Goal: Task Accomplishment & Management: Use online tool/utility

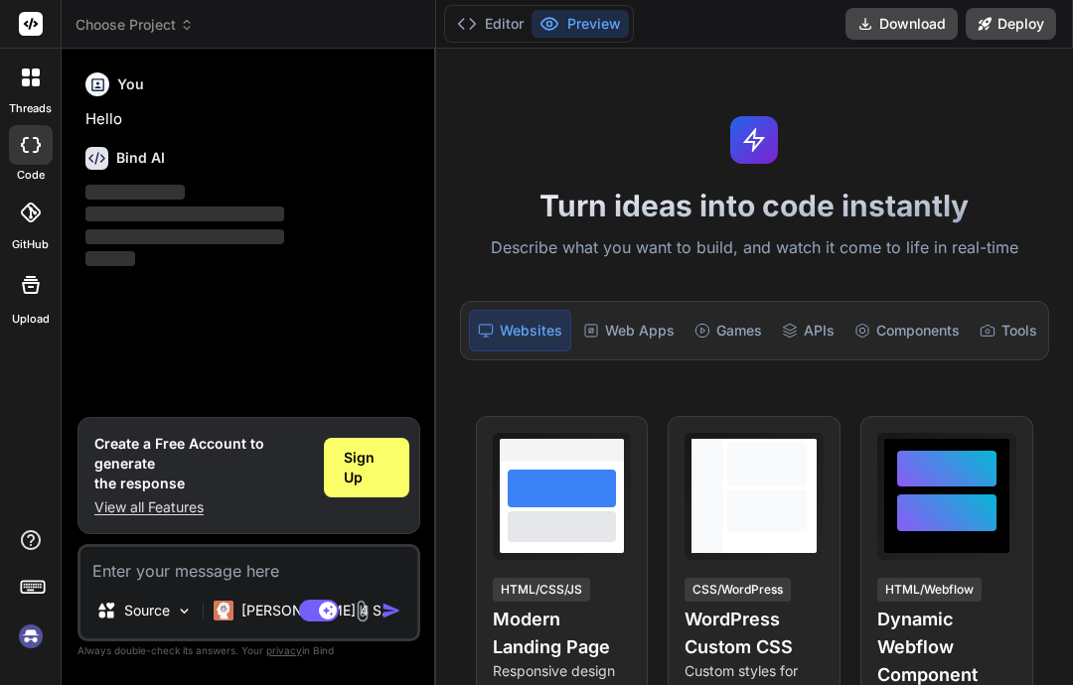
click at [33, 222] on div at bounding box center [31, 213] width 44 height 44
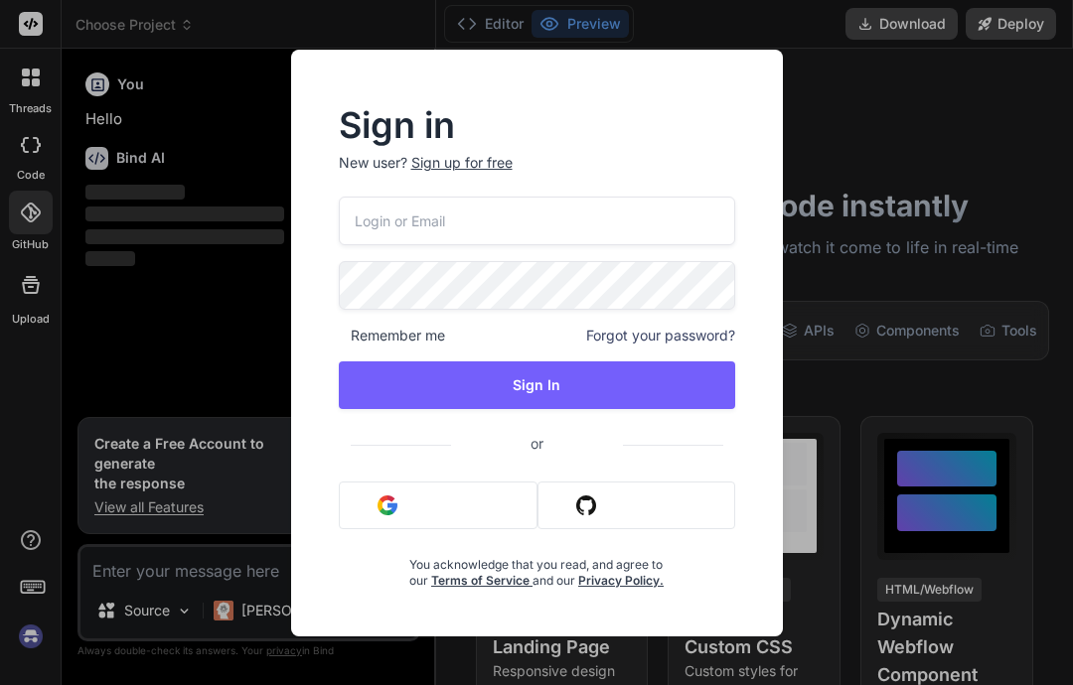
click at [626, 506] on button "Sign in with Github" at bounding box center [635, 506] width 197 height 48
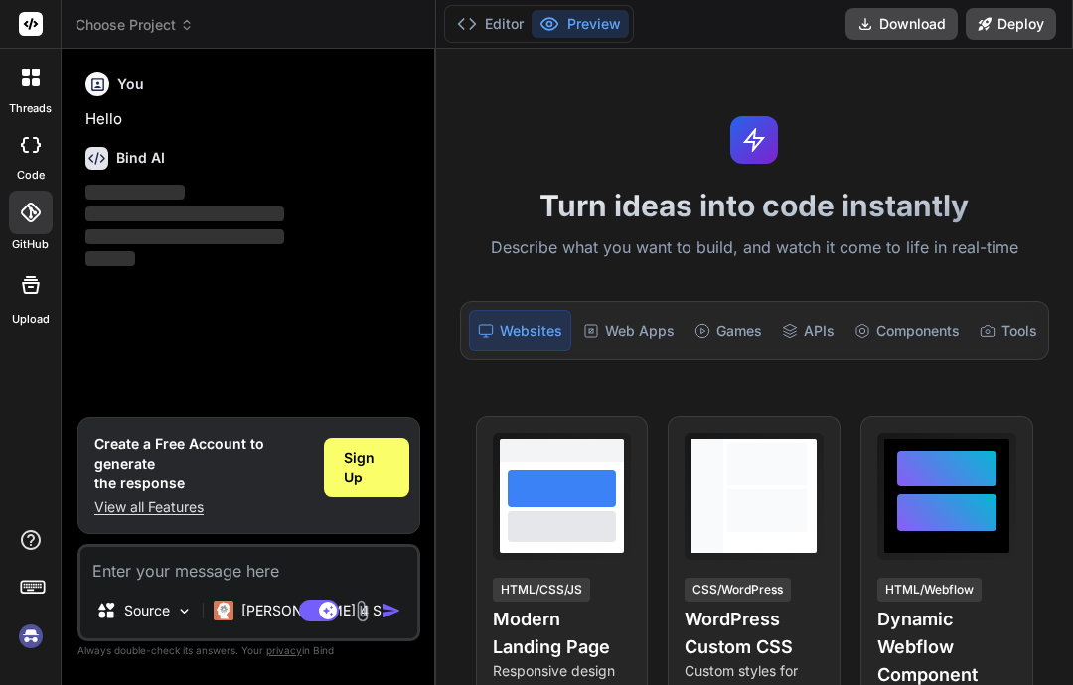
scroll to position [76, 0]
click at [618, 310] on div "Web Apps" at bounding box center [628, 331] width 107 height 42
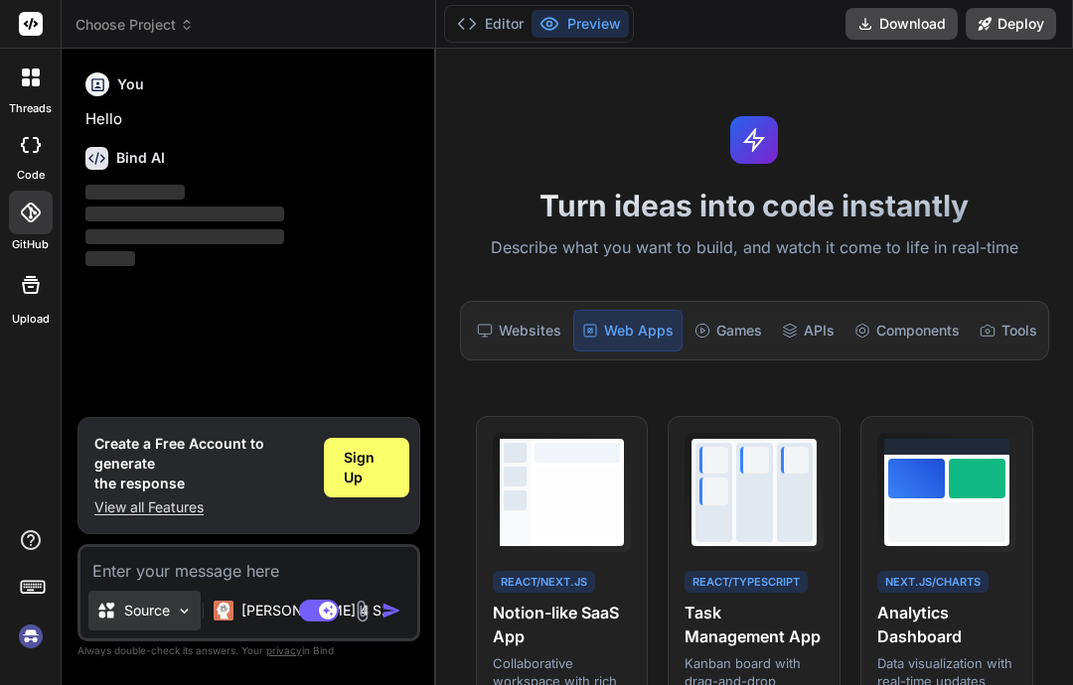
click at [181, 624] on div "Source" at bounding box center [144, 611] width 112 height 40
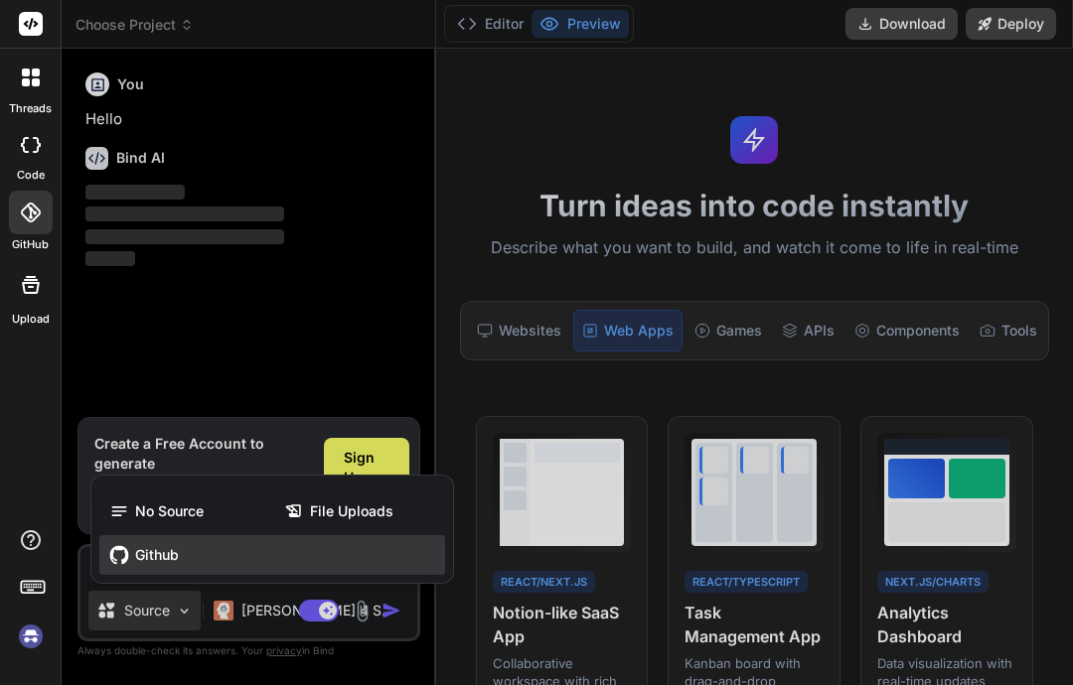
click at [166, 559] on span "Github" at bounding box center [157, 555] width 44 height 20
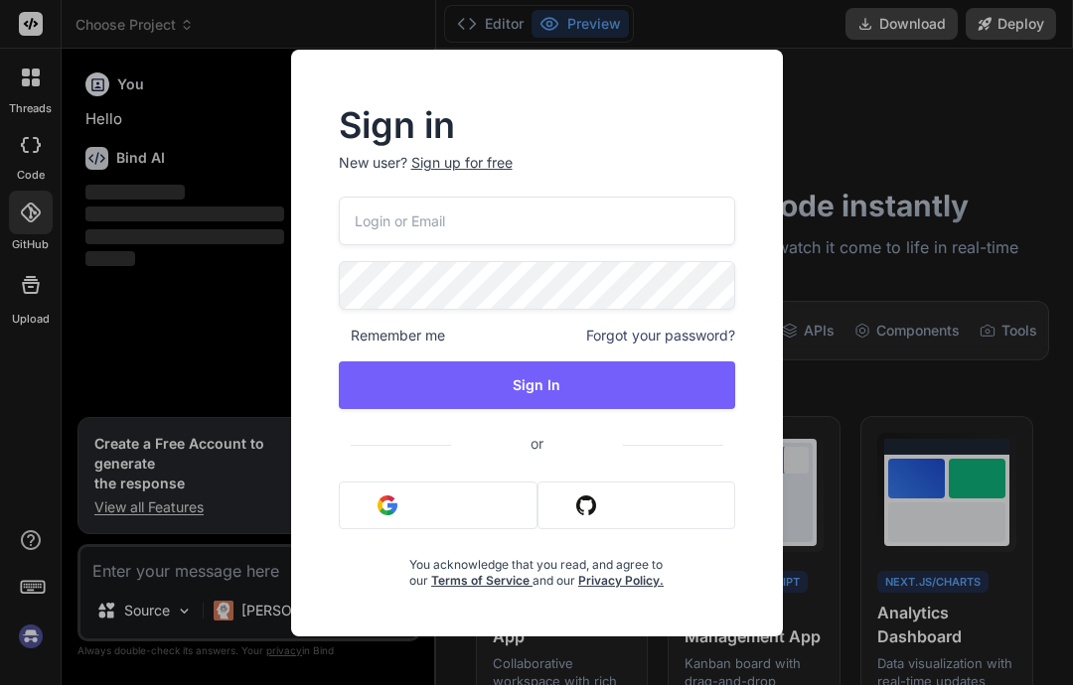
click at [647, 501] on button "Sign in with Github" at bounding box center [635, 506] width 197 height 48
click at [654, 514] on button "Sign in with Github" at bounding box center [635, 506] width 197 height 48
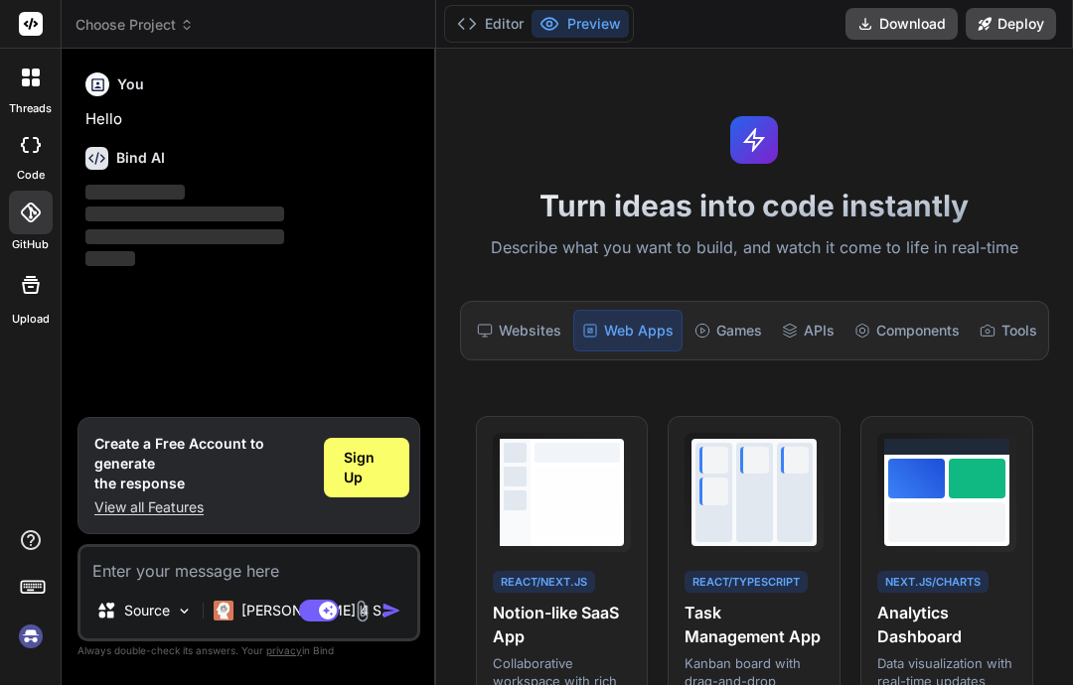
click at [46, 125] on div at bounding box center [31, 145] width 44 height 40
click at [29, 77] on icon at bounding box center [31, 78] width 18 height 18
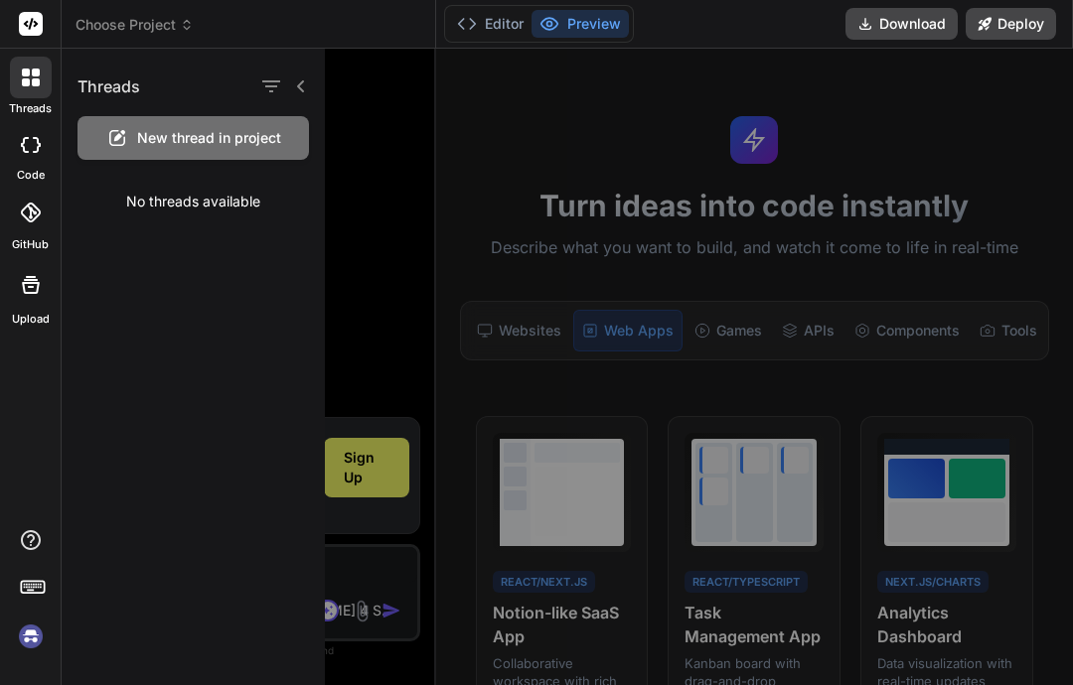
click at [27, 17] on rect at bounding box center [31, 24] width 24 height 24
click at [173, 18] on span "Choose Project" at bounding box center [134, 25] width 118 height 20
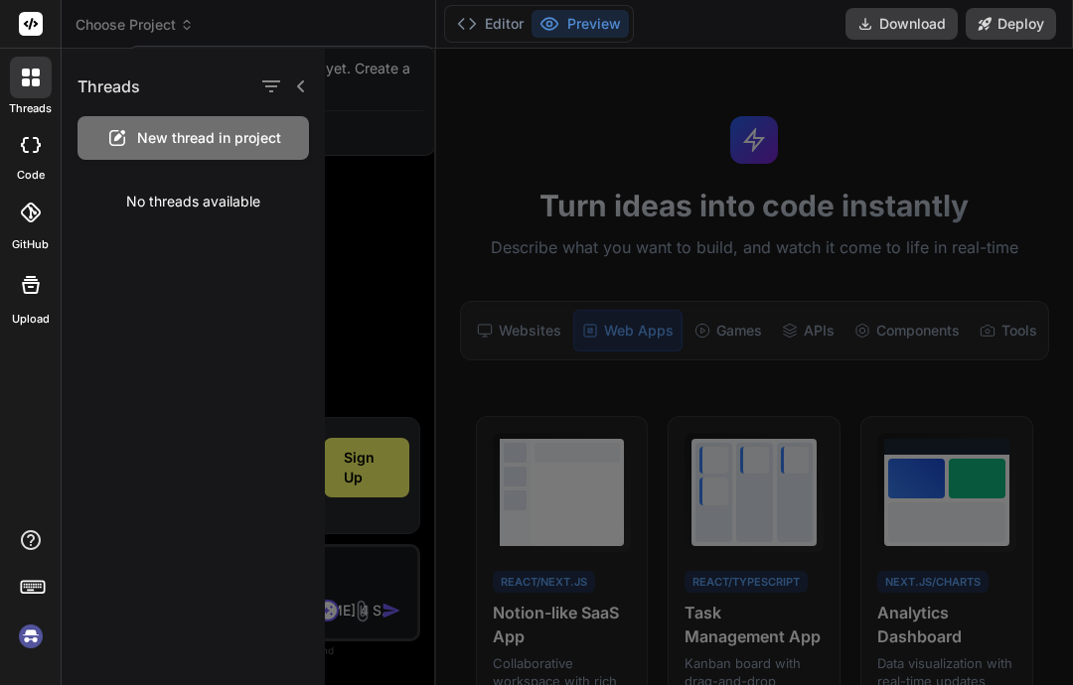
click at [244, 20] on div at bounding box center [536, 342] width 1073 height 685
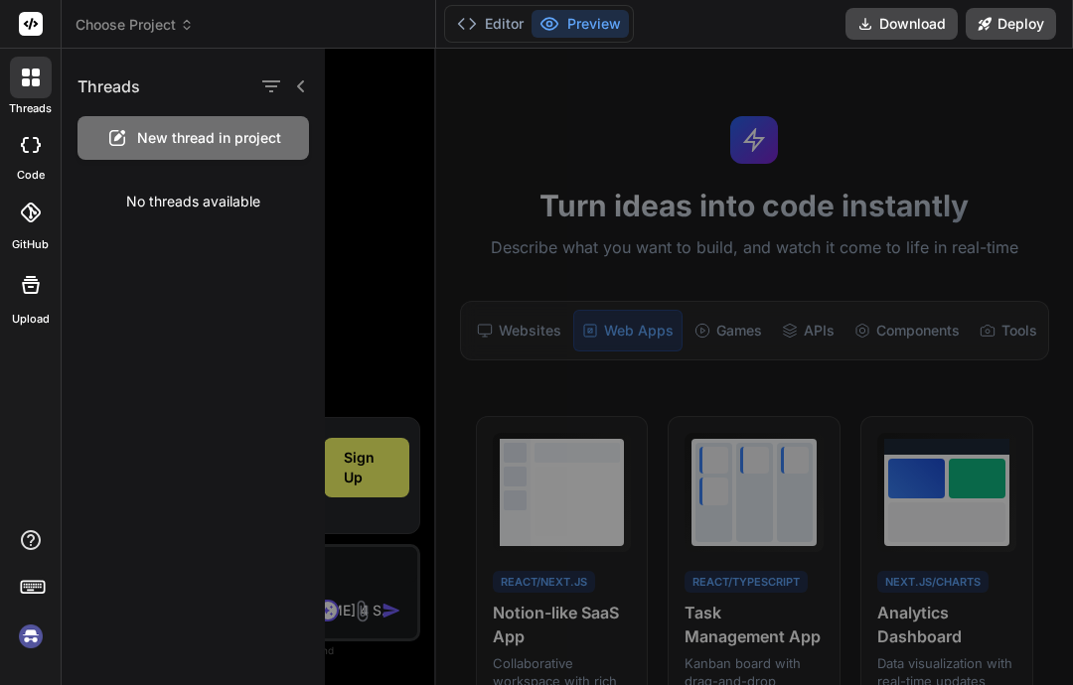
click at [40, 290] on icon at bounding box center [31, 285] width 24 height 24
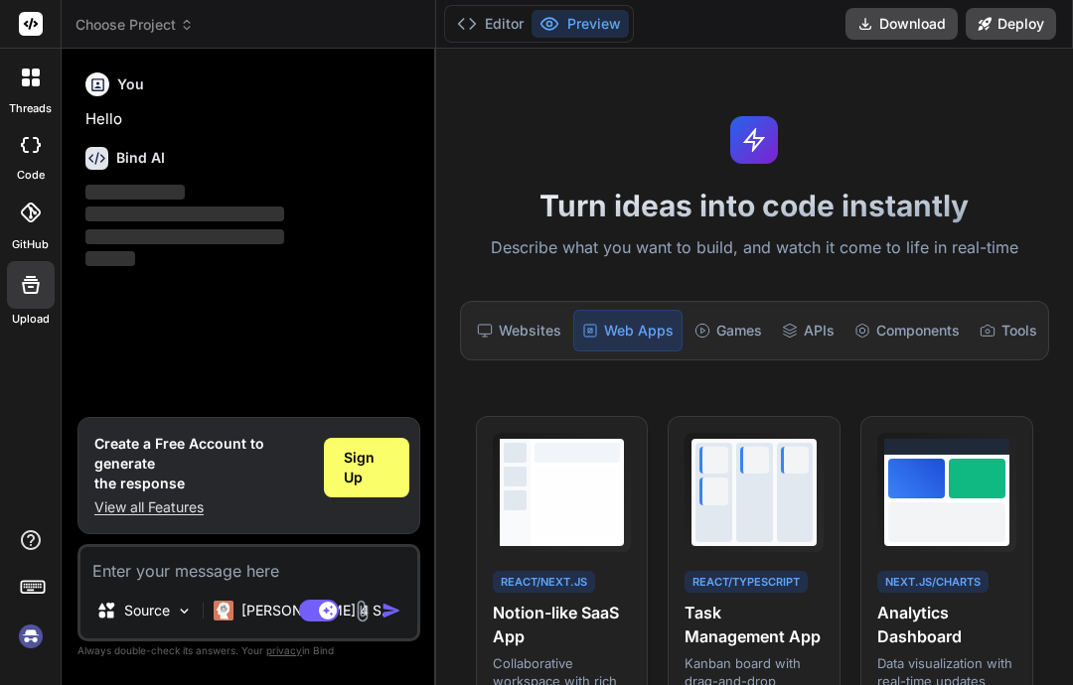
click at [40, 217] on icon at bounding box center [31, 213] width 20 height 20
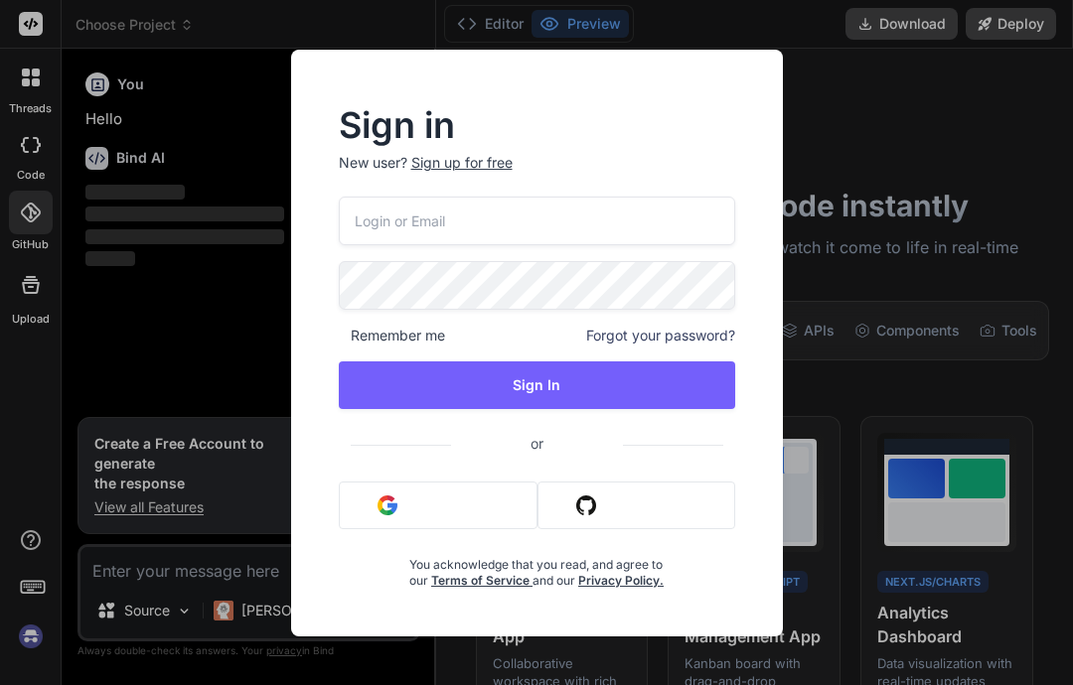
click at [476, 520] on button "Sign in with Google" at bounding box center [439, 506] width 200 height 48
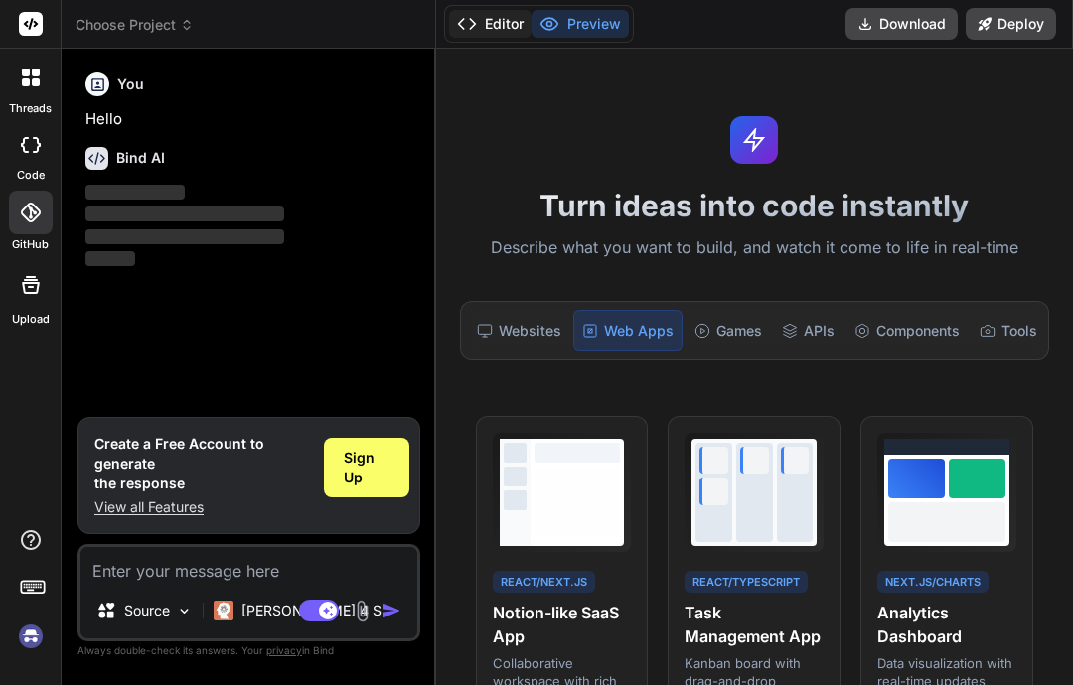
click at [503, 30] on button "Editor" at bounding box center [490, 24] width 82 height 28
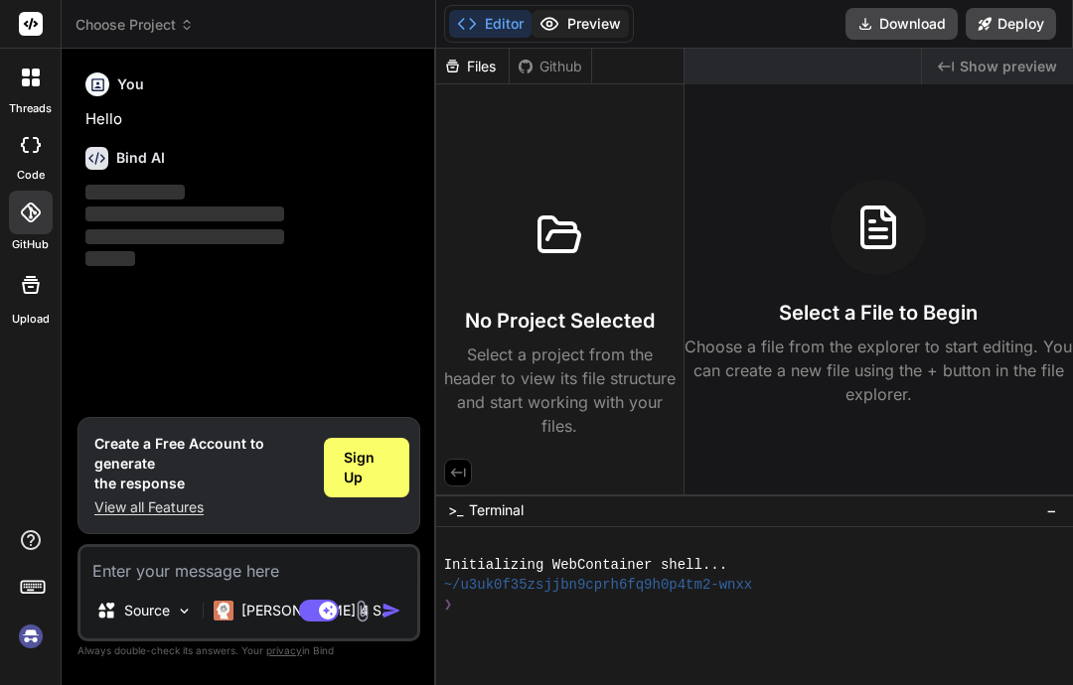
click at [590, 28] on button "Preview" at bounding box center [579, 24] width 97 height 28
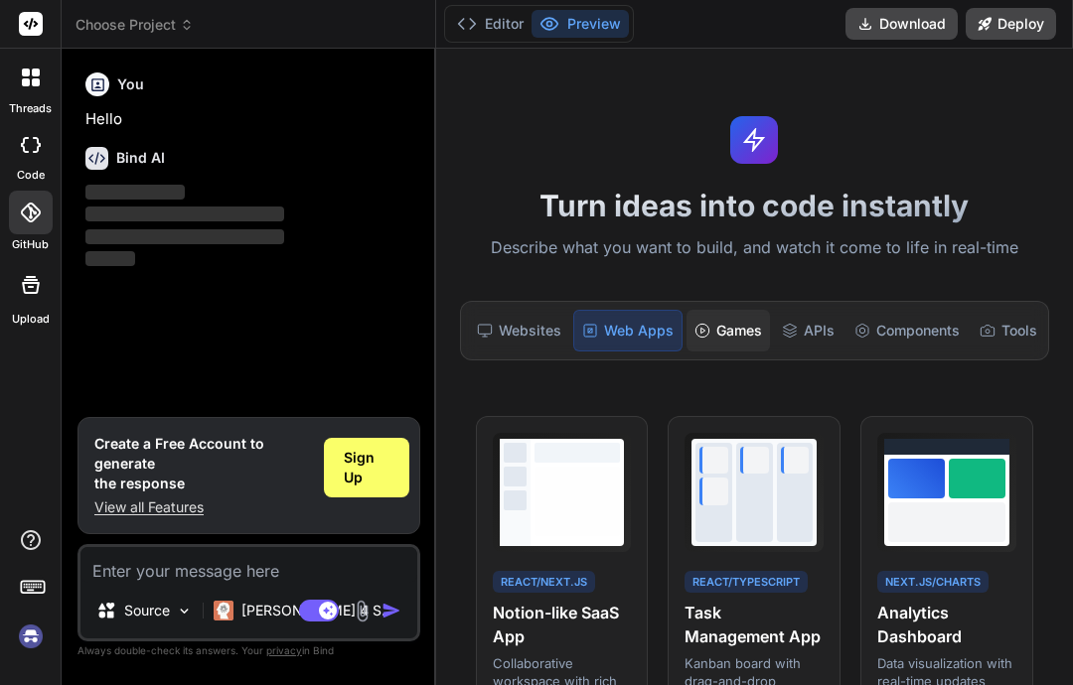
click at [735, 321] on div "Games" at bounding box center [727, 331] width 83 height 42
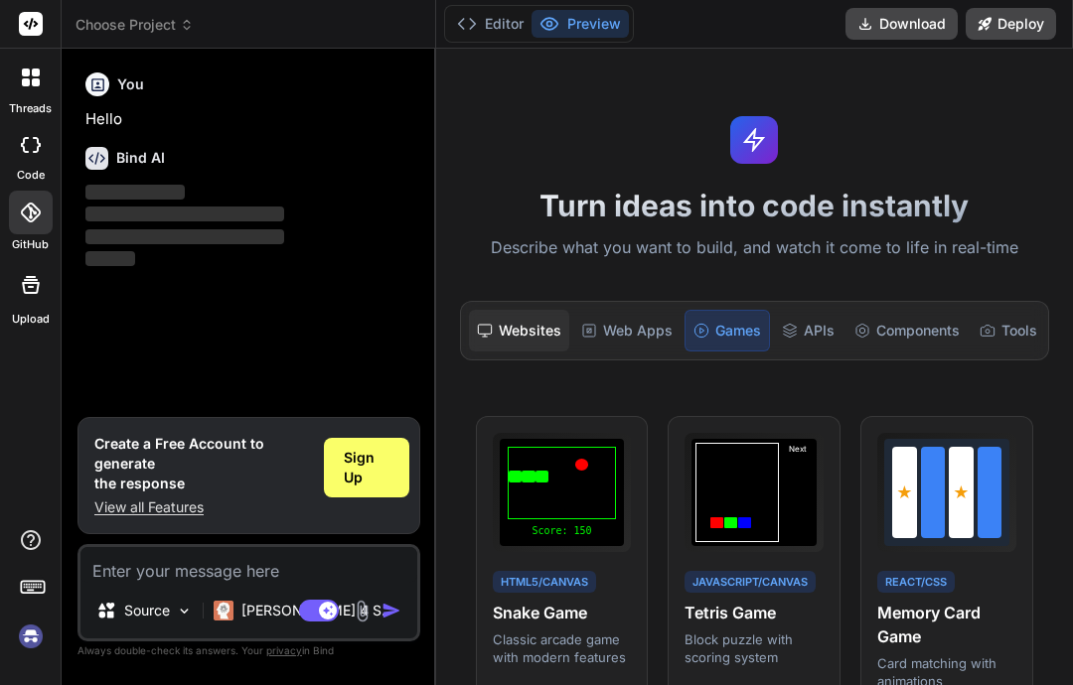
click at [546, 329] on div "Websites" at bounding box center [519, 331] width 100 height 42
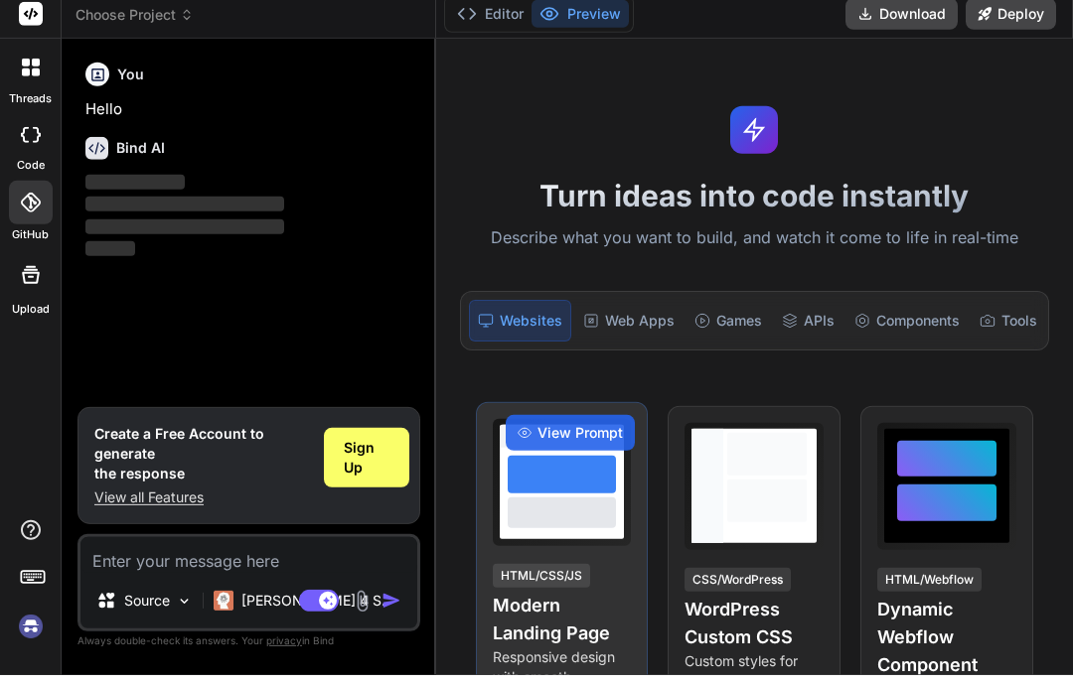
scroll to position [231, 0]
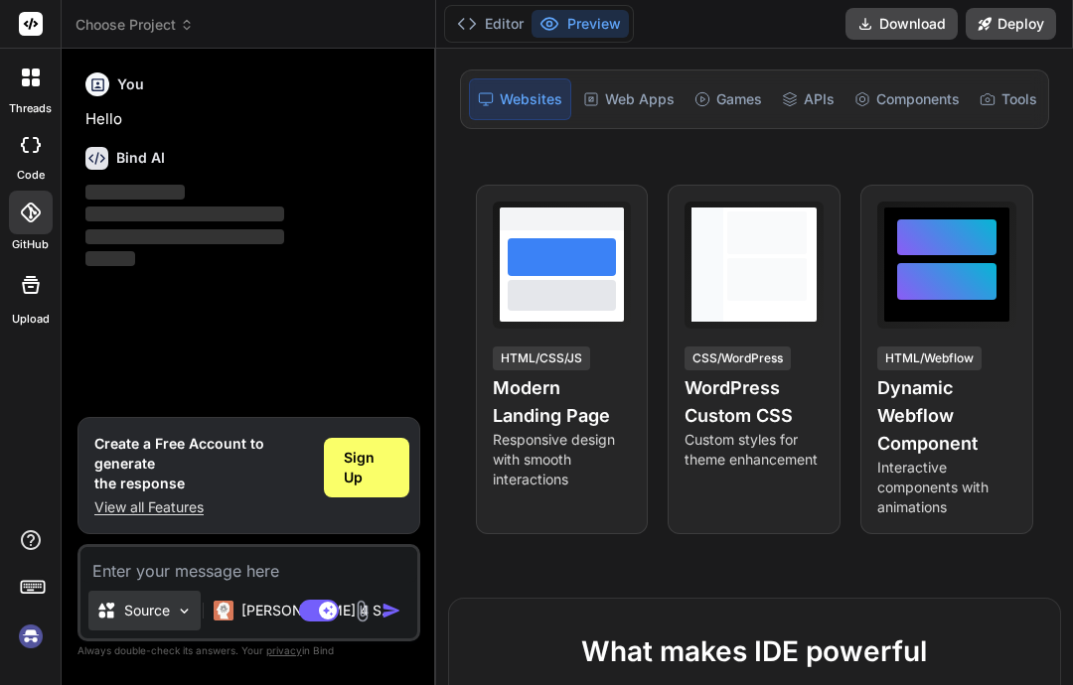
click at [185, 612] on img at bounding box center [184, 611] width 17 height 17
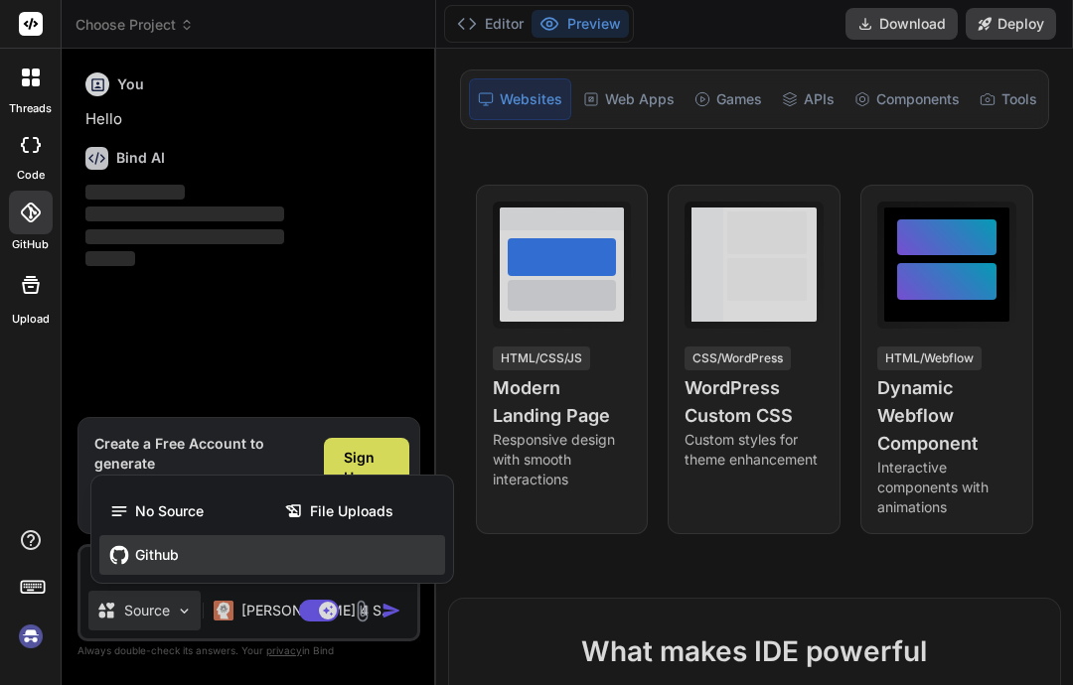
click at [166, 567] on div "Github" at bounding box center [272, 555] width 346 height 40
type textarea "x"
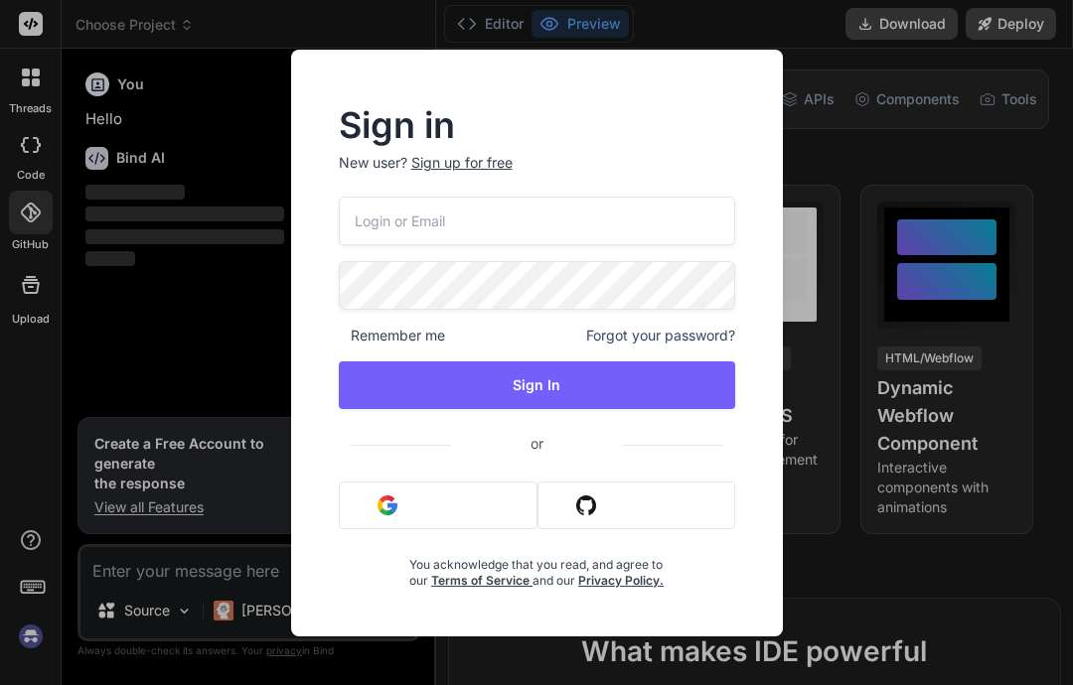
click at [223, 378] on div "Sign in New user? Sign up for free Remember me Forgot your password? Sign In or…" at bounding box center [536, 342] width 1073 height 685
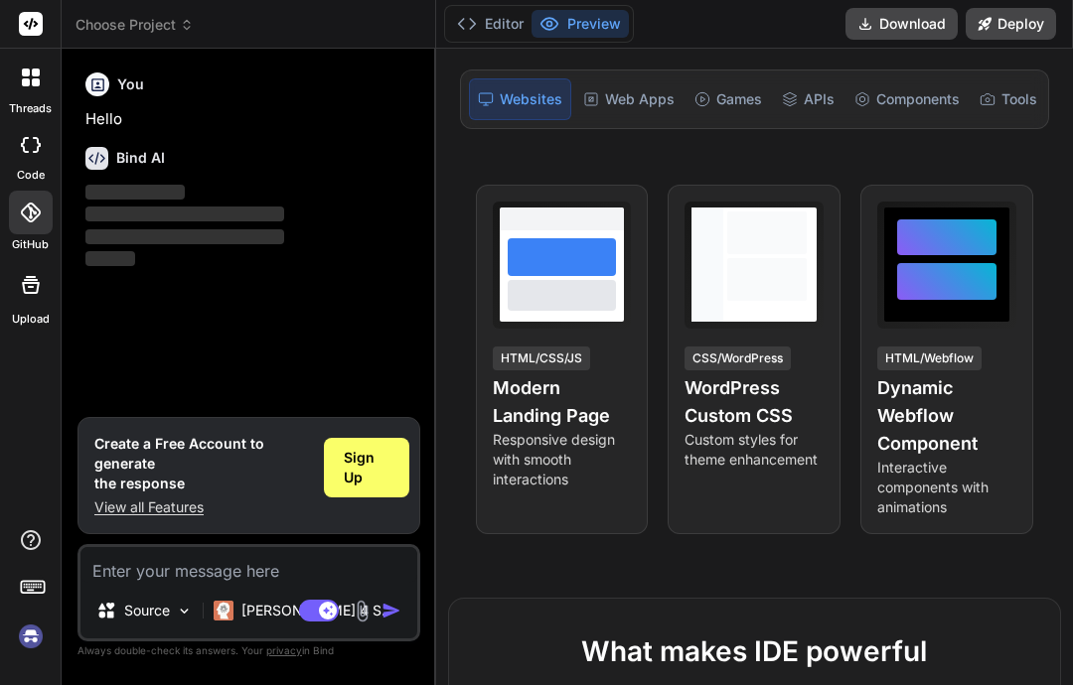
click at [23, 635] on img at bounding box center [31, 637] width 34 height 34
click at [125, 167] on h6 "Bind AI" at bounding box center [140, 158] width 49 height 20
click at [102, 161] on icon at bounding box center [96, 158] width 23 height 23
click at [119, 90] on h6 "You" at bounding box center [130, 84] width 27 height 20
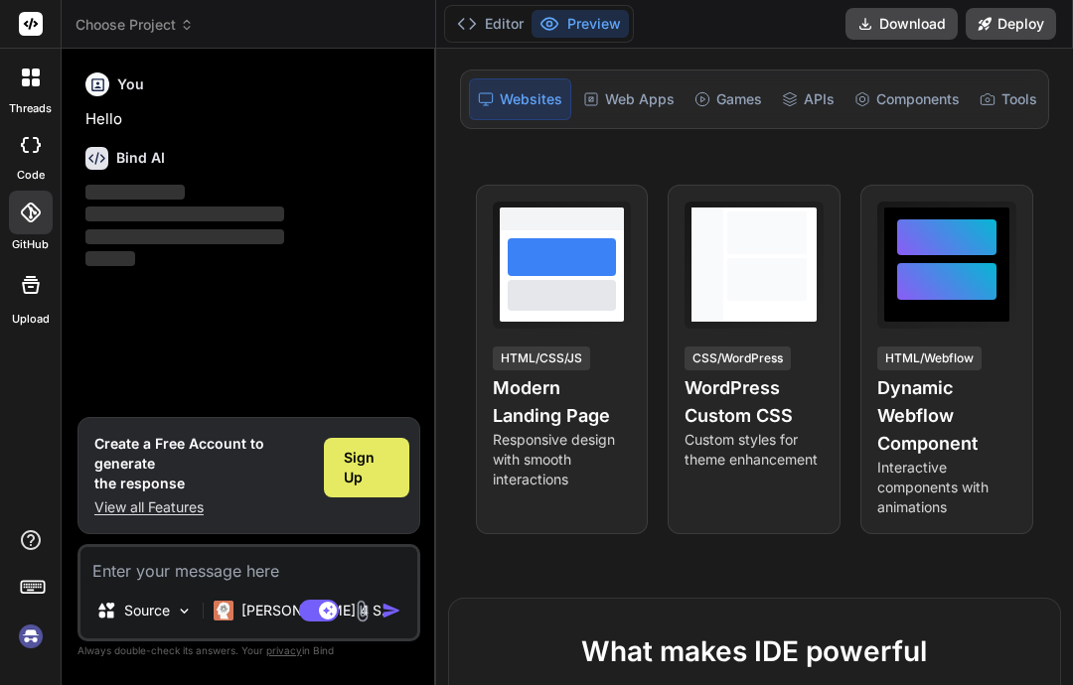
click at [355, 488] on span "Sign Up" at bounding box center [367, 468] width 46 height 40
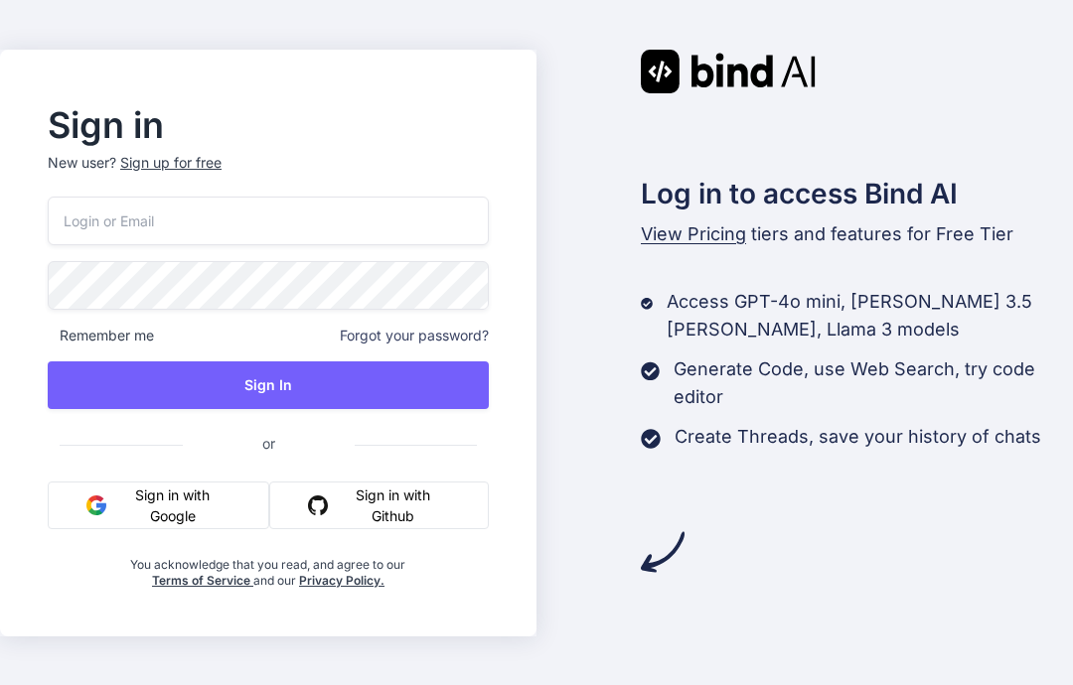
scroll to position [79, 0]
click at [225, 482] on button "Sign in with Google" at bounding box center [158, 506] width 221 height 48
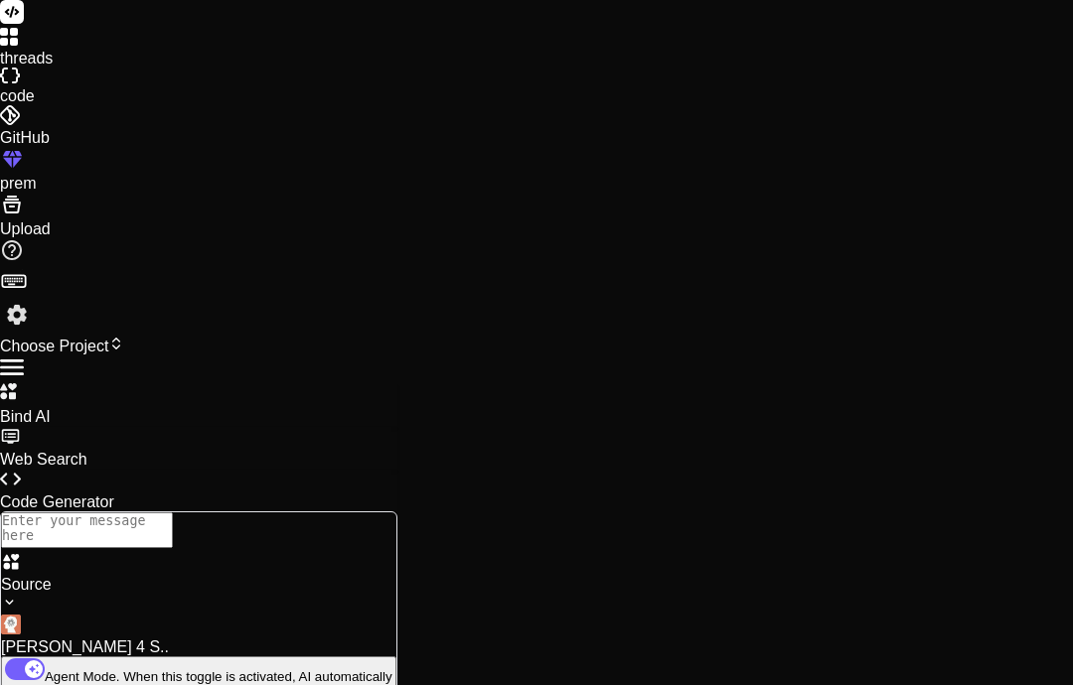
click at [31, 147] on div "GitHub" at bounding box center [536, 126] width 1073 height 42
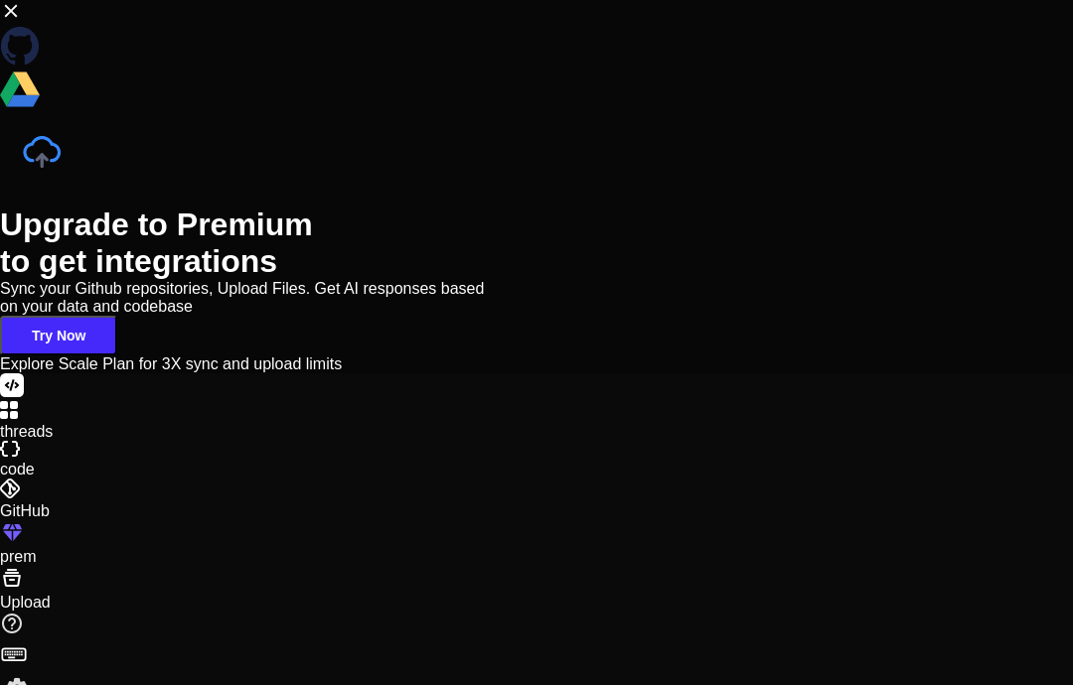
click at [85, 344] on span "Try Now" at bounding box center [59, 336] width 54 height 16
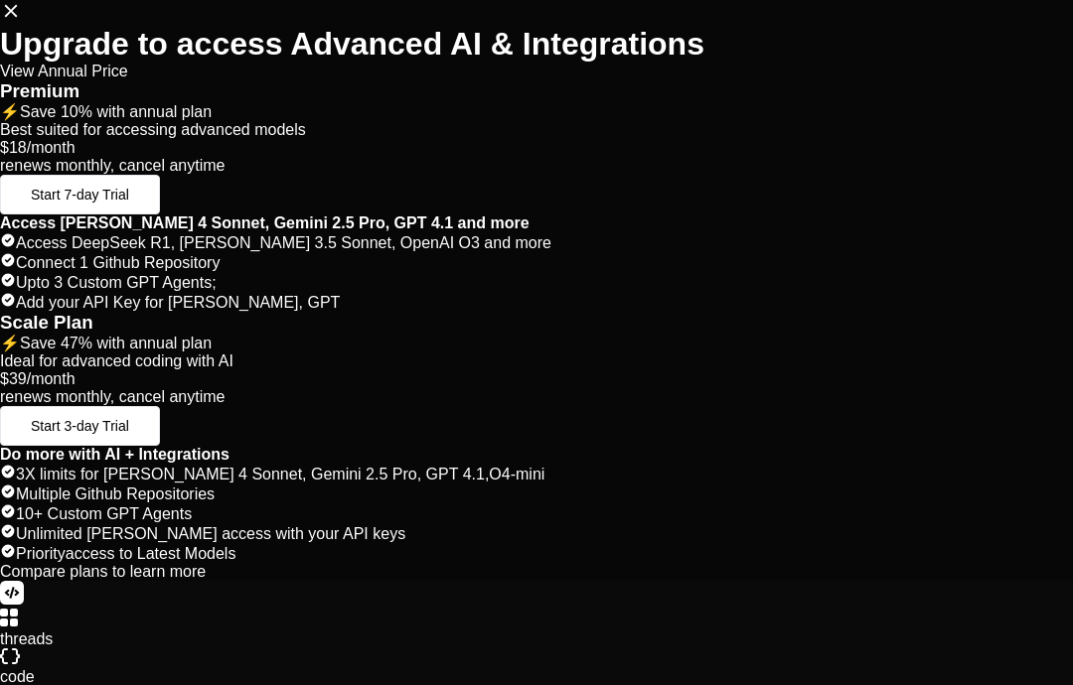
click at [22, 22] on icon at bounding box center [11, 11] width 22 height 22
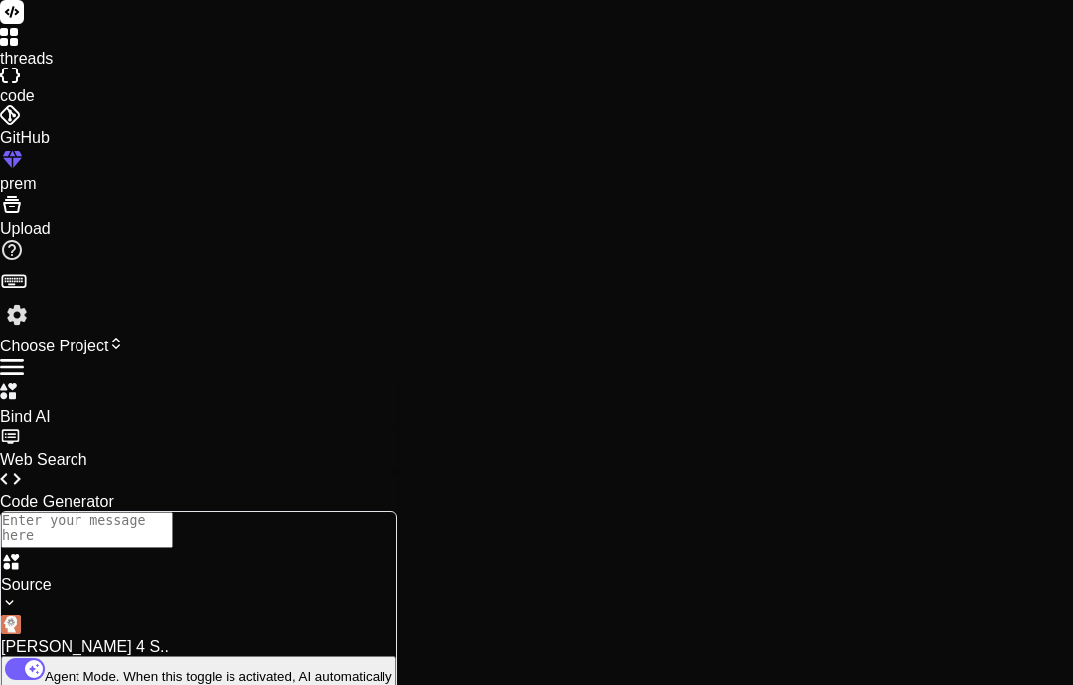
click at [43, 129] on div at bounding box center [536, 117] width 1073 height 24
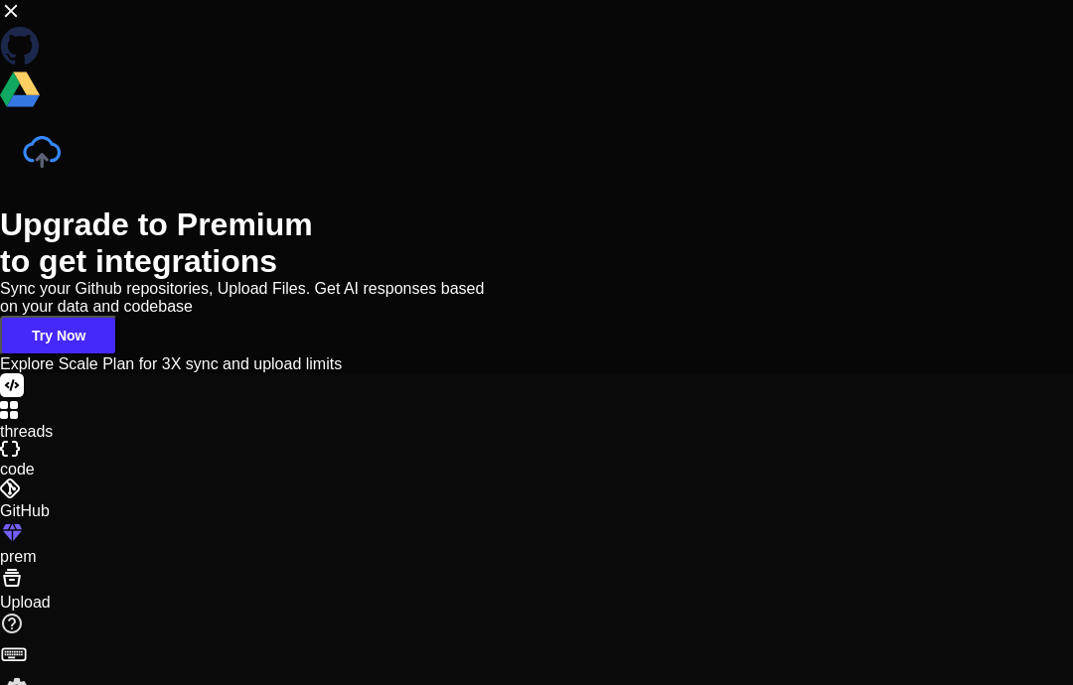
click at [117, 356] on button "Try Now" at bounding box center [58, 336] width 117 height 40
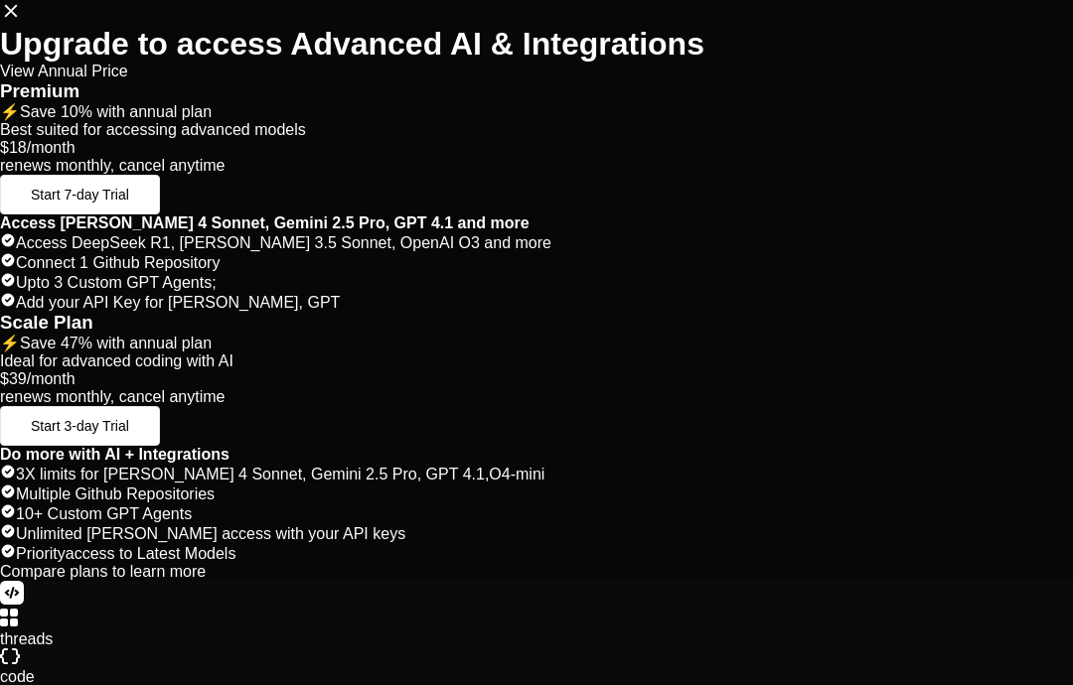
click at [129, 203] on span "Start 7-day Trial" at bounding box center [80, 195] width 98 height 16
click at [108, 580] on span "Compare plans" at bounding box center [54, 571] width 108 height 17
click at [22, 20] on icon at bounding box center [11, 11] width 22 height 22
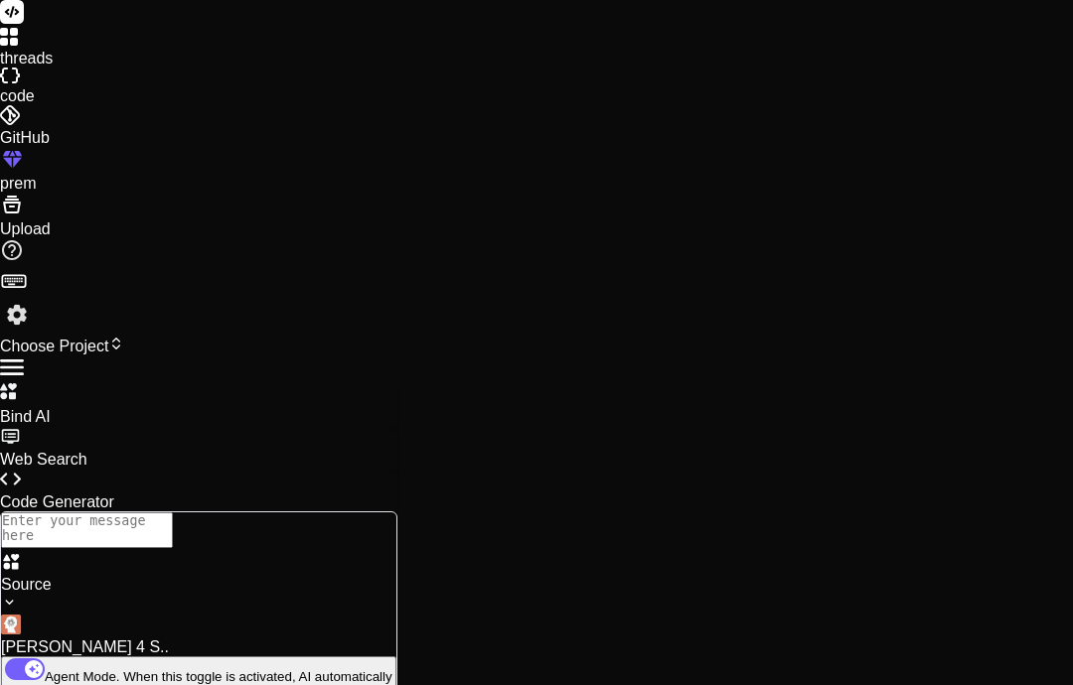
click at [21, 214] on icon at bounding box center [12, 205] width 18 height 18
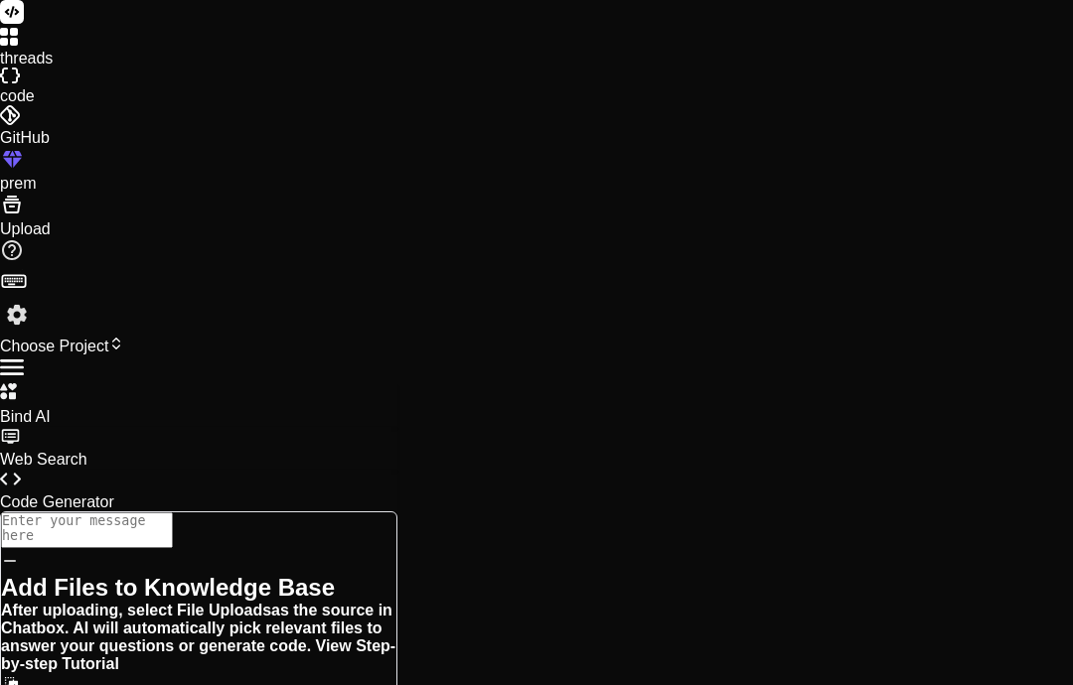
click at [19, 552] on icon at bounding box center [10, 561] width 18 height 18
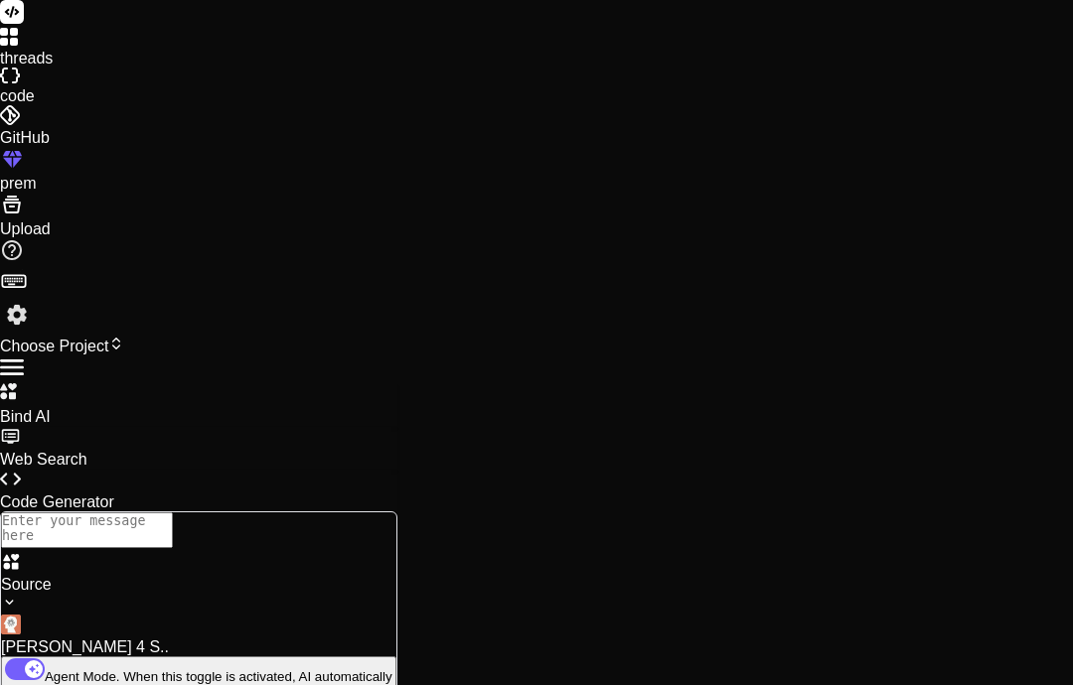
click at [35, 104] on label "code" at bounding box center [17, 95] width 35 height 17
click at [19, 68] on div "threads" at bounding box center [536, 48] width 1073 height 40
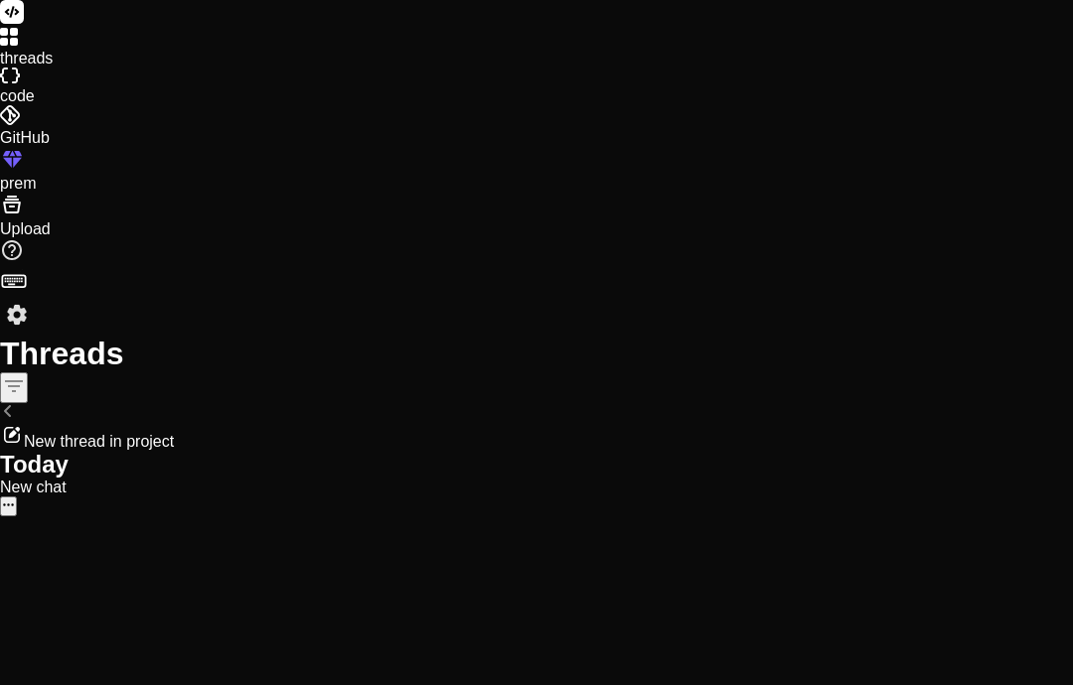
click at [35, 104] on label "code" at bounding box center [17, 95] width 35 height 17
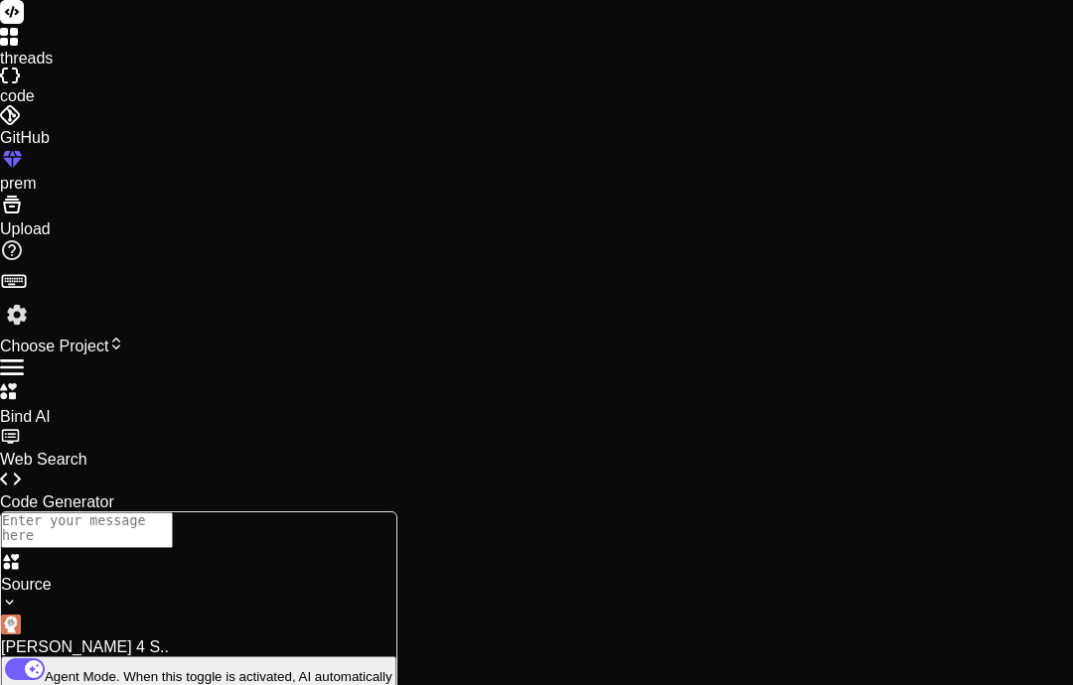
click at [37, 175] on div at bounding box center [536, 161] width 1073 height 28
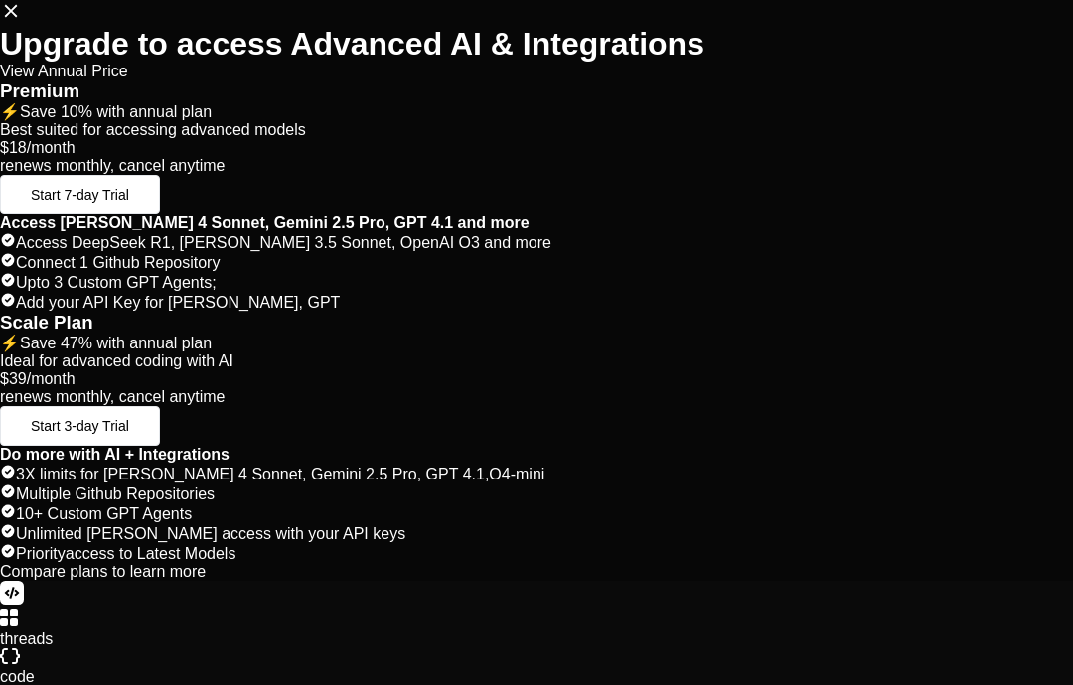
click at [92, 120] on span "Save 10%" at bounding box center [56, 111] width 73 height 17
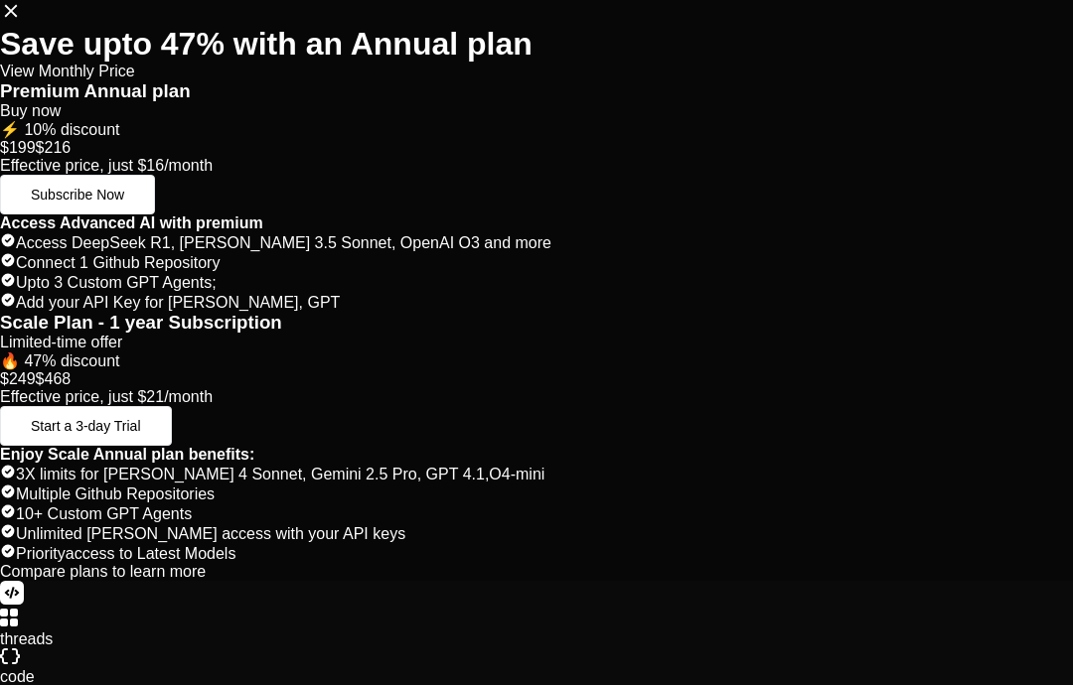
click at [18, 18] on icon at bounding box center [11, 11] width 13 height 13
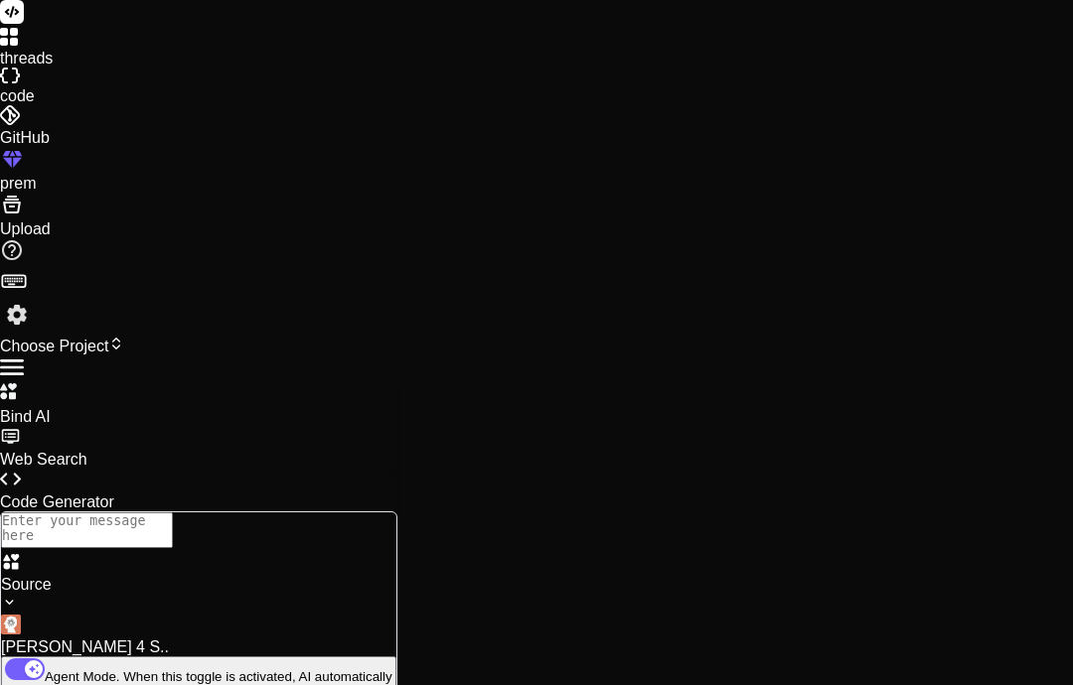
click at [35, 129] on div at bounding box center [536, 117] width 1073 height 24
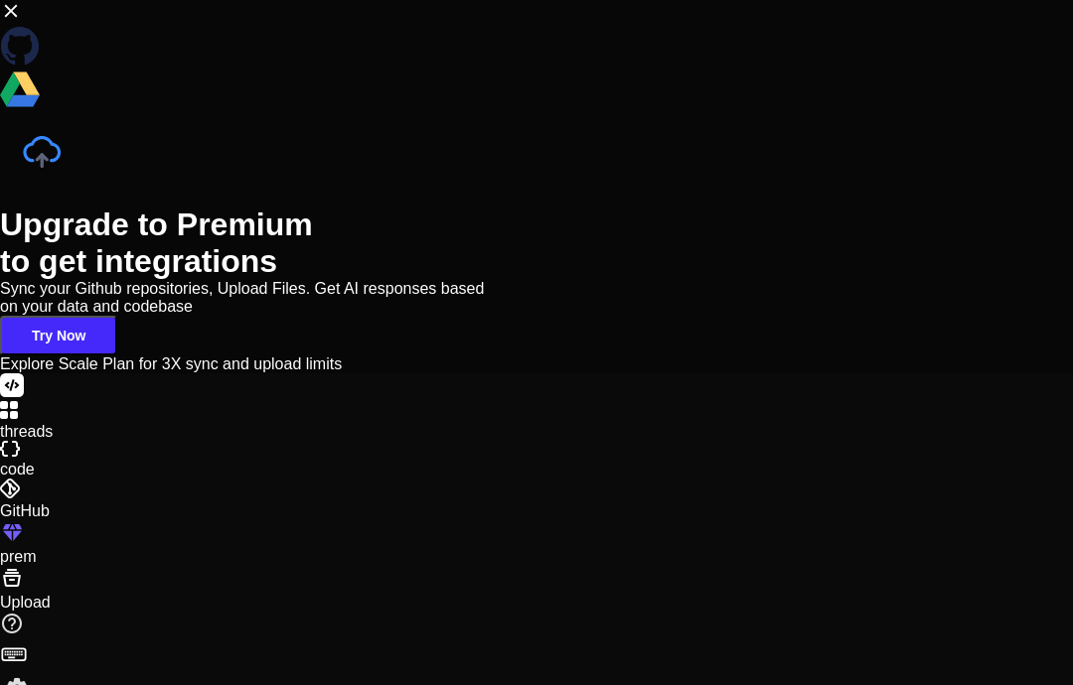
click at [342, 372] on span "Explore Scale Plan for 3X sync and upload limits" at bounding box center [171, 364] width 342 height 17
click at [167, 188] on div "Upgrade to Premium to get integrations Sync your Github repositories, Upload Fi…" at bounding box center [536, 186] width 1073 height 373
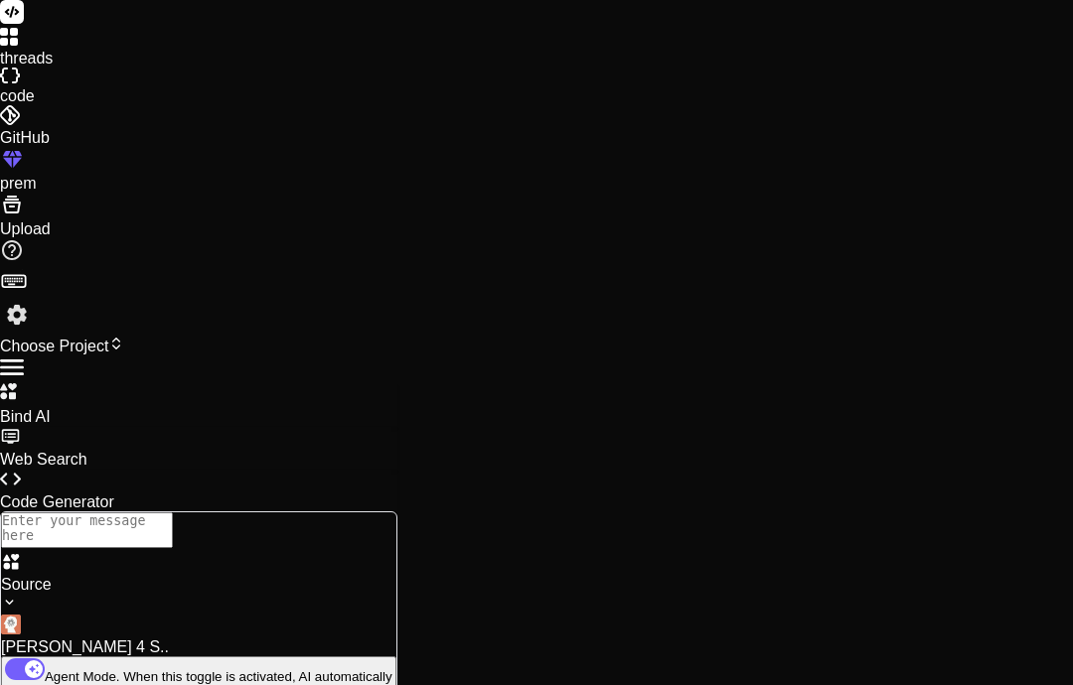
scroll to position [79, 0]
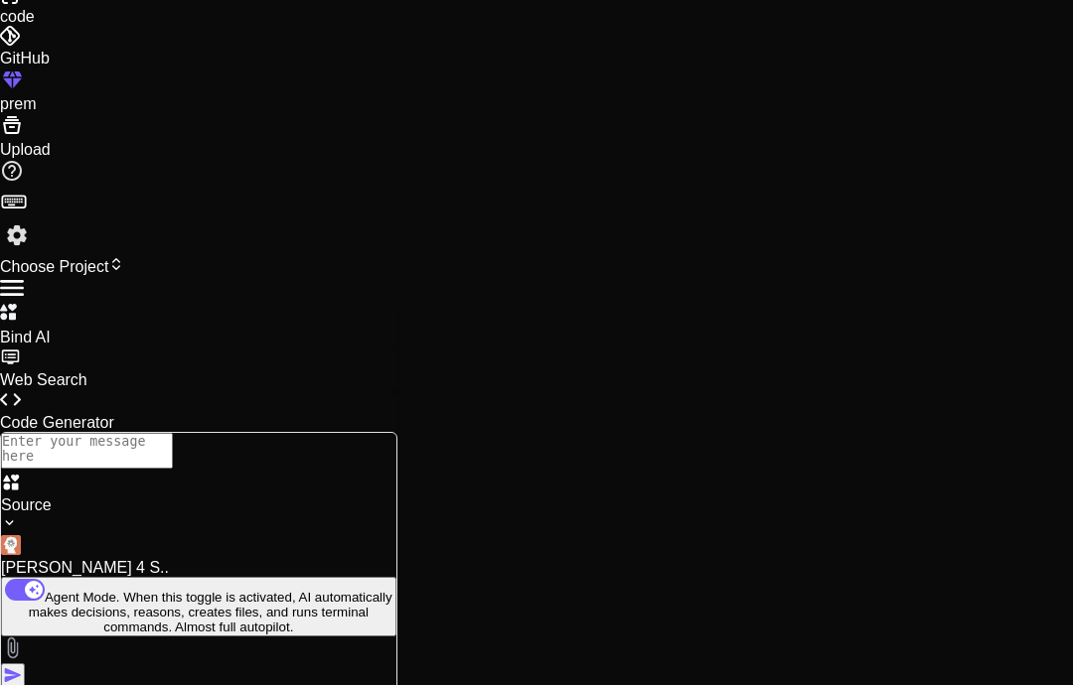
click at [18, 531] on img at bounding box center [9, 522] width 17 height 17
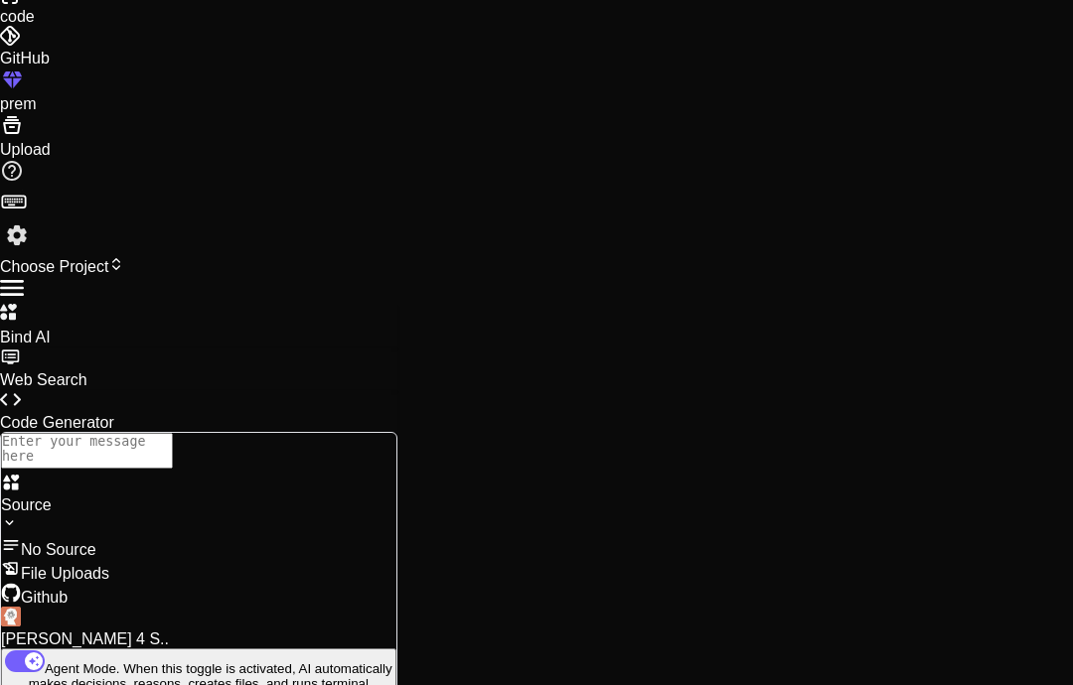
click at [68, 589] on span "Github" at bounding box center [44, 597] width 47 height 17
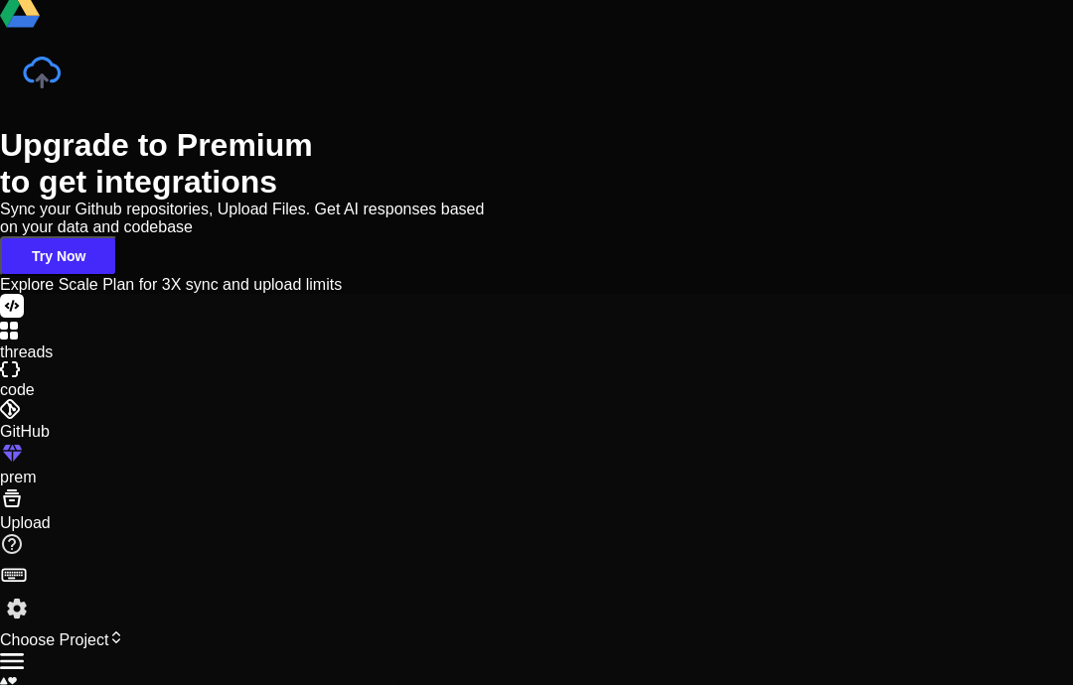
click at [217, 294] on div "Upgrade to Premium to get integrations Sync your Github repositories, Upload Fi…" at bounding box center [536, 107] width 1073 height 373
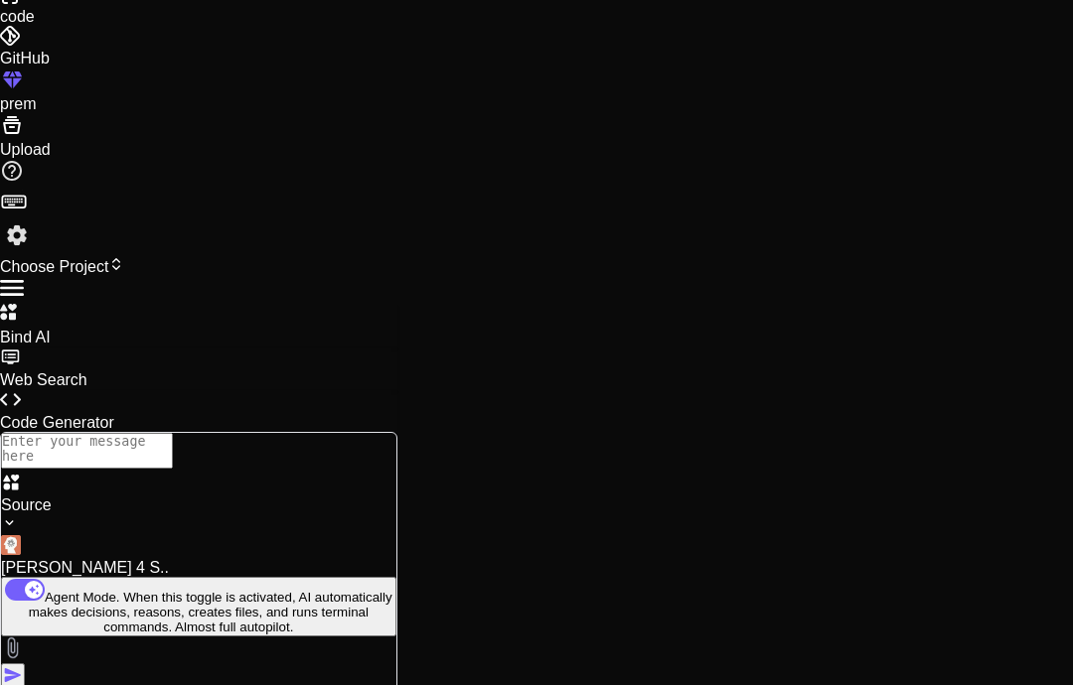
click at [278, 577] on p "[PERSON_NAME] 4 S.." at bounding box center [198, 568] width 395 height 18
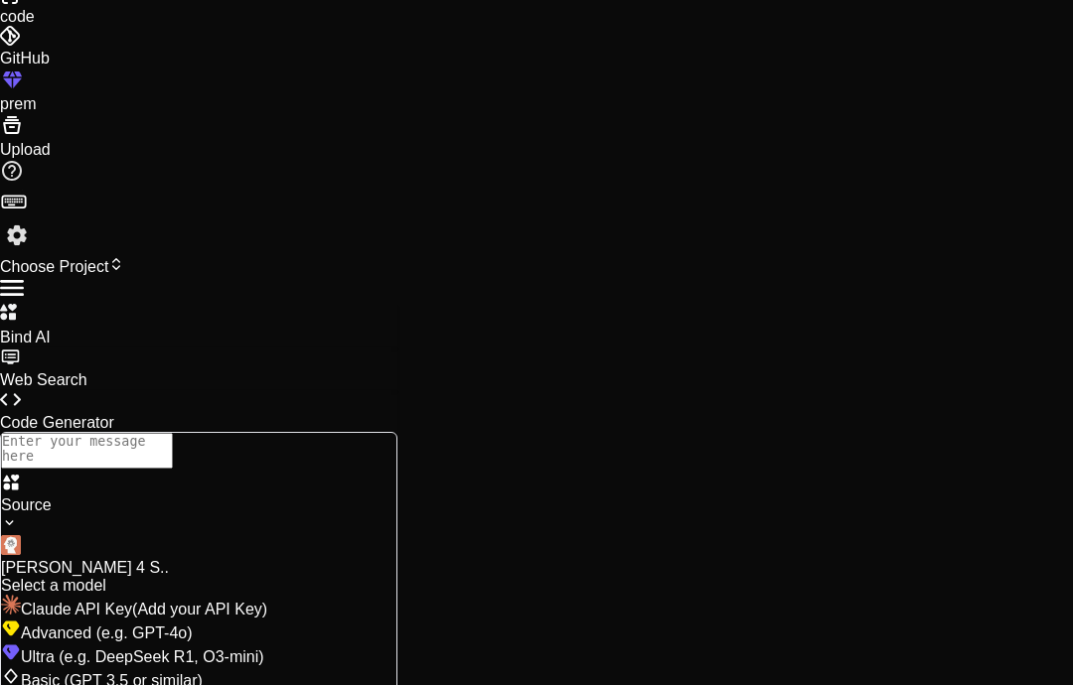
click at [264, 649] on span "Ultra (e.g. DeepSeek R1, O3-mini)" at bounding box center [142, 657] width 243 height 17
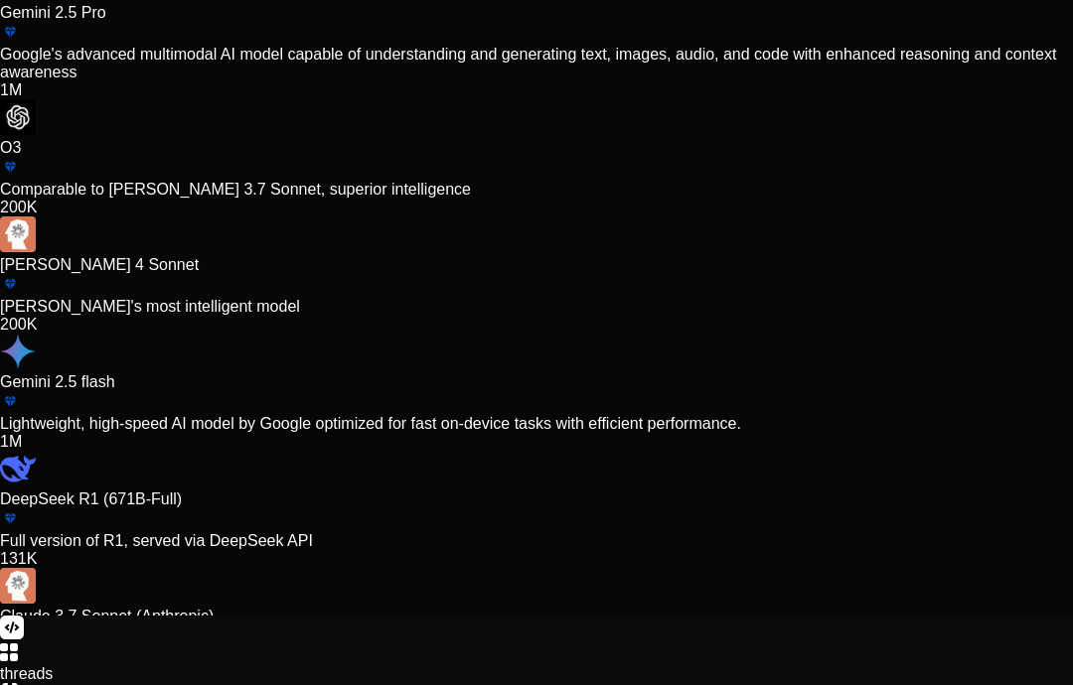
click at [285, 487] on div "Ultra Models Gemini 2.5 Pro Google's advanced multimodal AI model capable of un…" at bounding box center [536, 268] width 1073 height 695
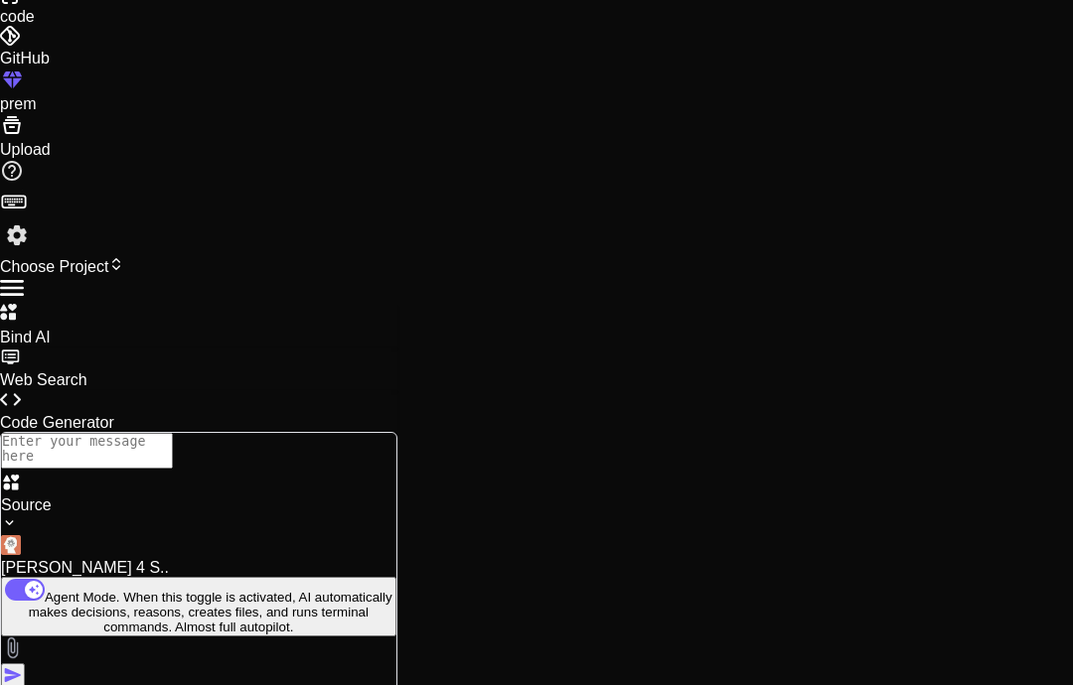
click at [323, 577] on div "[PERSON_NAME] 4 S.." at bounding box center [198, 556] width 395 height 42
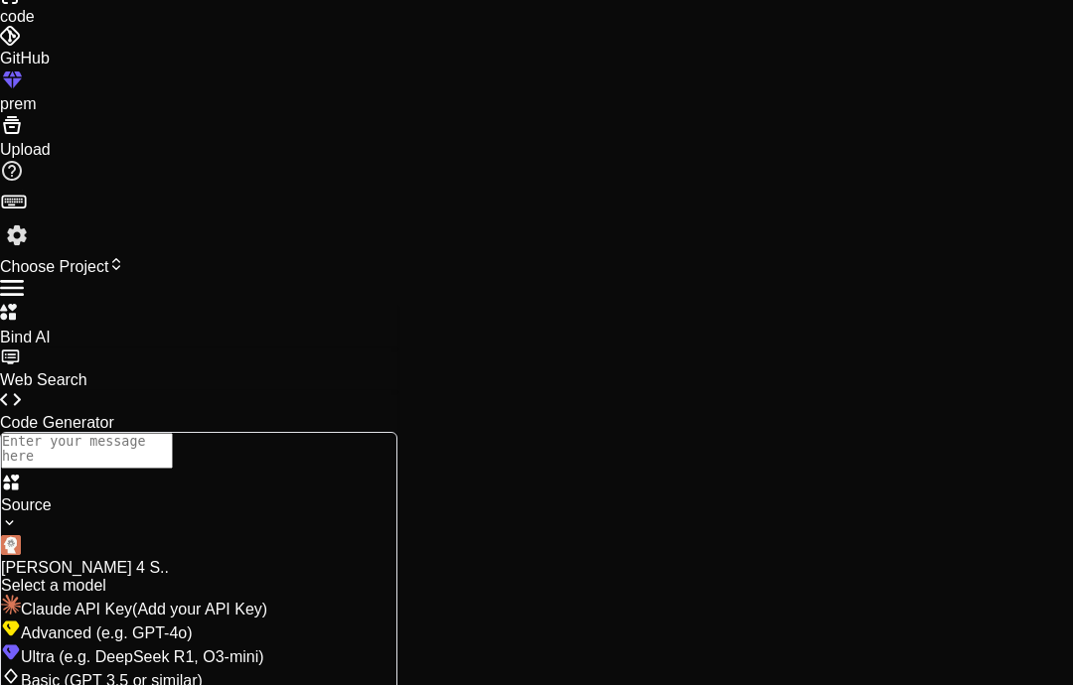
click at [193, 625] on span "Advanced (e.g. GPT-4o)" at bounding box center [107, 633] width 172 height 17
type textarea "x"
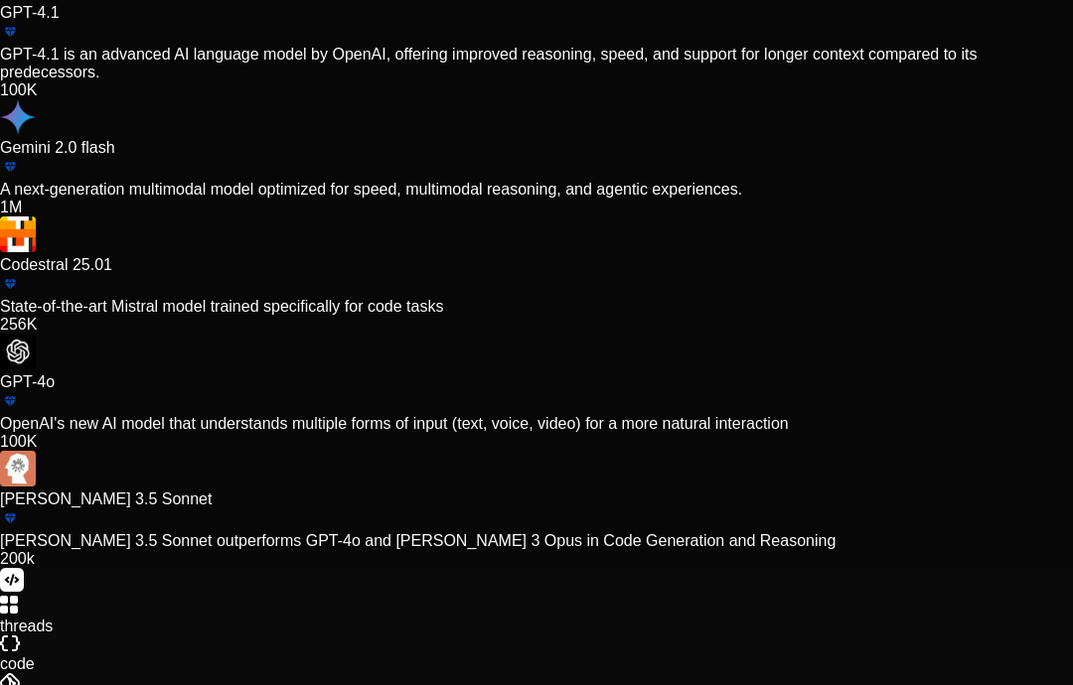
click at [344, 460] on div "Advanced Models GPT-4.1 GPT-4.1 is an advanced AI language model by OpenAI, off…" at bounding box center [536, 245] width 1073 height 648
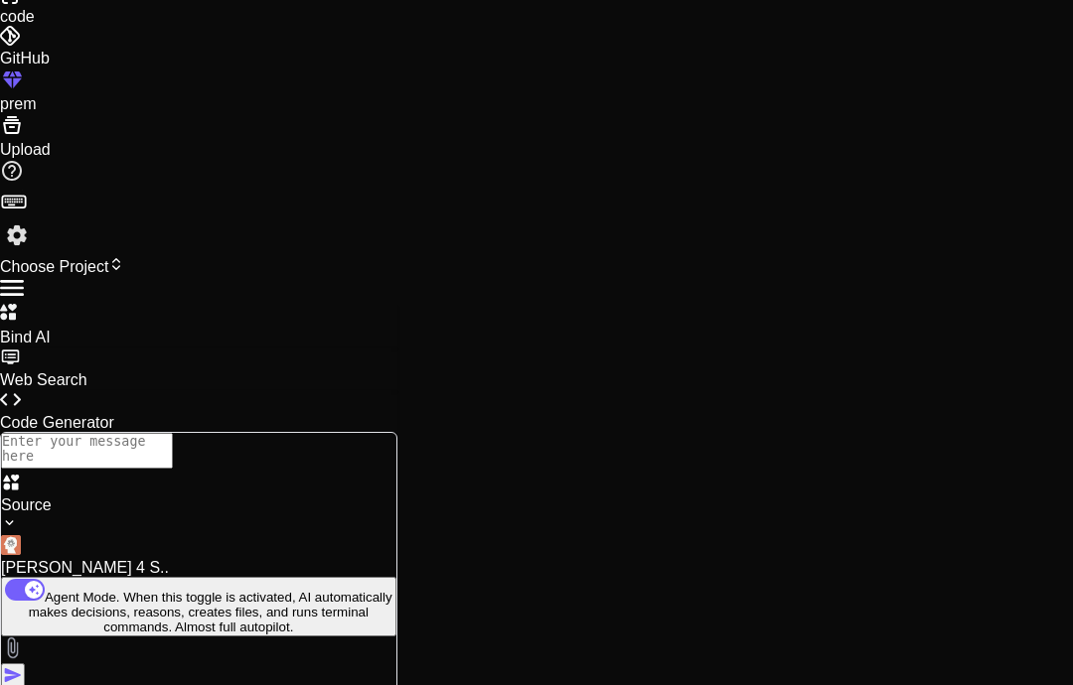
click at [28, 215] on icon at bounding box center [14, 201] width 28 height 28
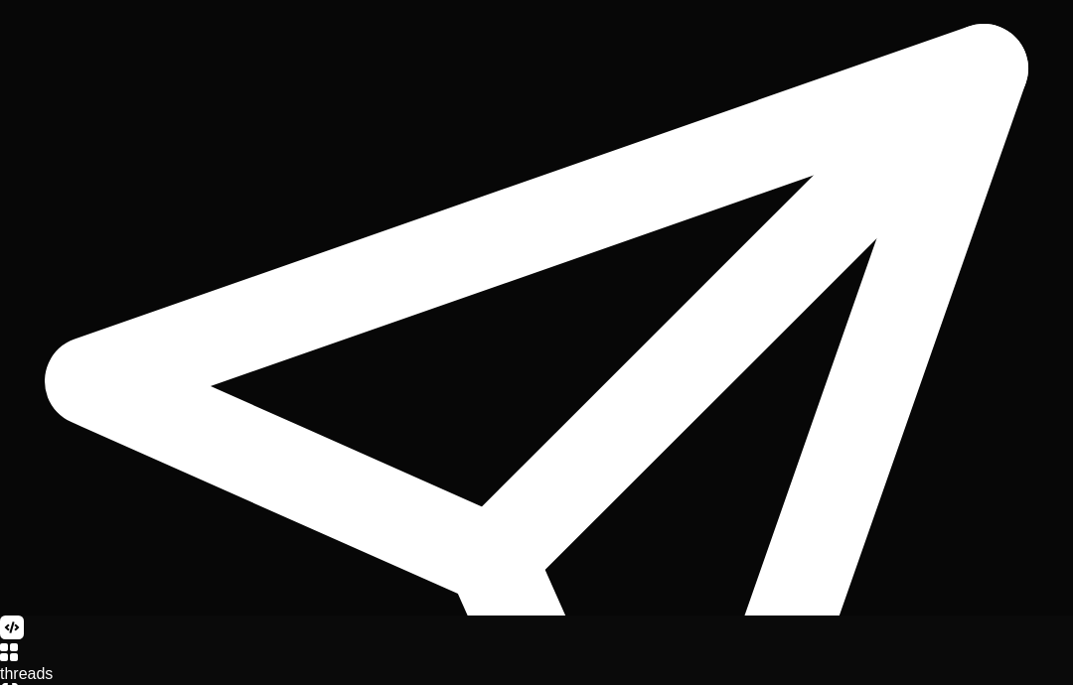
click at [136, 513] on div "Keyboard Preferences Execute Query Enter Windows / Mac Default Shift + Enter Wi…" at bounding box center [536, 268] width 1073 height 695
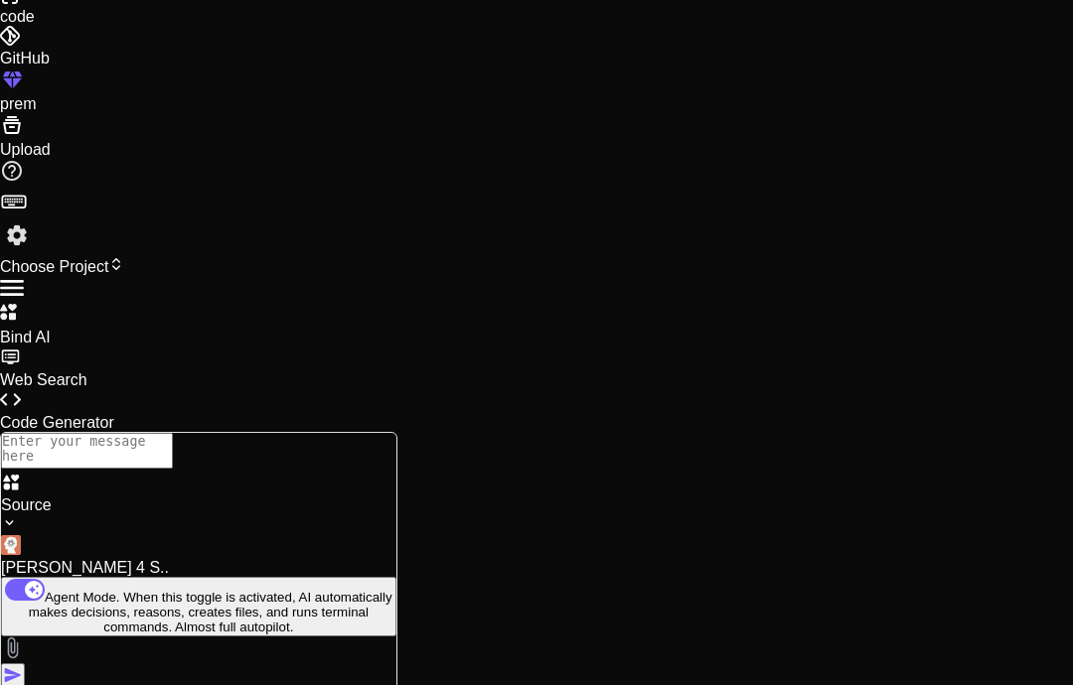
click at [34, 252] on img at bounding box center [17, 236] width 34 height 34
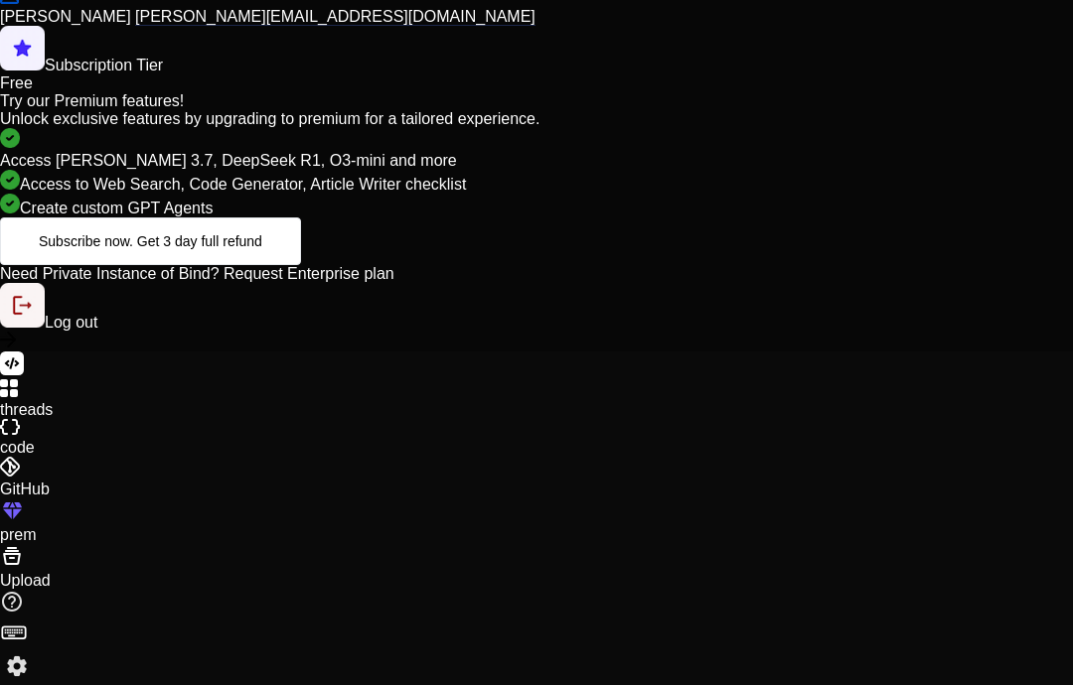
click at [251, 352] on div "My profile Stephen Deline stephend8846@gmail.com Subscription Tier Free Try our…" at bounding box center [536, 136] width 1073 height 431
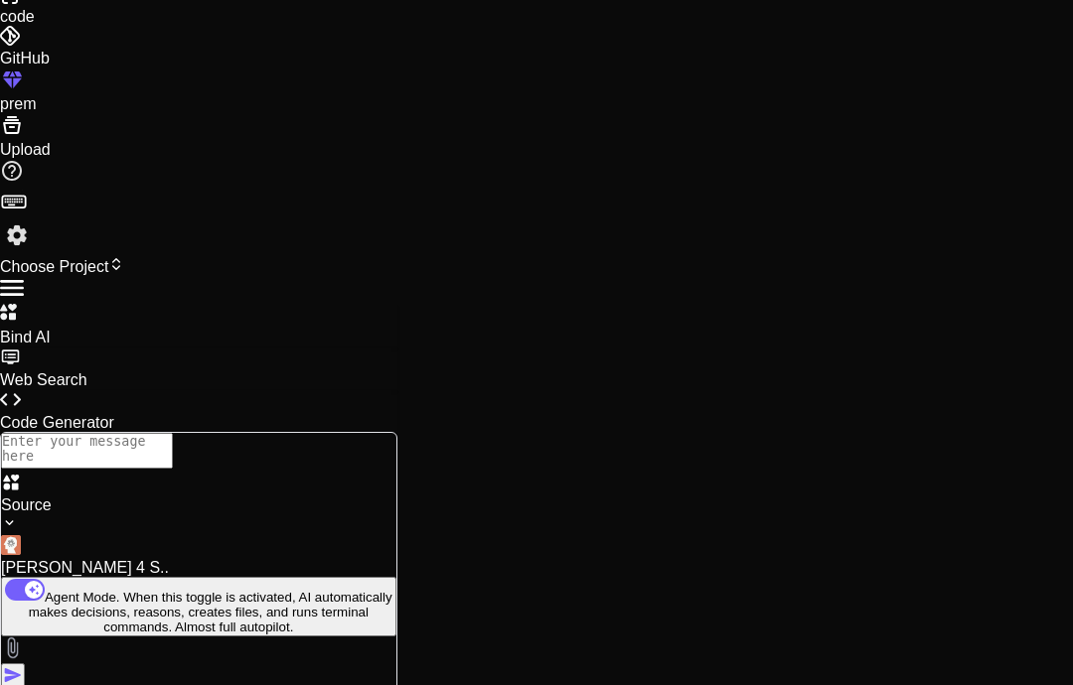
scroll to position [0, 0]
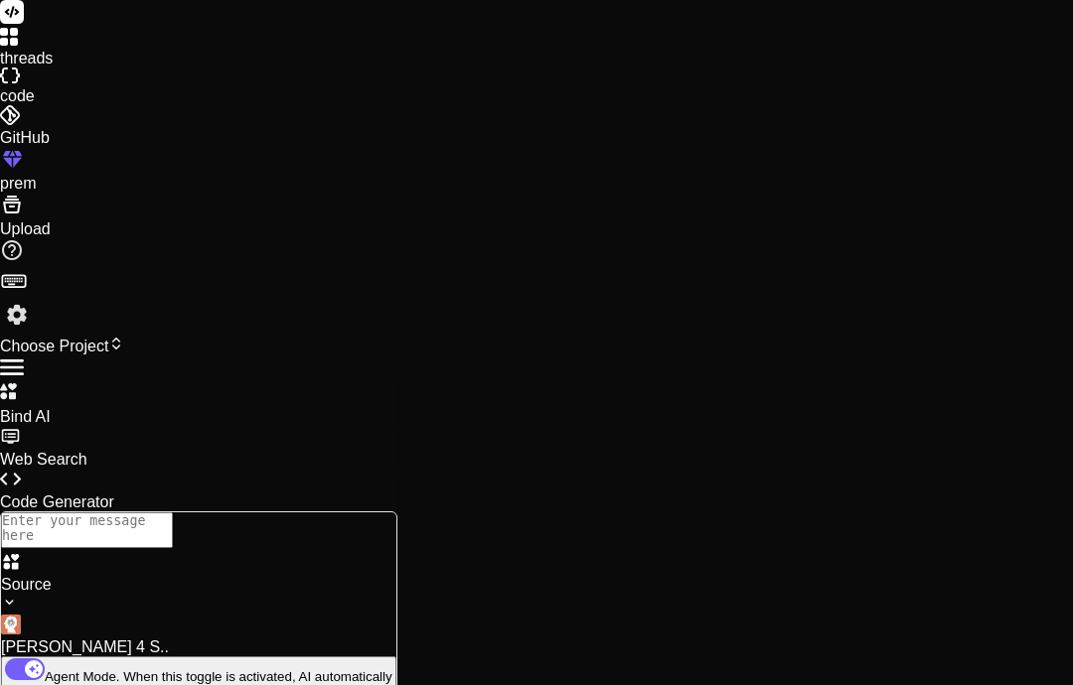
click at [124, 338] on span "Choose Project" at bounding box center [62, 346] width 124 height 17
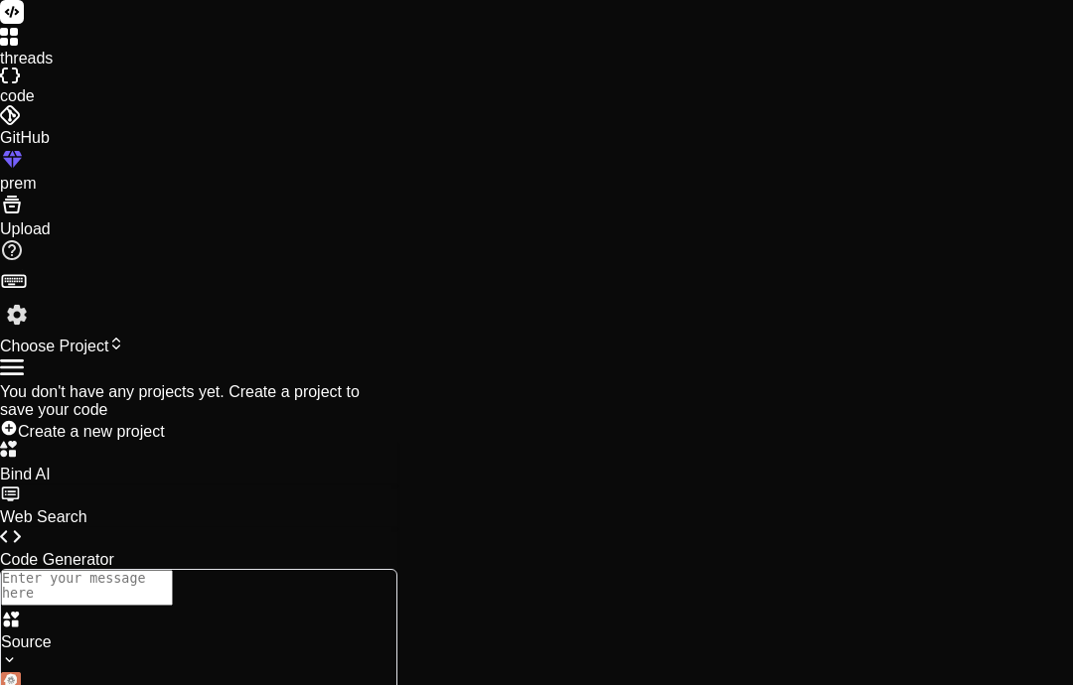
click at [165, 423] on span "Create a new project" at bounding box center [91, 431] width 147 height 17
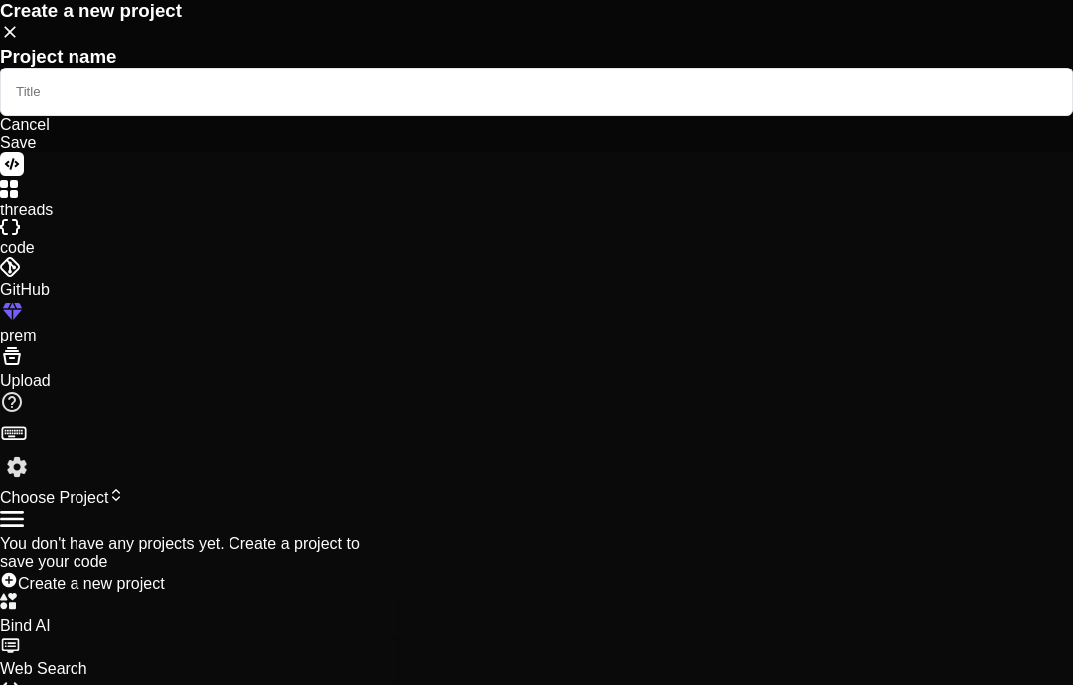
click at [515, 116] on input "text" at bounding box center [536, 92] width 1073 height 49
type input "Startrek"
click at [584, 152] on div "Save" at bounding box center [536, 143] width 1073 height 18
click at [618, 152] on div "Save" at bounding box center [536, 143] width 1073 height 18
click at [20, 42] on icon at bounding box center [10, 32] width 20 height 20
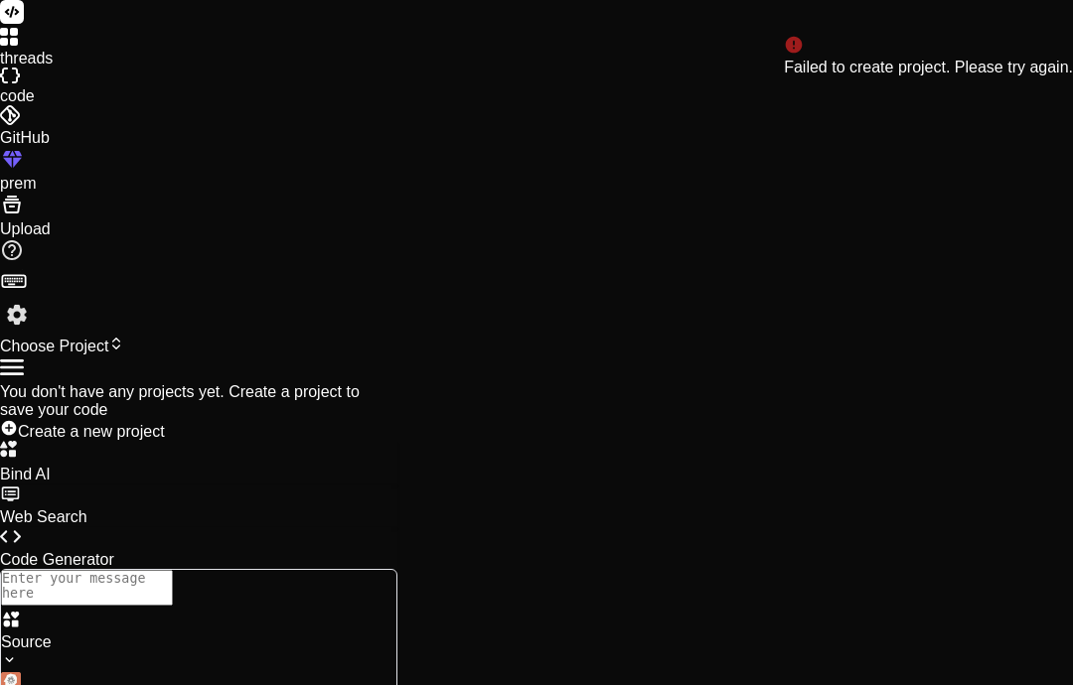
click at [397, 383] on div at bounding box center [198, 383] width 397 height 0
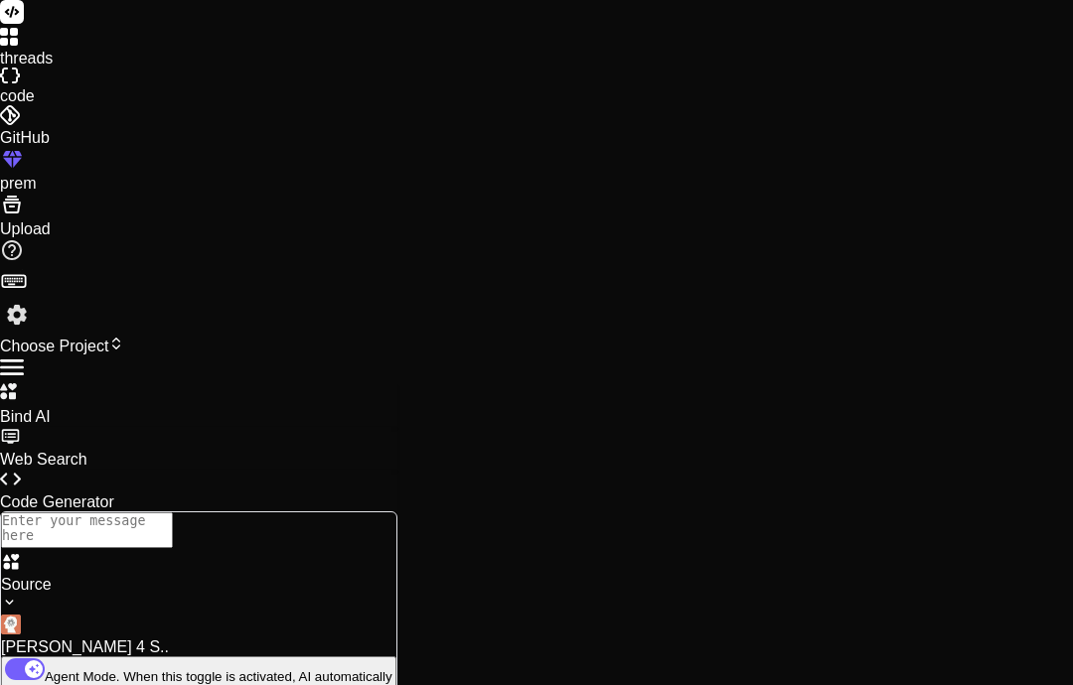
click at [44, 175] on div at bounding box center [536, 161] width 1073 height 28
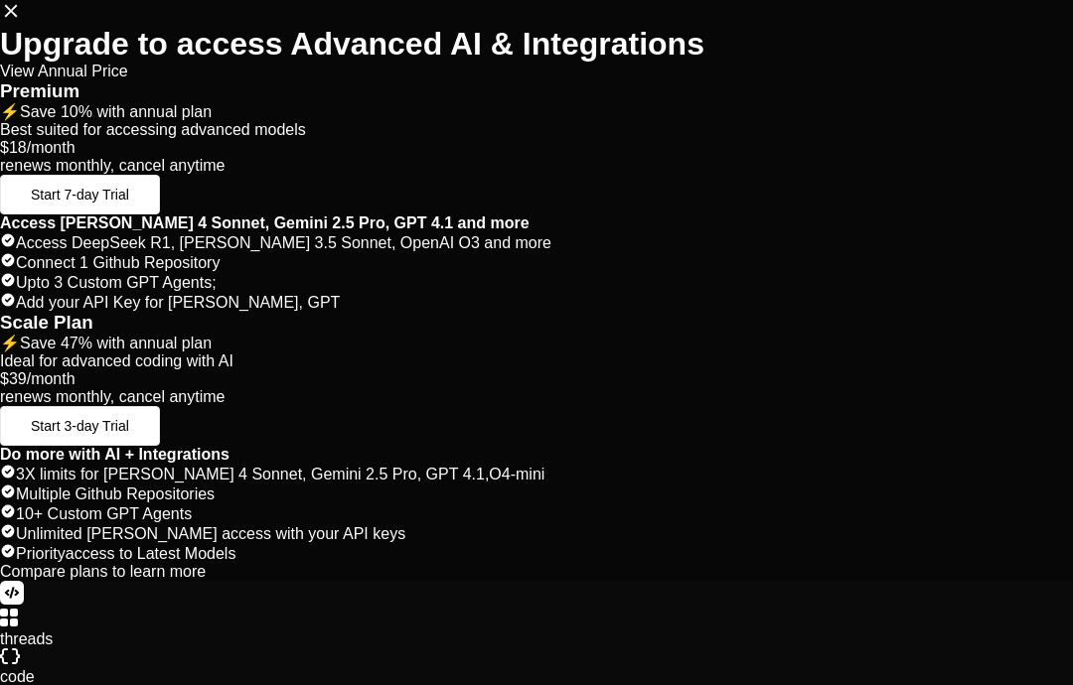
click at [129, 203] on span "Start 7-day Trial" at bounding box center [80, 195] width 98 height 16
click at [231, 139] on p "Best suited for accessing advanced models" at bounding box center [536, 130] width 1073 height 18
click at [22, 22] on icon at bounding box center [11, 11] width 22 height 22
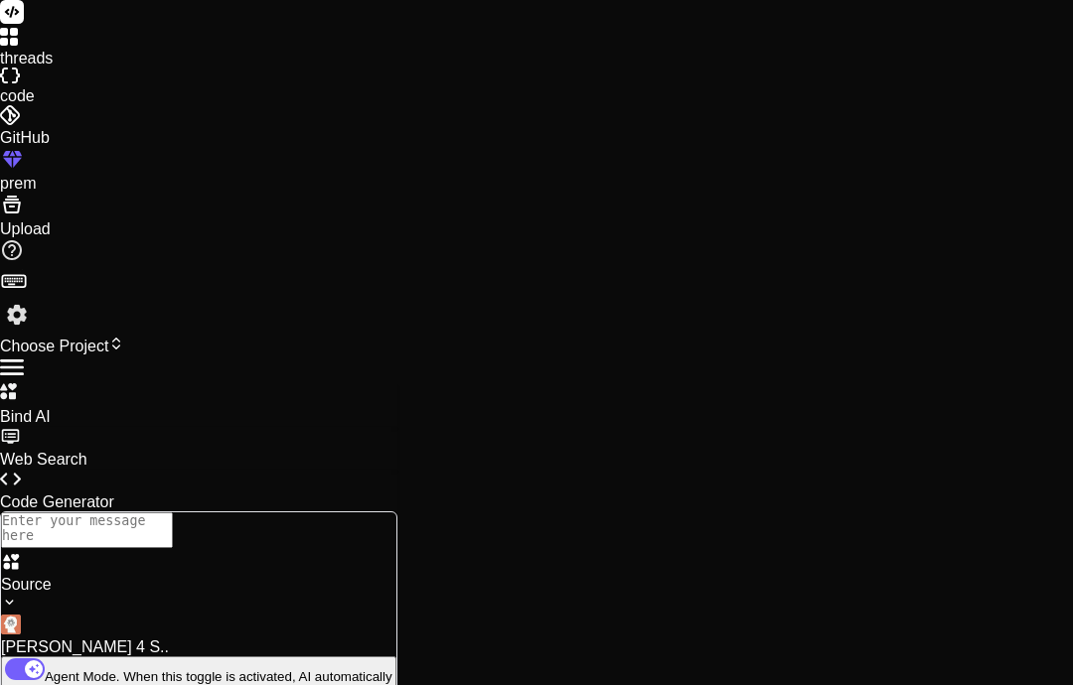
click at [41, 87] on div at bounding box center [536, 78] width 1073 height 20
click at [42, 67] on label "threads" at bounding box center [26, 58] width 53 height 17
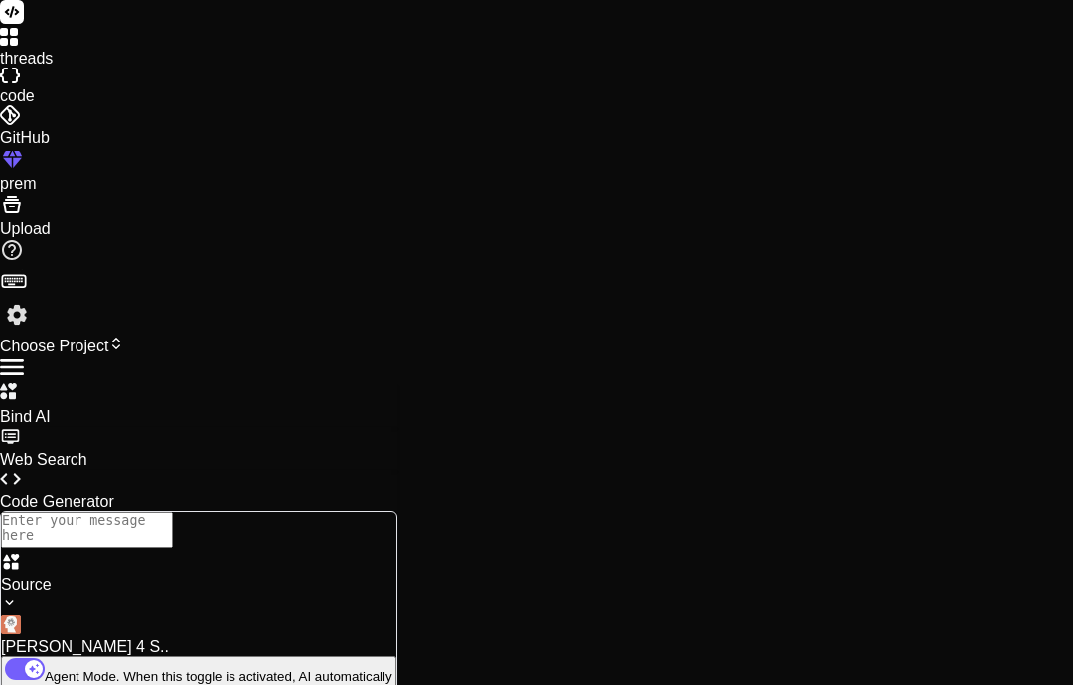
click at [20, 18] on icon at bounding box center [12, 12] width 15 height 12
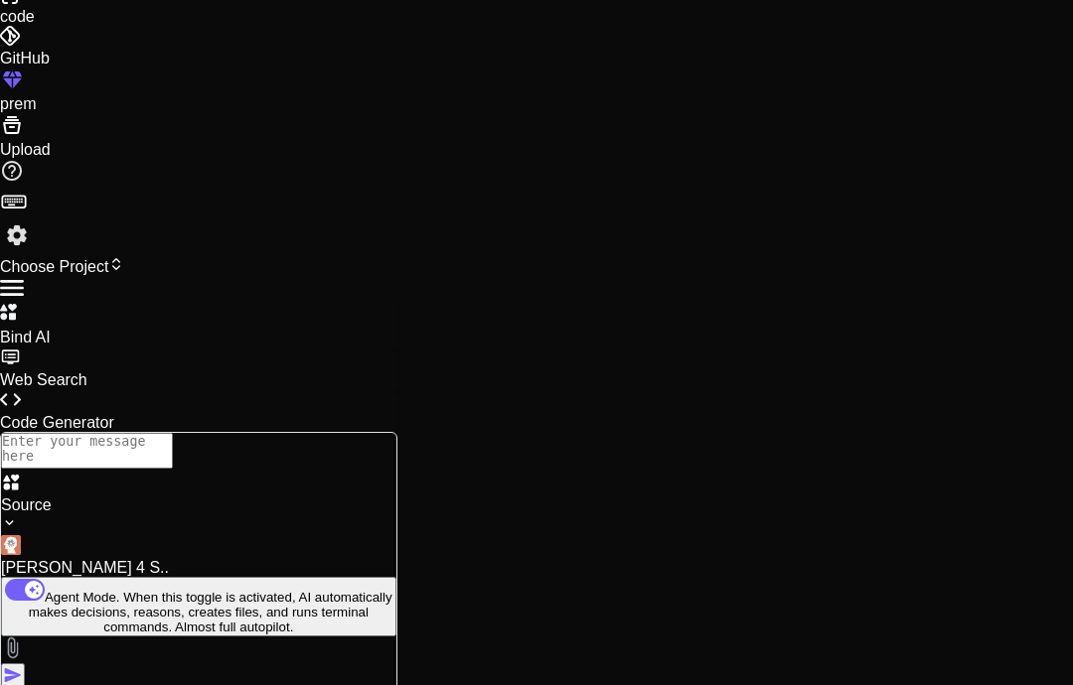
click at [18, 531] on img at bounding box center [9, 522] width 17 height 17
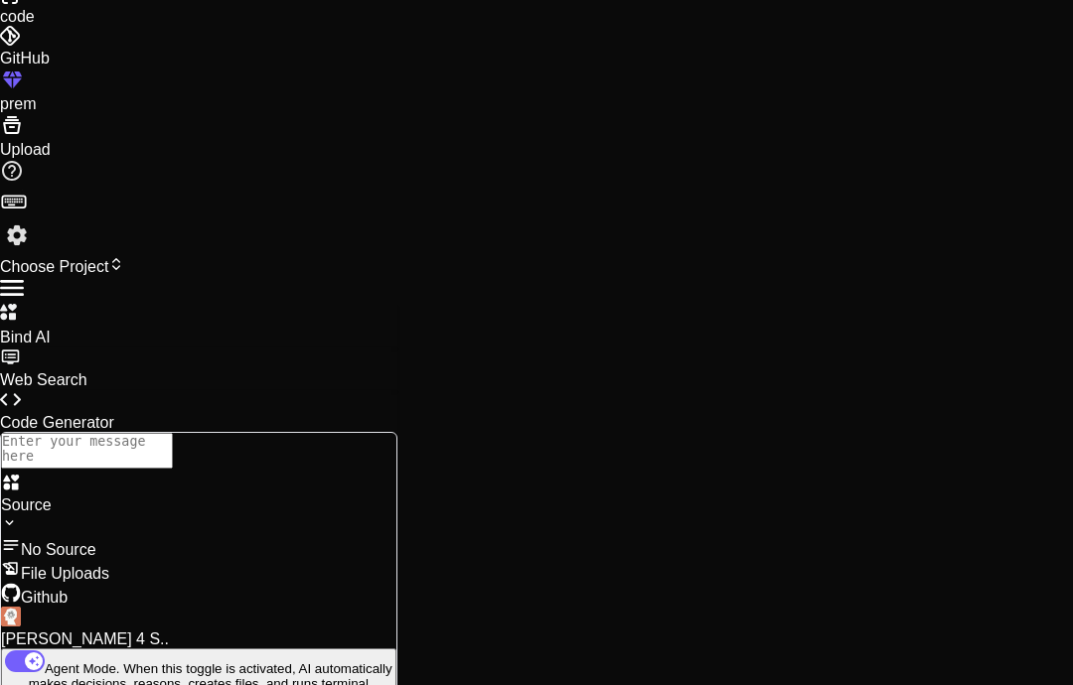
click at [291, 559] on div "File Uploads" at bounding box center [198, 571] width 395 height 24
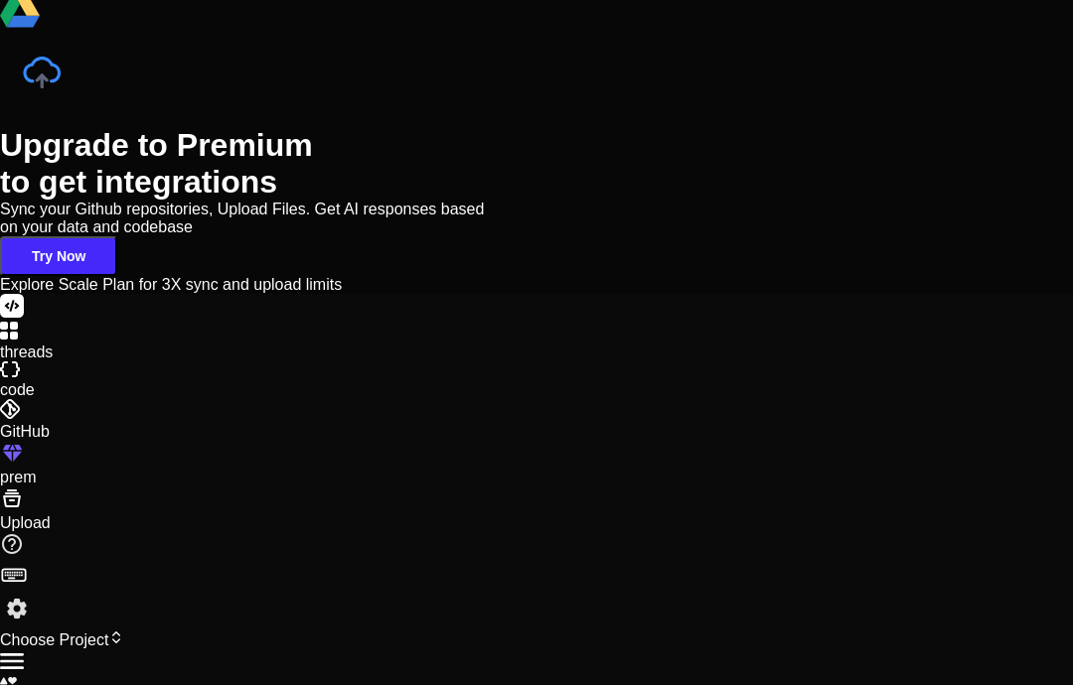
click at [82, 294] on div "Upgrade to Premium to get integrations Sync your Github repositories, Upload Fi…" at bounding box center [536, 107] width 1073 height 373
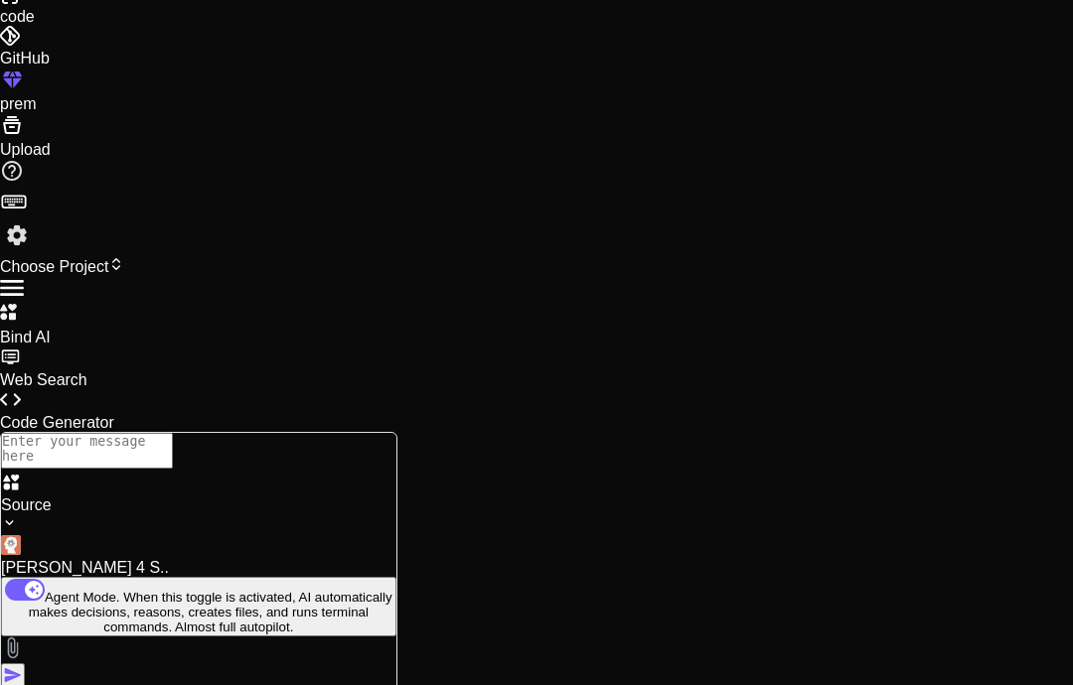
click at [24, 637] on img at bounding box center [12, 648] width 23 height 23
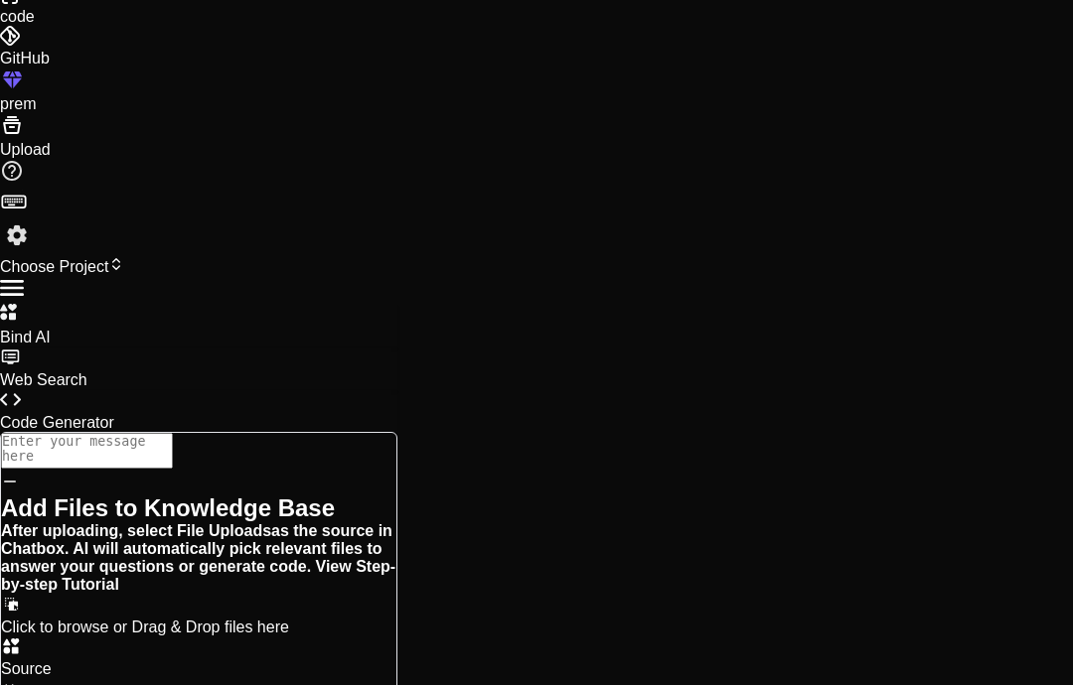
click at [396, 619] on p "Click to browse or Drag & Drop files here" at bounding box center [198, 628] width 395 height 18
click at [218, 473] on div "Add Files to Knowledge Base After uploading, select File Uploads as the source …" at bounding box center [198, 555] width 395 height 164
type textarea "x"
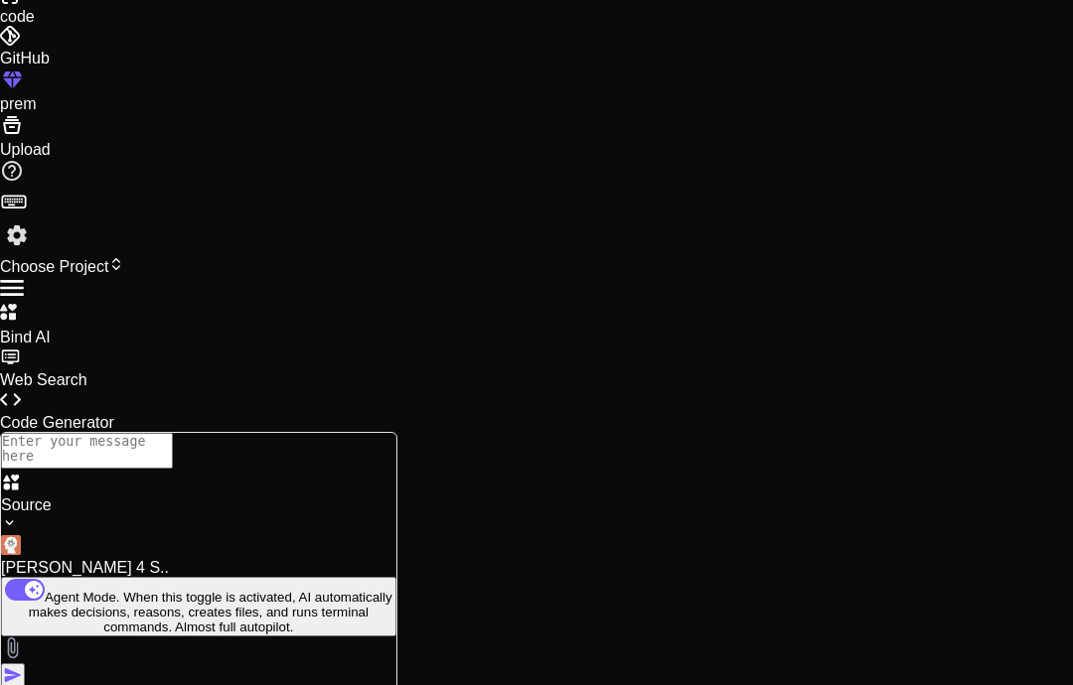
drag, startPoint x: 347, startPoint y: 582, endPoint x: 349, endPoint y: 569, distance: 13.1
click at [173, 469] on textarea at bounding box center [87, 451] width 172 height 36
type textarea "C"
type textarea "x"
type textarea "Cr"
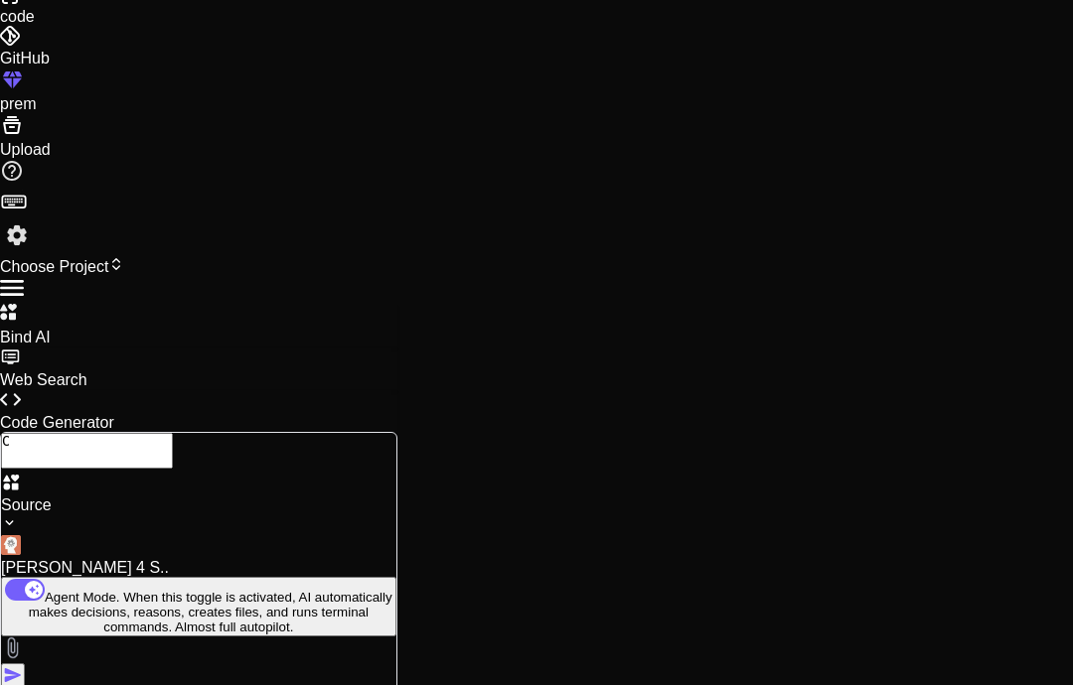
type textarea "x"
type textarea "Cre"
type textarea "x"
type textarea "Crea"
type textarea "x"
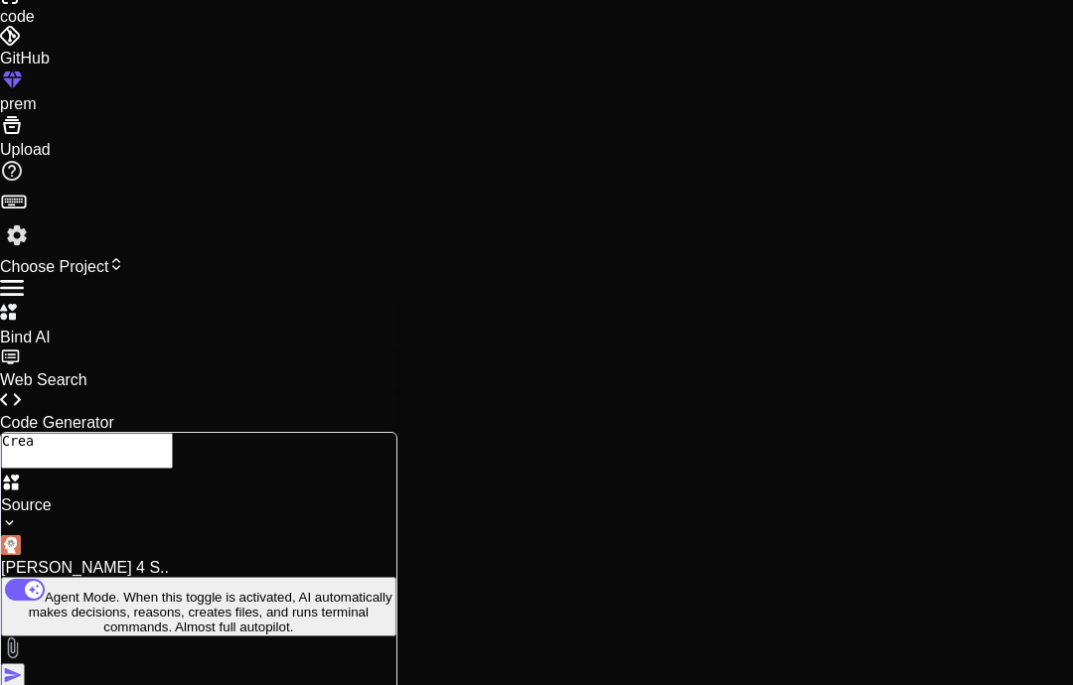
type textarea "Creat"
type textarea "x"
type textarea "Create"
type textarea "x"
type textarea "Create"
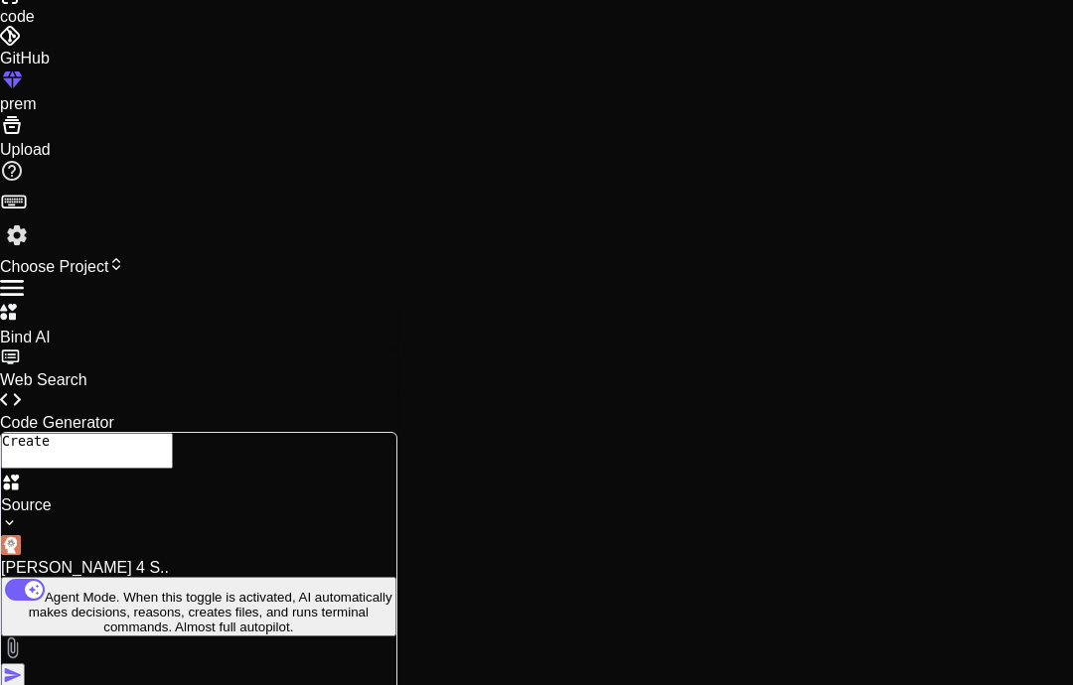
type textarea "x"
type textarea "Create a"
type textarea "x"
type textarea "Create an"
type textarea "x"
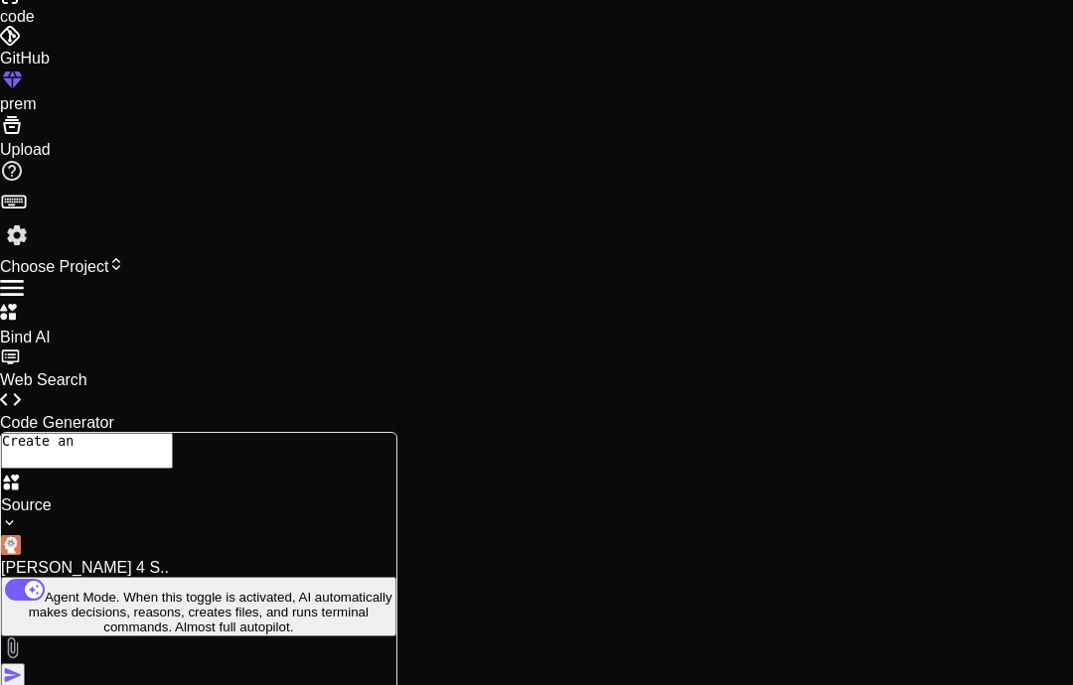
type textarea "Create an"
type textarea "x"
type textarea "Create an s"
type textarea "x"
type textarea "Create an st"
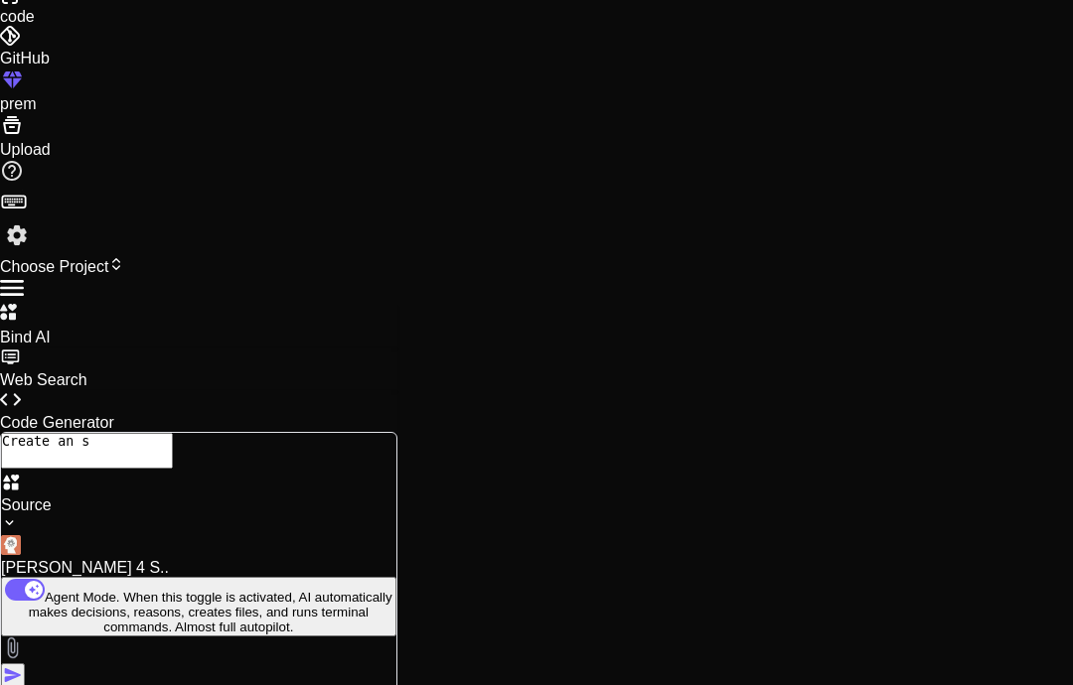
type textarea "x"
type textarea "Create an sta"
type textarea "x"
type textarea "Create an star"
type textarea "x"
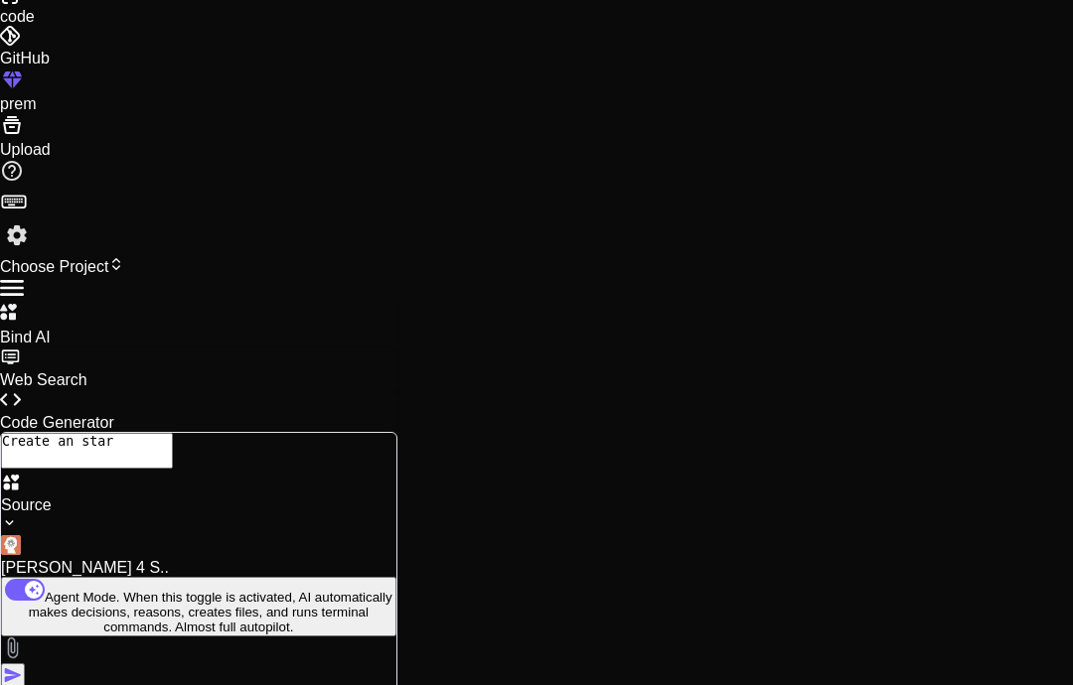
type textarea "Create an start"
type textarea "x"
type textarea "Create an startr"
type textarea "x"
type textarea "Create an startre"
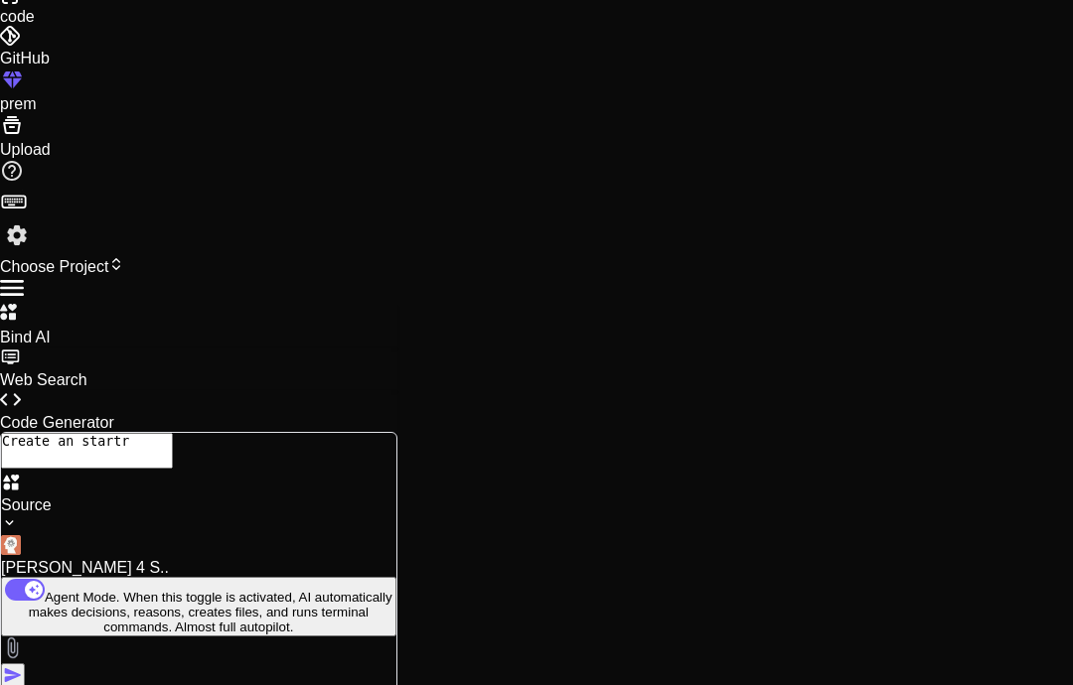
type textarea "x"
type textarea "Create an startrek"
type textarea "x"
type textarea "Create an startrek"
type textarea "x"
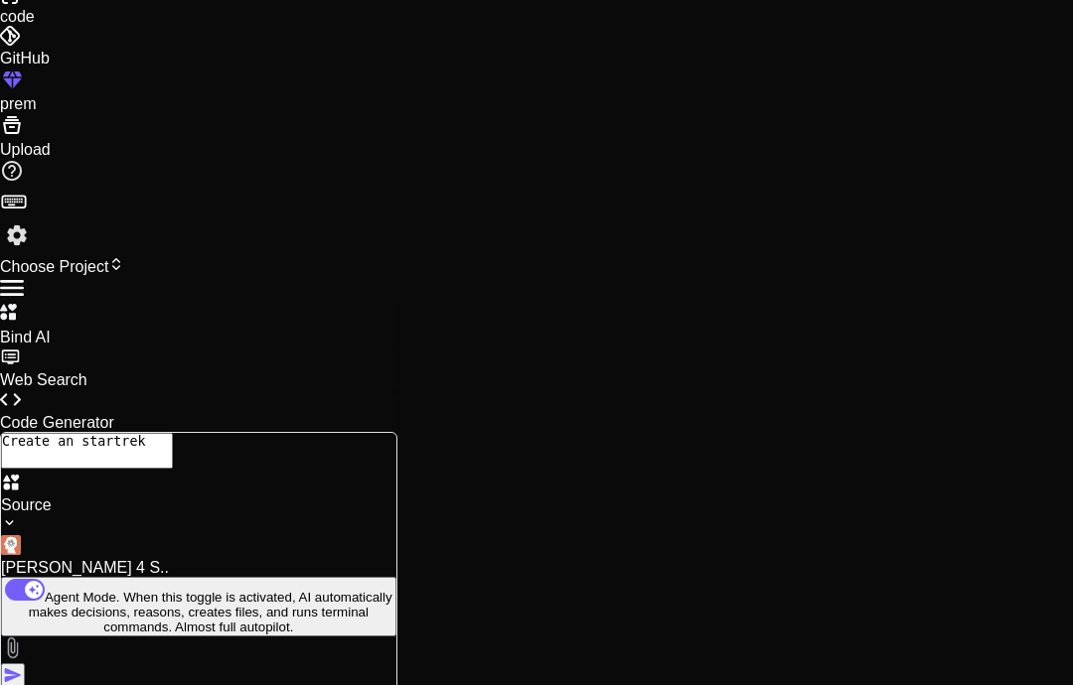
type textarea "Create an startrek t"
type textarea "x"
type textarea "Create an startrek te"
type textarea "x"
type textarea "Create an startrek tex"
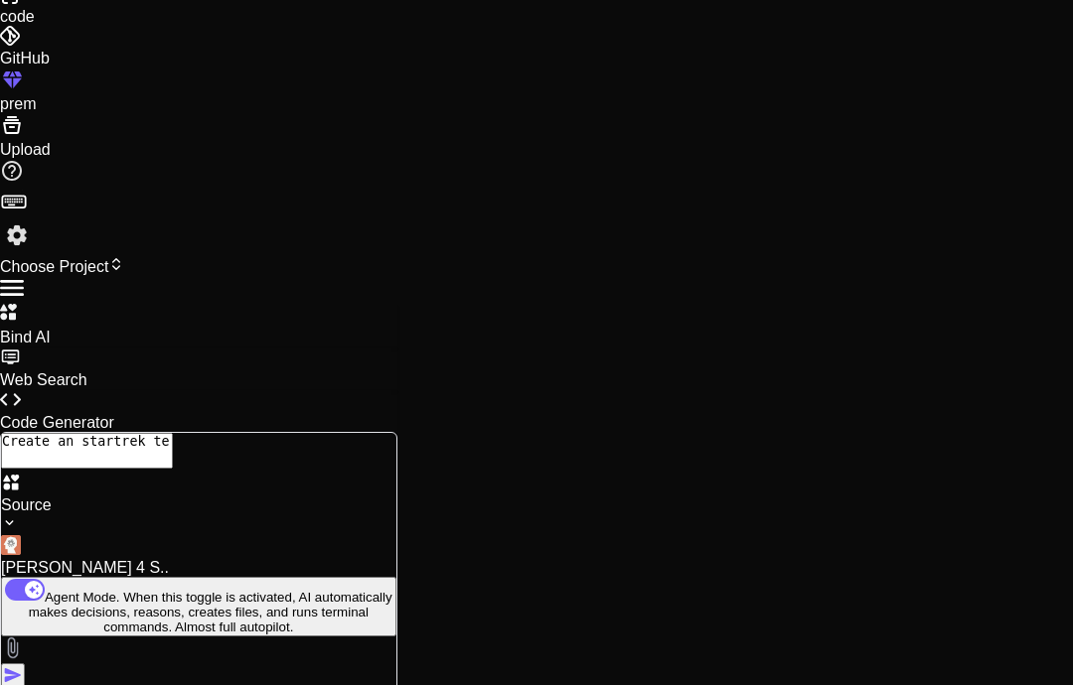
type textarea "x"
type textarea "Create an startrek text"
type textarea "x"
type textarea "Create an startrek text"
type textarea "x"
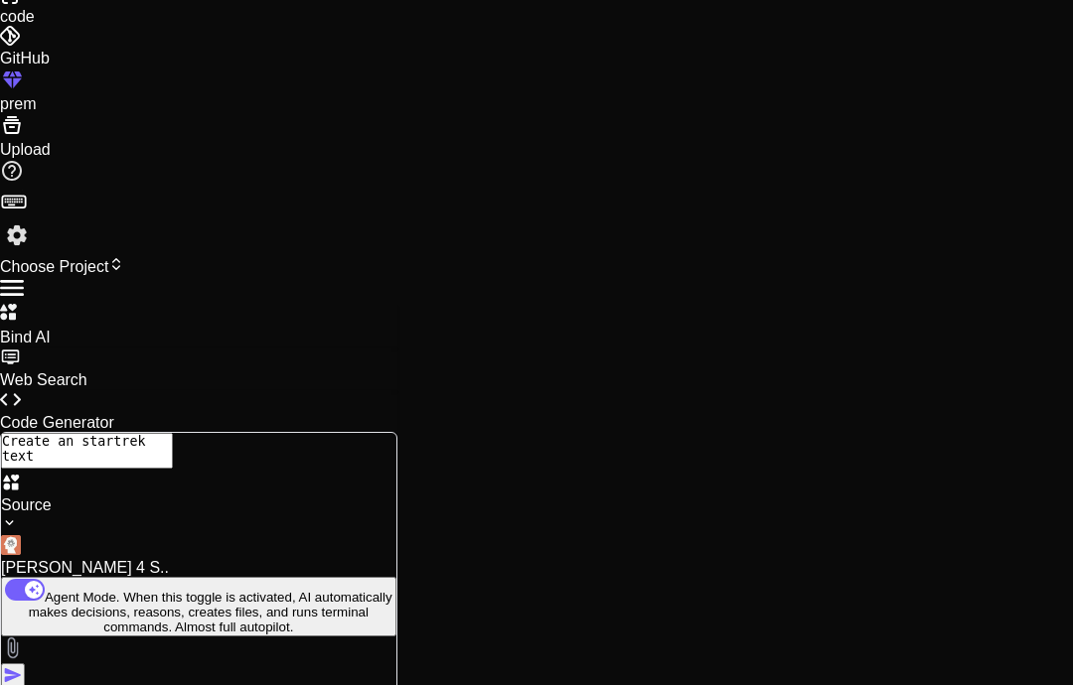
type textarea "Create an startrek text b"
type textarea "x"
type textarea "Create an startrek text ba"
type textarea "x"
type textarea "Create an startrek text bas"
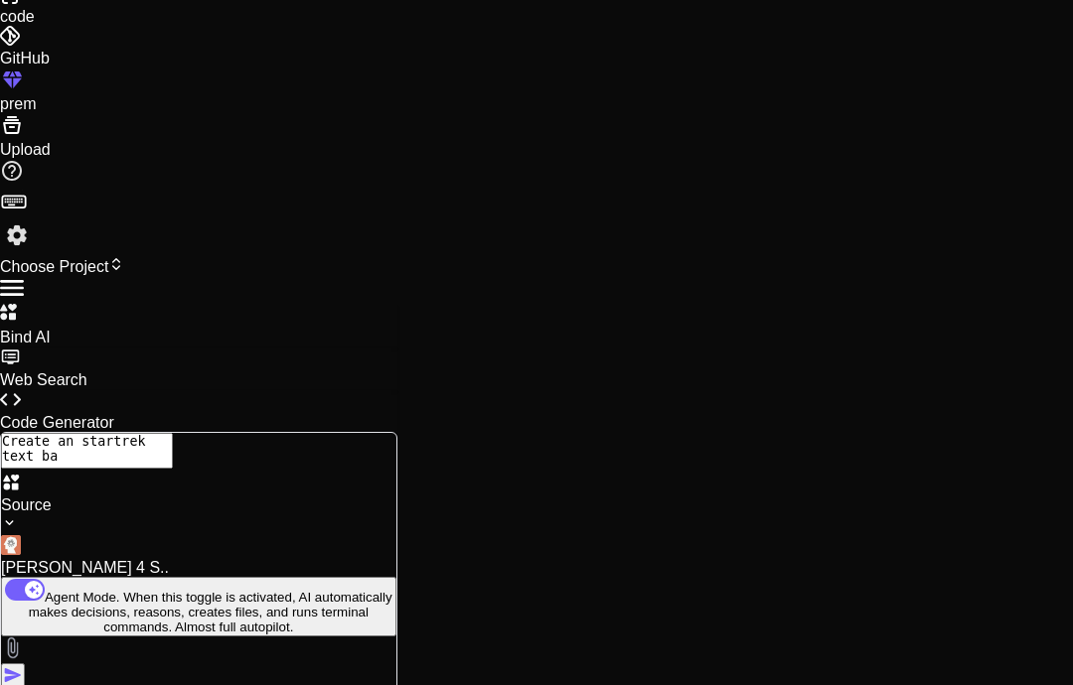
type textarea "x"
type textarea "Create an startrek text base"
type textarea "x"
type textarea "Create an startrek text base"
type textarea "x"
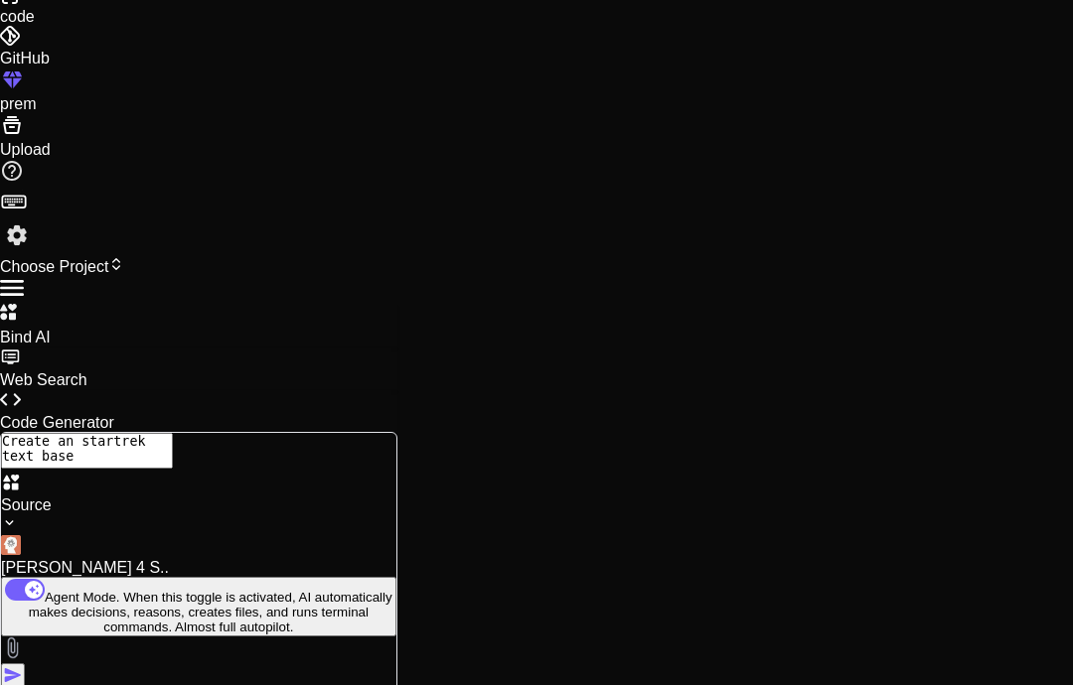
type textarea "Create an startrek text base r"
type textarea "x"
type textarea "Create an startrek text base rt"
type textarea "x"
type textarea "Create an startrek text base rts"
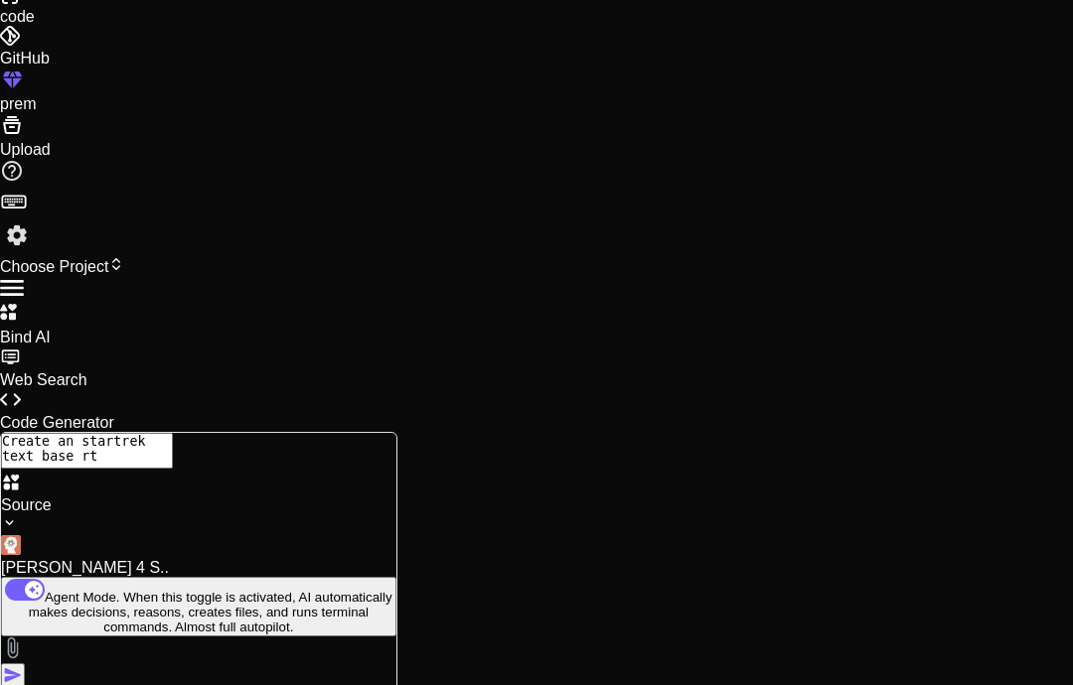
type textarea "x"
type textarea "Create an startrek text base rts"
type textarea "x"
type textarea "Create an startrek text base rts t"
type textarea "x"
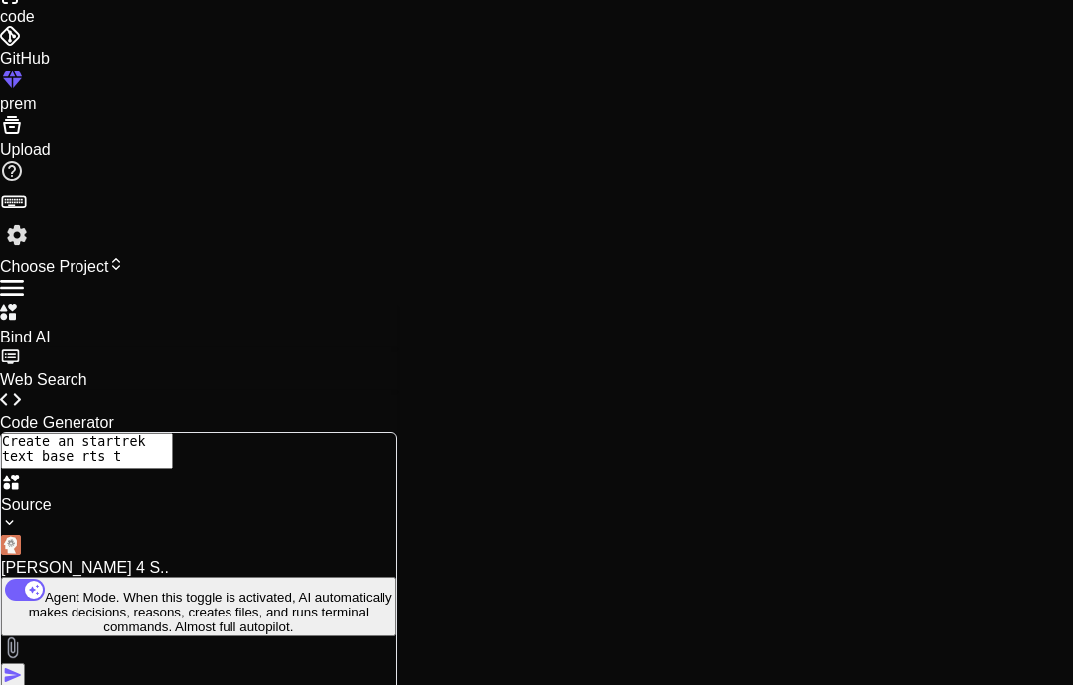
type textarea "Create an startrek text base rts tu"
type textarea "x"
type textarea "Create an startrek text base rts tur"
type textarea "x"
type textarea "Create an startrek text base rts turn"
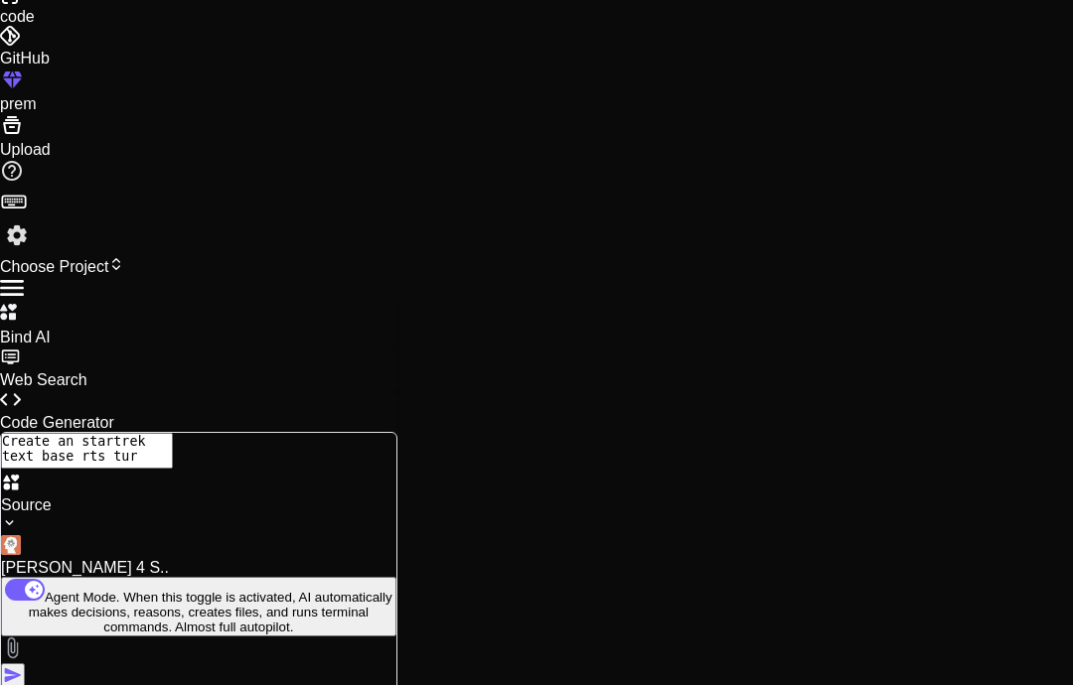
type textarea "x"
type textarea "Create an startrek text base rts turn"
type textarea "x"
type textarea "Create an startrek text base rts turn b"
type textarea "x"
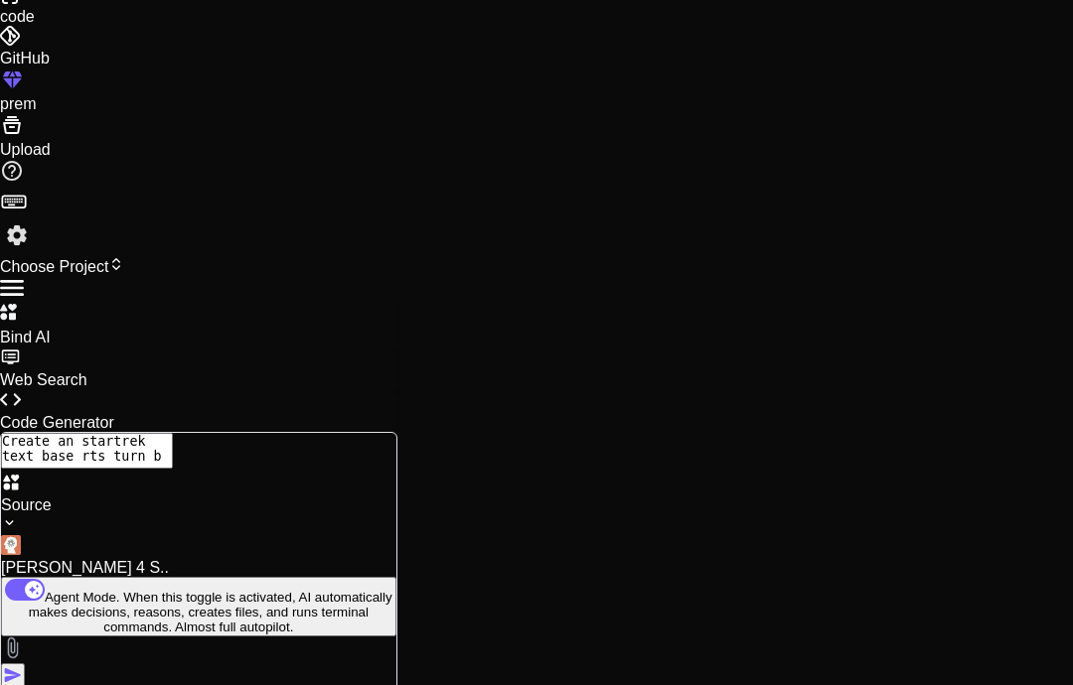
type textarea "Create an startrek text base rts turn ba"
type textarea "x"
type textarea "Create an startrek text base rts turn bas"
type textarea "x"
type textarea "Create an startrek text base rts turn base"
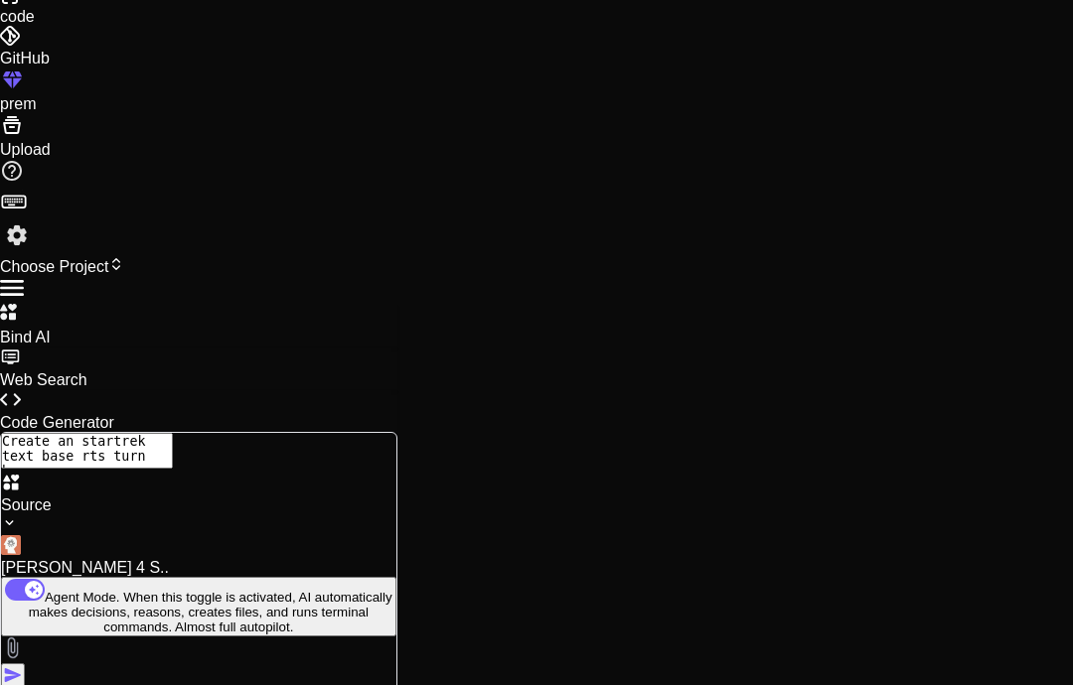
type textarea "x"
type textarea "Create an startrek text base rts turn base"
type textarea "x"
type textarea "Create an startrek text base rts turn base m"
type textarea "x"
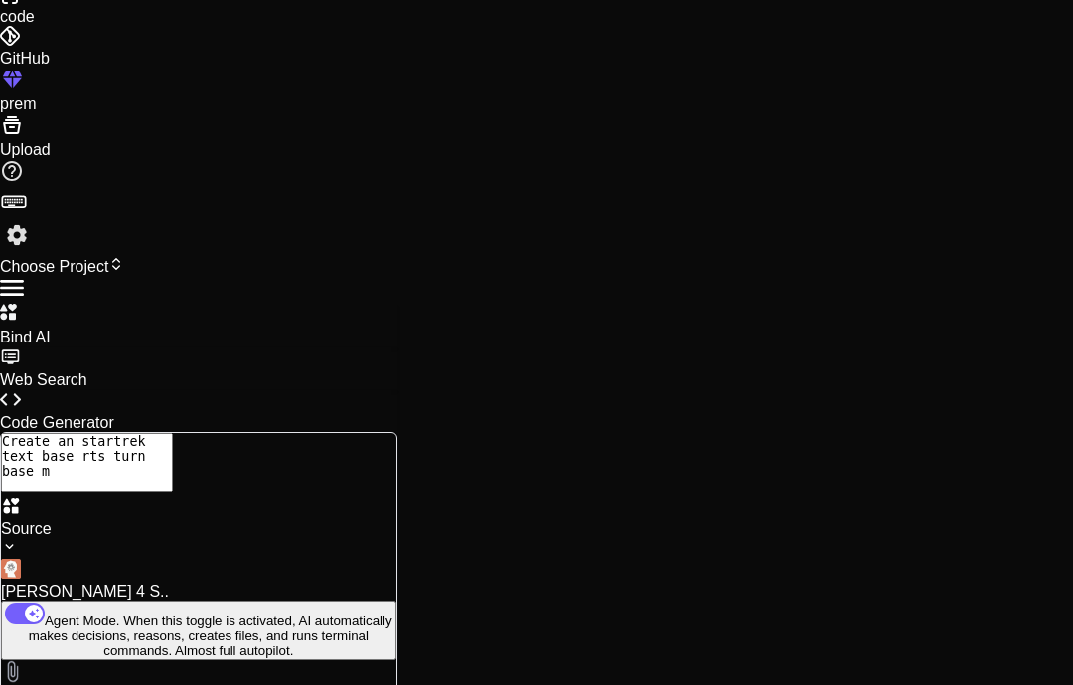
type textarea "Create an startrek text base rts turn base mm"
type textarea "x"
type textarea "Create an startrek text base rts turn base mmo"
type textarea "x"
type textarea "Create an startrek text base rts turn base mmor"
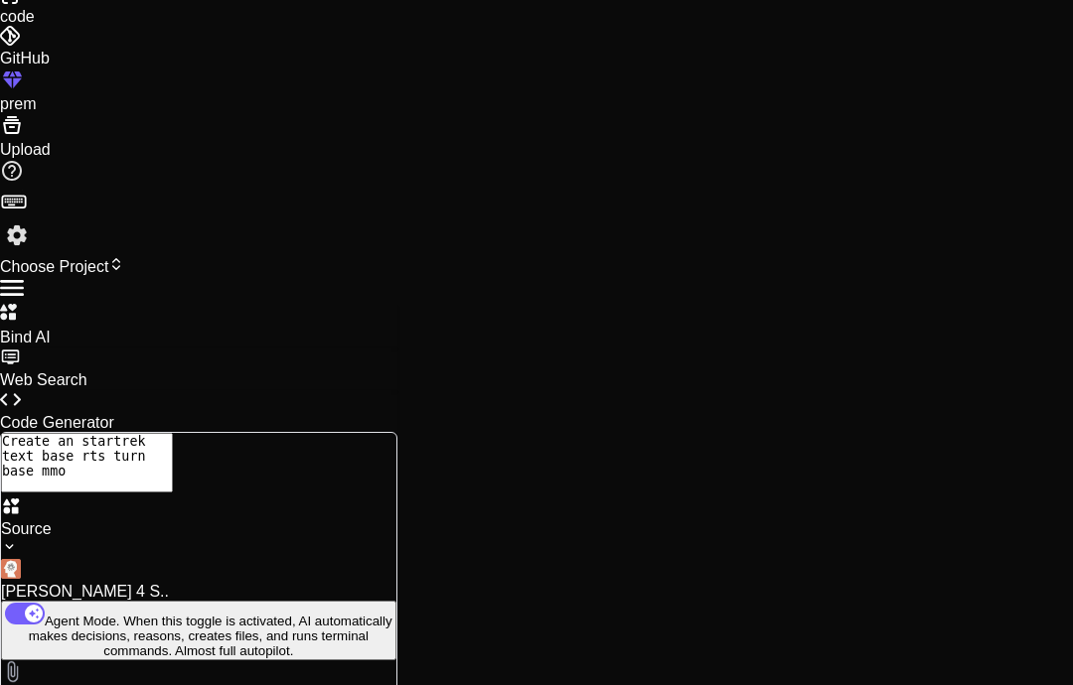
type textarea "x"
type textarea "Create an startrek text base rts turn base mmorp"
type textarea "x"
type textarea "Create an startrek text base rts turn base mmorpg"
type textarea "x"
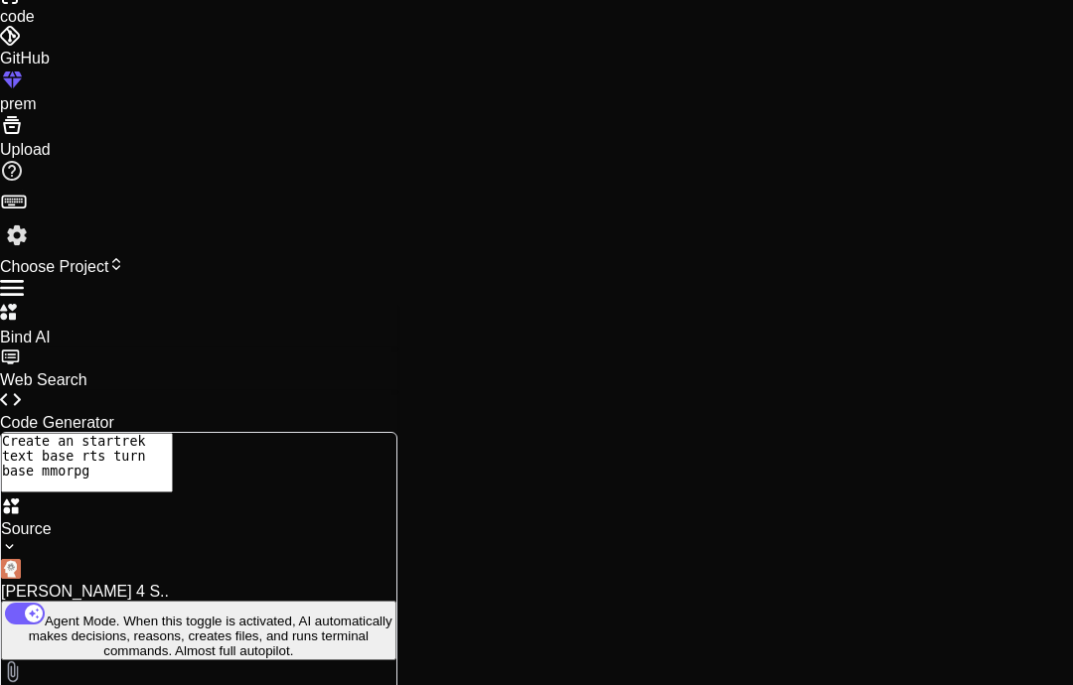
type textarea "Create an startrek text base rts turn base mmorpg"
type textarea "x"
type textarea "Create an startrek text base rts turn base mmorpg w"
type textarea "x"
type textarea "Create an startrek text base rts turn base mmorpg wi"
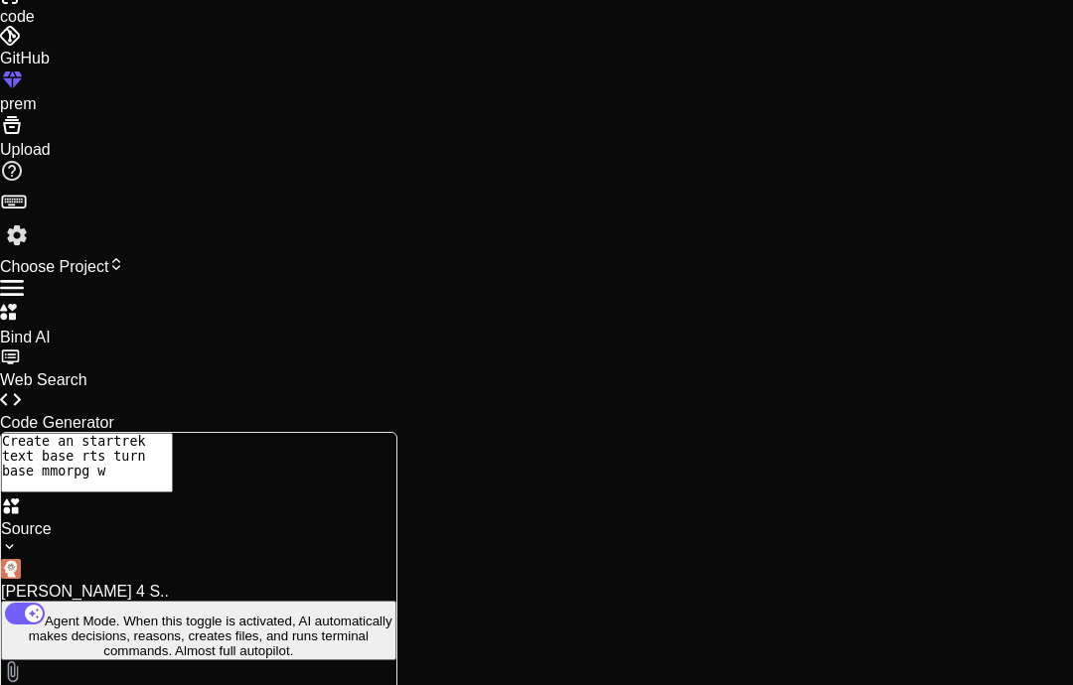
type textarea "x"
type textarea "Create an startrek text base rts turn base mmorpg wit"
type textarea "x"
type textarea "Create an startrek text base rts turn base mmorpg with"
type textarea "x"
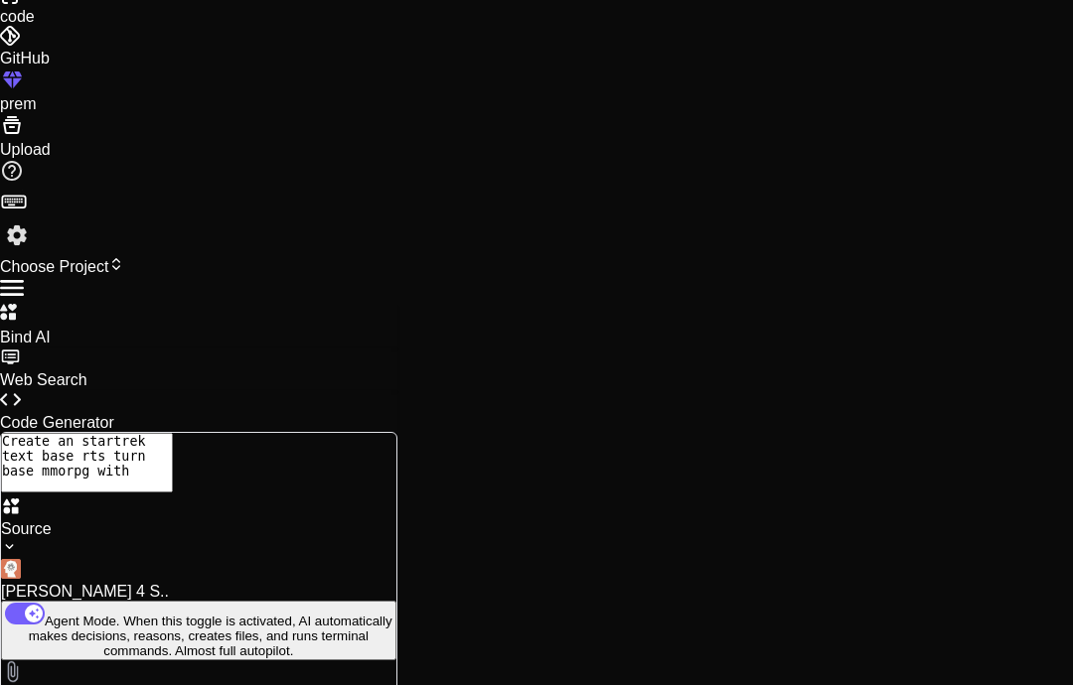
type textarea "Create an startrek text base rts turn base mmorpg with"
type textarea "x"
type textarea "Create an startrek text base rts turn base mmorpg with m"
type textarea "x"
type textarea "Create an startrek text base rts turn base mmorpg with me"
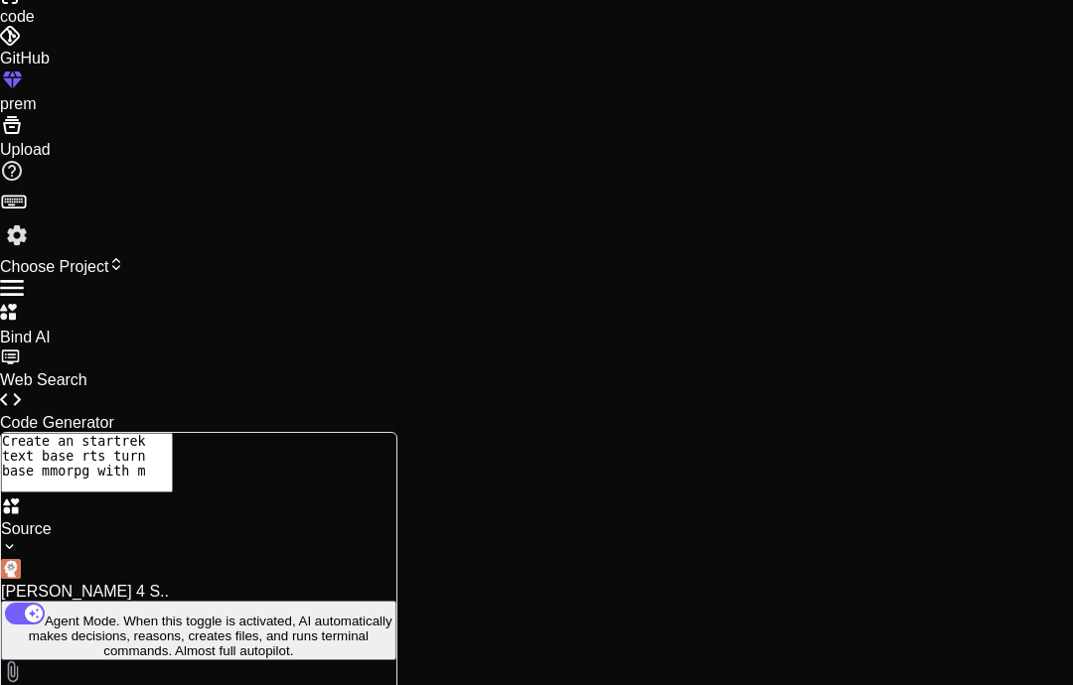
type textarea "x"
type textarea "Create an startrek text base rts turn base mmorpg with men"
type textarea "x"
type textarea "Create an startrek text base rts turn base mmorpg with menu"
type textarea "x"
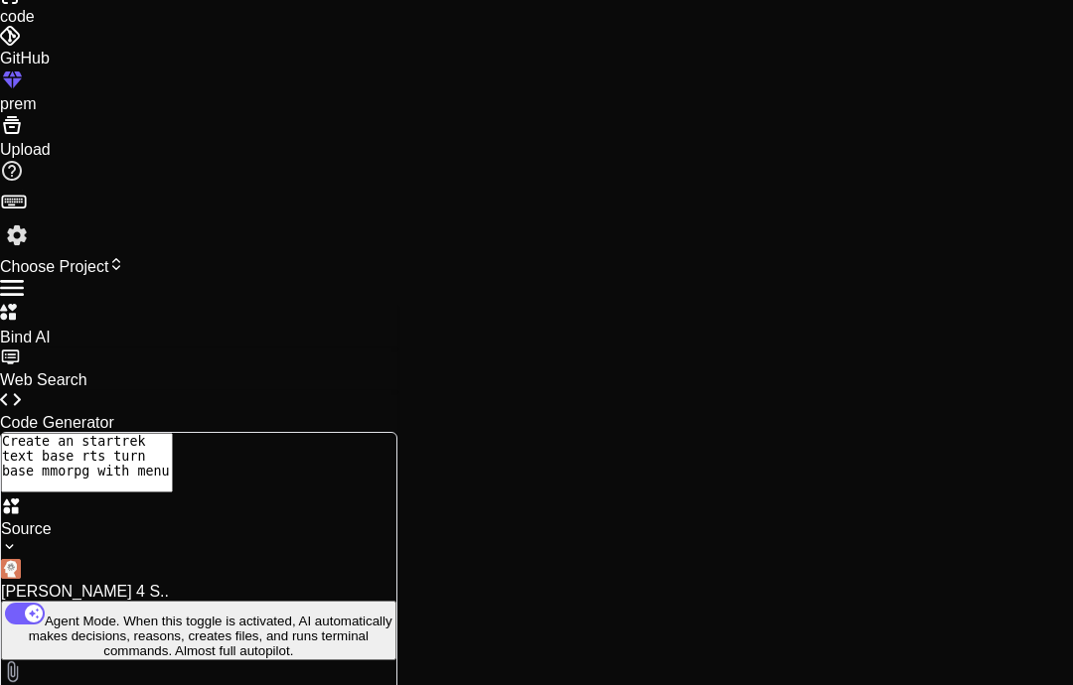
type textarea "Create an startrek text base rts turn base mmorpg with menus"
type textarea "x"
type textarea "Create an startrek text base rts turn base mmorpg with menus"
type textarea "x"
type textarea "Create an startrek text base rts turn base mmorpg with menus a"
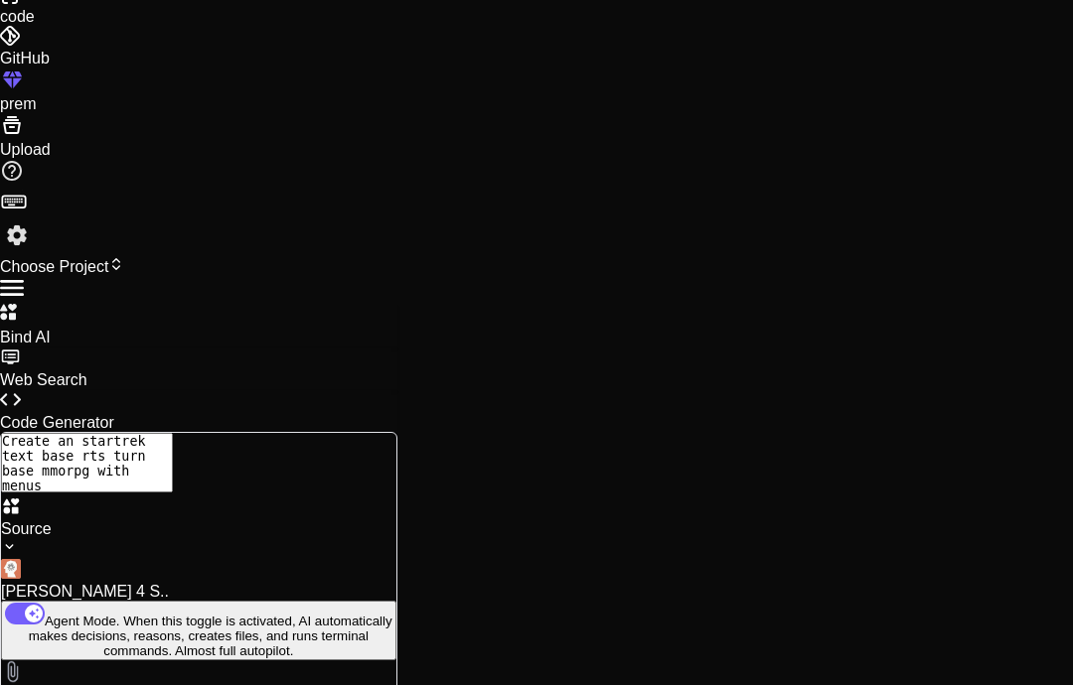
type textarea "x"
type textarea "Create an startrek text base rts turn base mmorpg with menus an"
type textarea "x"
type textarea "Create an startrek text base rts turn base mmorpg with menus and"
type textarea "x"
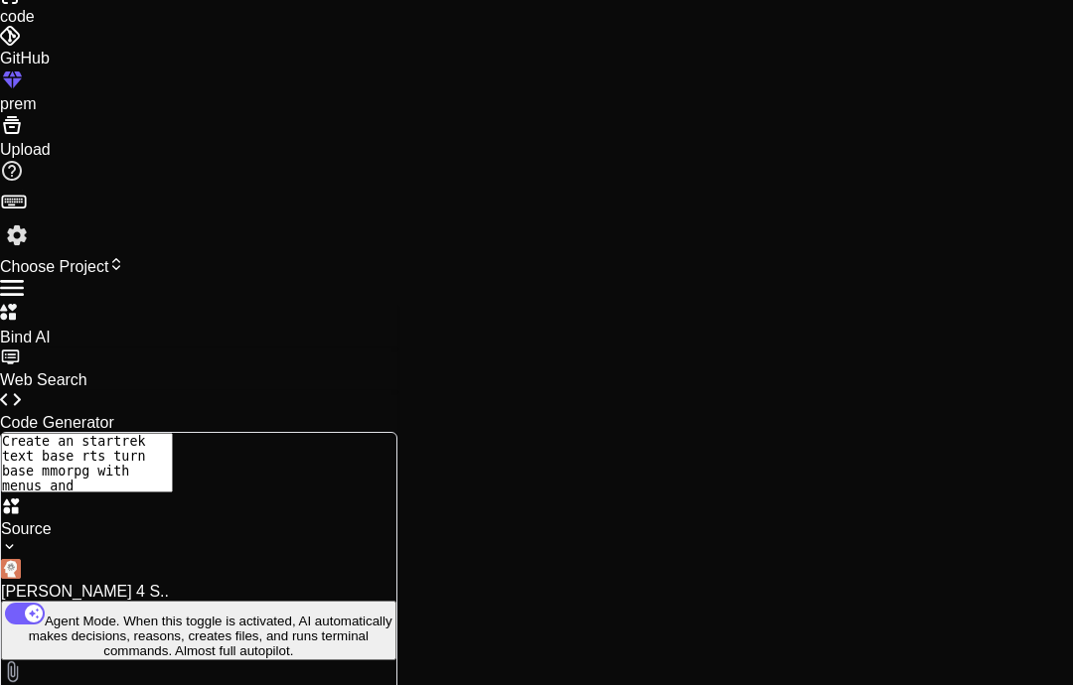
type textarea "Create an startrek text base rts turn base mmorpg with menus and"
type textarea "x"
type textarea "Create an startrek text base rts turn base mmorpg with menus and s"
type textarea "x"
type textarea "Create an startrek text base rts turn base mmorpg with menus and su"
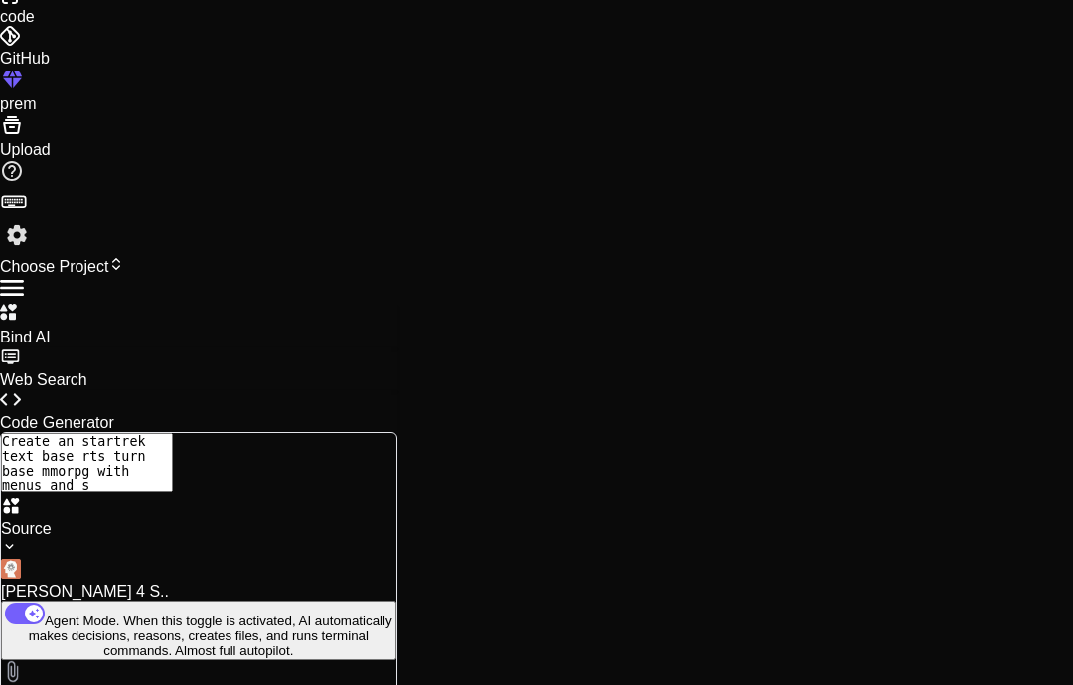
type textarea "x"
type textarea "Create an startrek text base rts turn base mmorpg with menus and sub"
type textarea "x"
type textarea "Create an startrek text base rts turn base mmorpg with menus and sub"
type textarea "x"
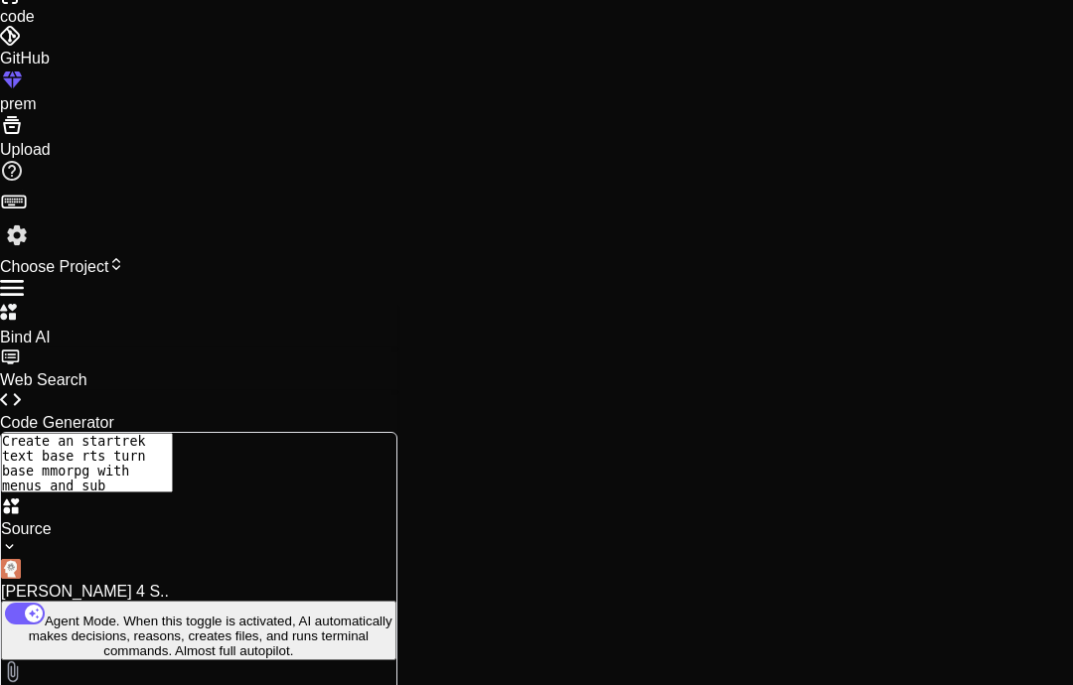
type textarea "Create an startrek text base rts turn base mmorpg with menus and sub m"
type textarea "x"
type textarea "Create an startrek text base rts turn base mmorpg with menus and sub me"
type textarea "x"
type textarea "Create an startrek text base rts turn base mmorpg with menus and sub men"
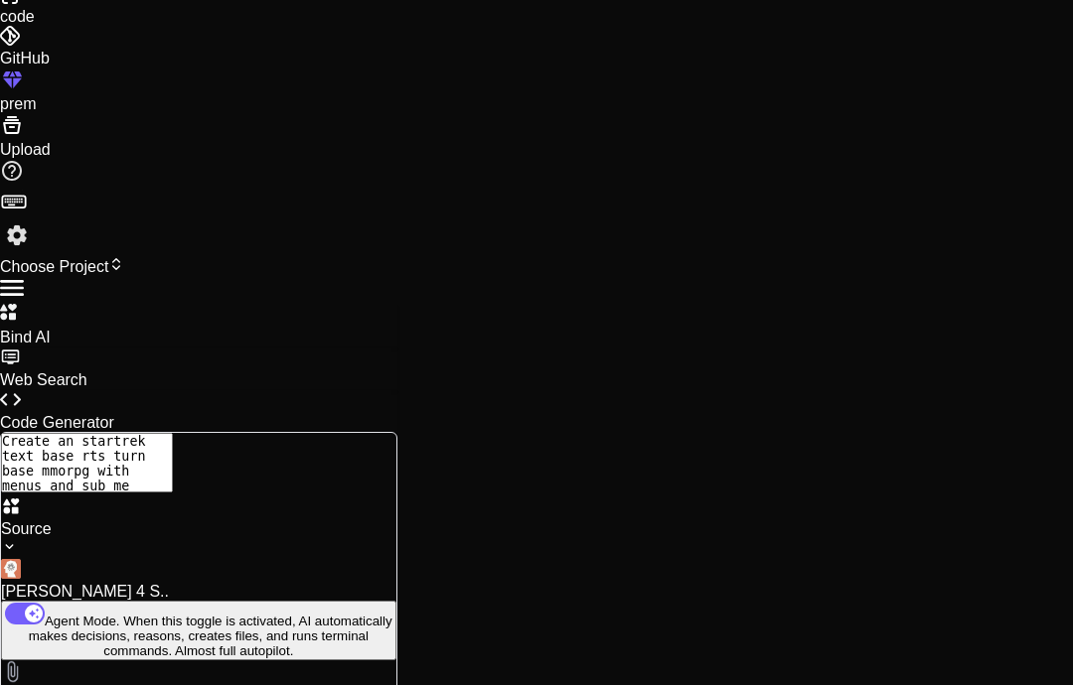
type textarea "x"
type textarea "Create an startrek text base rts turn base mmorpg with menus and sub menu"
type textarea "x"
type textarea "Create an startrek text base rts turn base mmorpg with menus and sub menus"
type textarea "x"
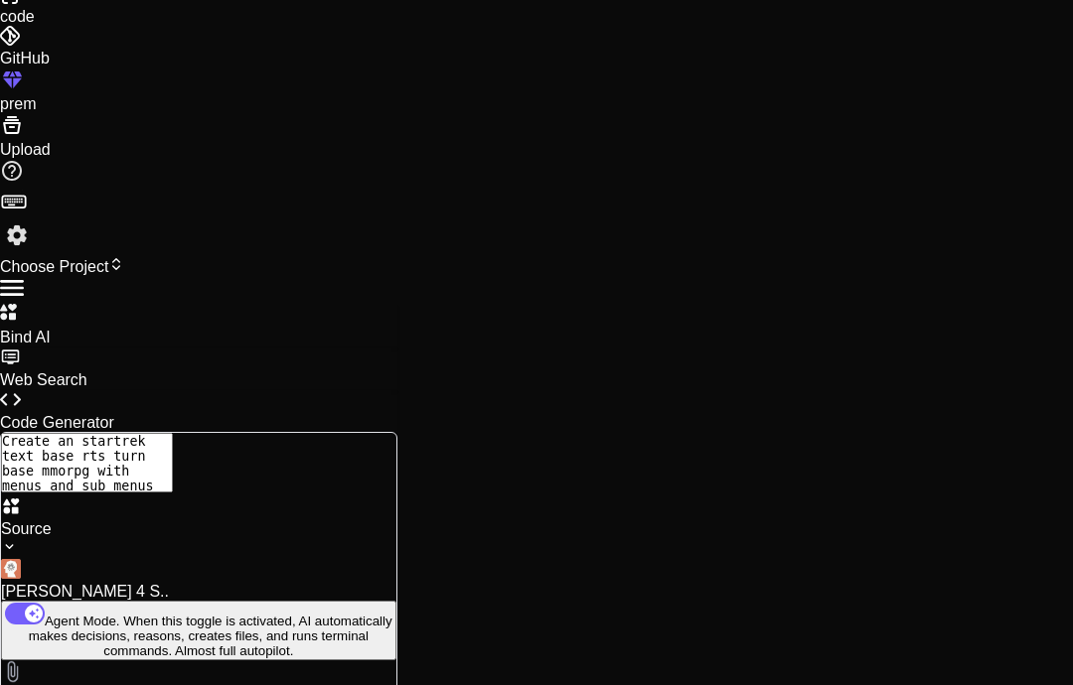
type textarea "Create an startrek text base rts turn base mmorpg with menus and sub menus"
type textarea "x"
type textarea "Create an startrek text base rts turn base mmorpg with menus and sub menus p"
type textarea "x"
type textarea "Create an startrek text base rts turn base mmorpg with menus and sub menus pa"
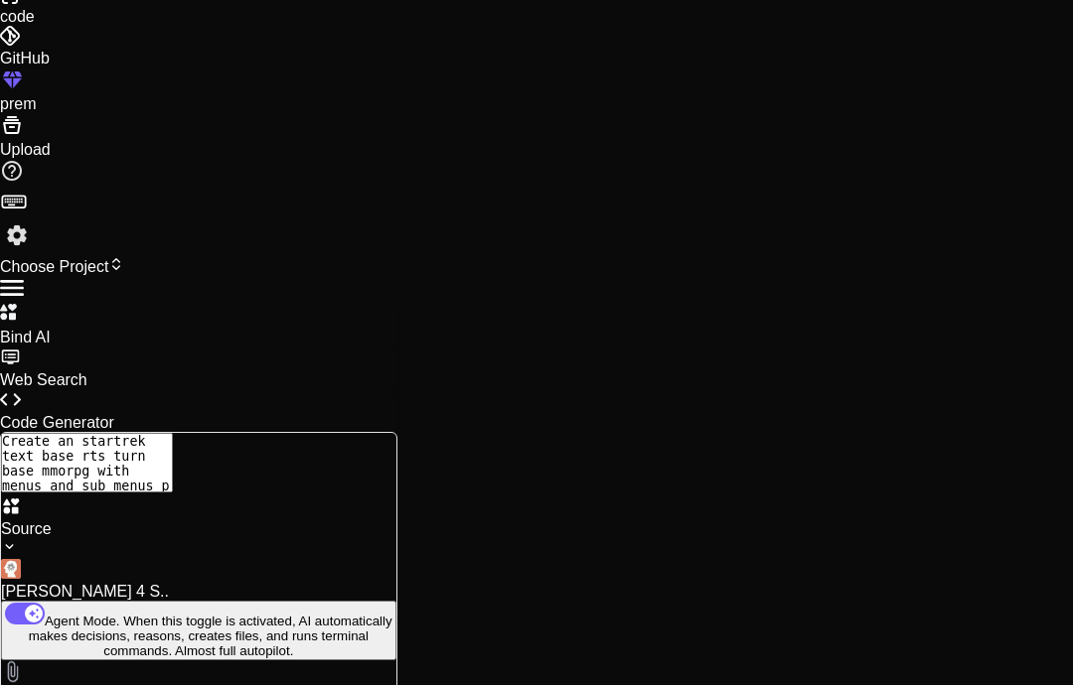
type textarea "x"
type textarea "Create an startrek text base rts turn base mmorpg with menus and sub menus pag"
type textarea "x"
type textarea "Create an startrek text base rts turn base mmorpg with menus and sub menus page"
type textarea "x"
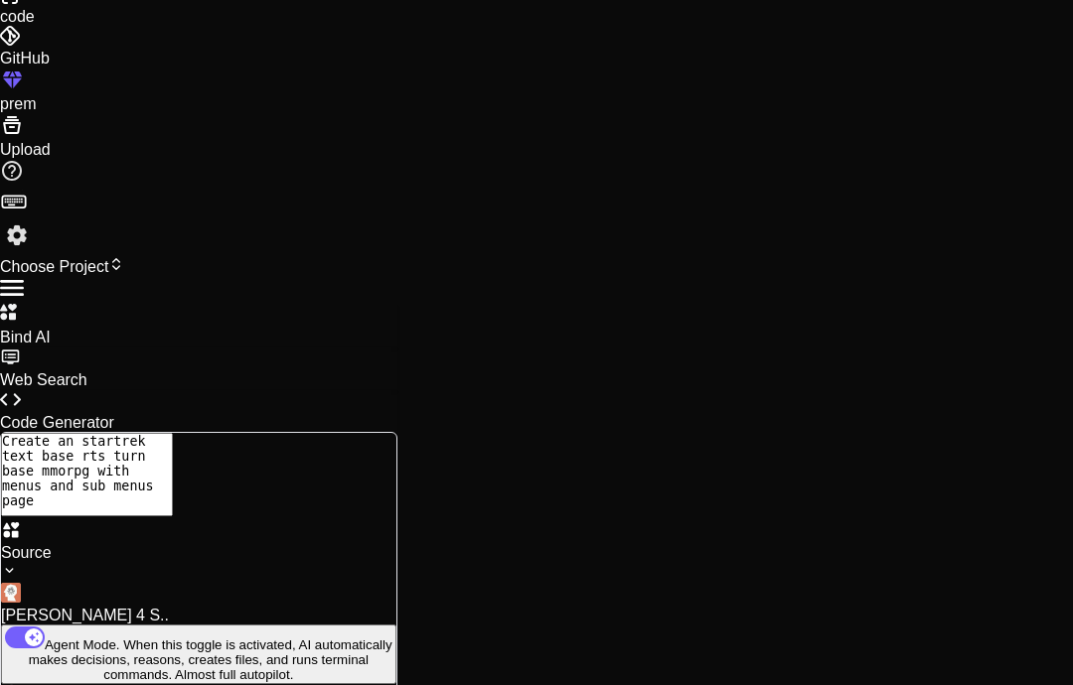
type textarea "Create an startrek text base rts turn base mmorpg with menus and sub menus pages"
type textarea "x"
type textarea "Create an startrek text base rts turn base mmorpg with menus and sub menus pages"
type textarea "x"
type textarea "Create an startrek text base rts turn base mmorpg with menus and sub menus pages"
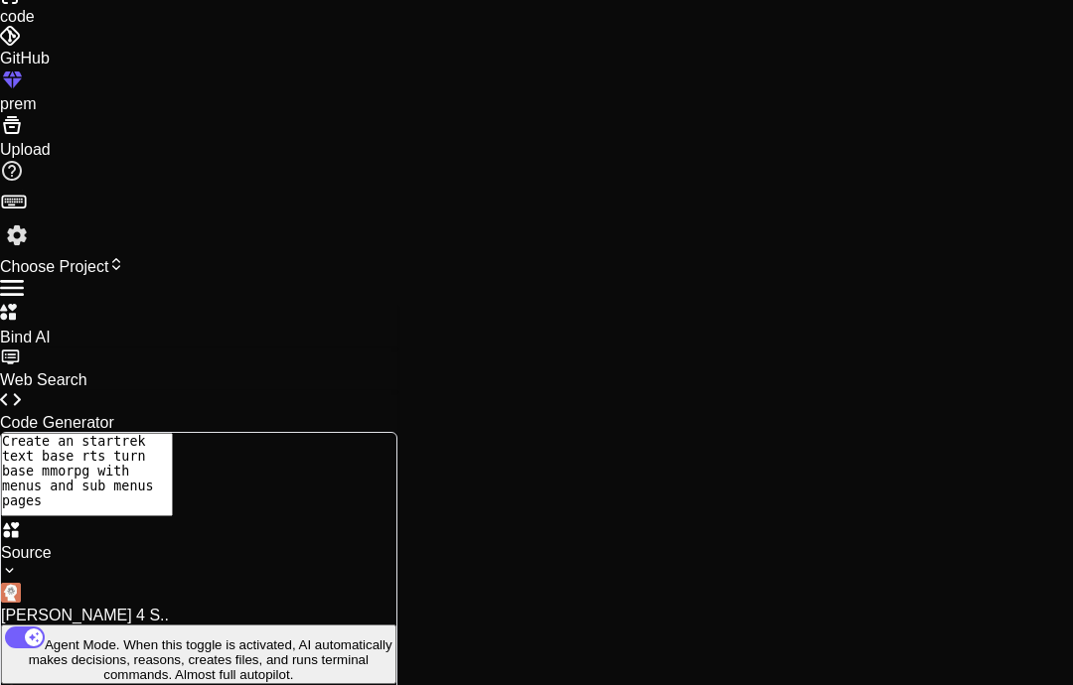
type textarea "x"
type textarea "Create an startrek text base rts turn base mmorpg with menus and sub menus page…"
type textarea "x"
type textarea "Create an startrek text base rts turn base mmorpg with menus and sub menus page…"
type textarea "x"
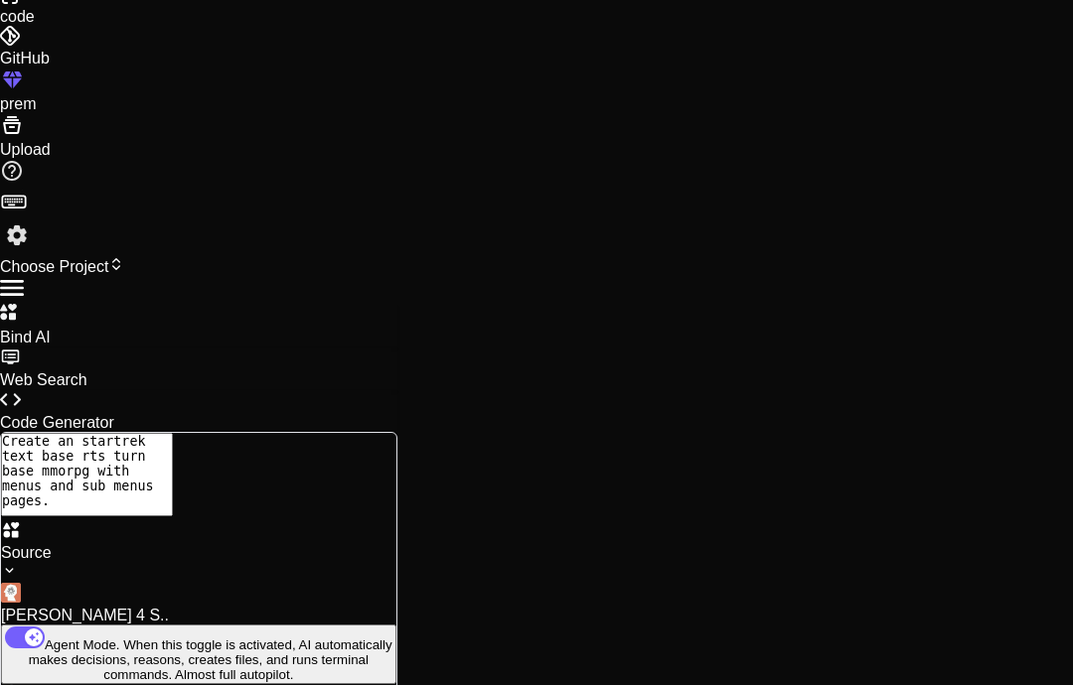
type textarea "Create an startrek text base rts turn base mmorpg with menus and sub menus page…"
type textarea "x"
type textarea "Create an startrek text base rts turn base mmorpg with menus and sub menus page…"
type textarea "x"
type textarea "Create an startrek text base rts turn base mmorpg with menus and sub menus page…"
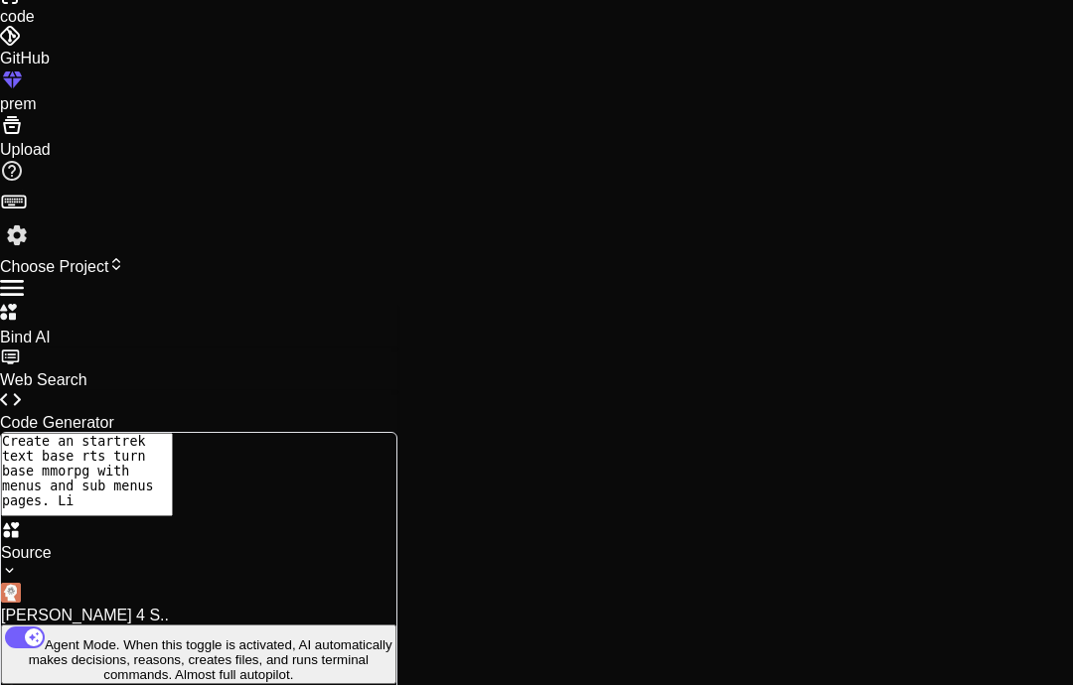
type textarea "x"
type textarea "Create an startrek text base rts turn base mmorpg with menus and sub menus page…"
type textarea "x"
type textarea "Create an startrek text base rts turn base mmorpg with menus and sub menus page…"
type textarea "x"
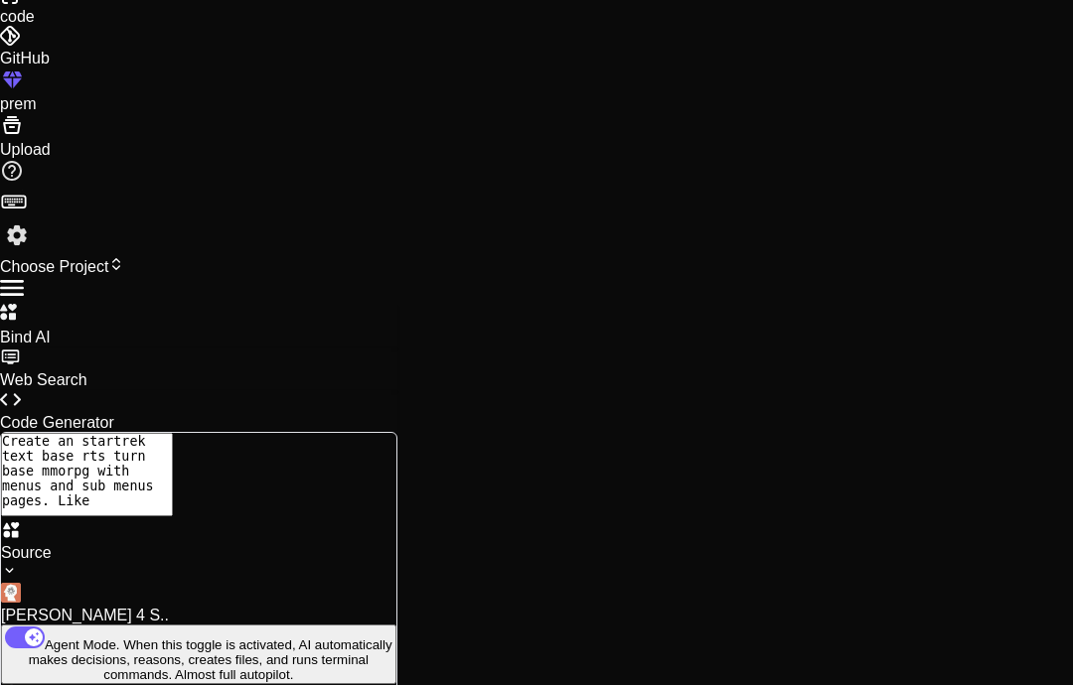
type textarea "Create an startrek text base rts turn base mmorpg with menus and sub menus page…"
type textarea "x"
type textarea "Create an startrek text base rts turn base mmorpg with menus and sub menus page…"
type textarea "x"
type textarea "Create an startrek text base rts turn base mmorpg with menus and sub menus page…"
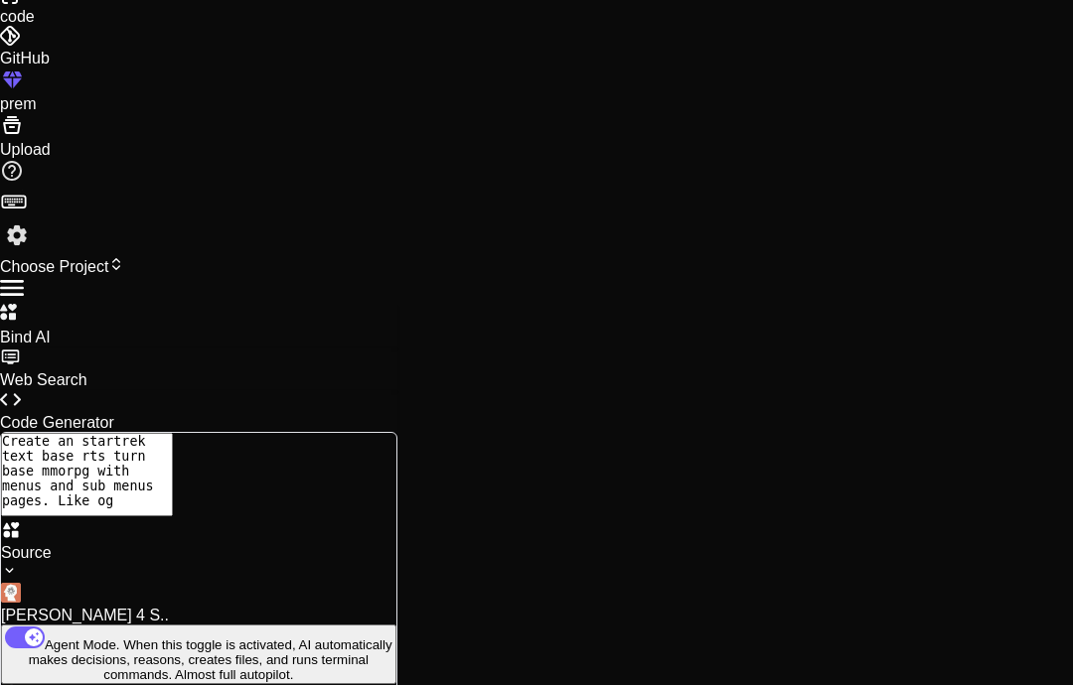
type textarea "x"
type textarea "Create an startrek text base rts turn base mmorpg with menus and sub menus page…"
type textarea "x"
type textarea "Create an startrek text base rts turn base mmorpg with menus and sub menus page…"
type textarea "x"
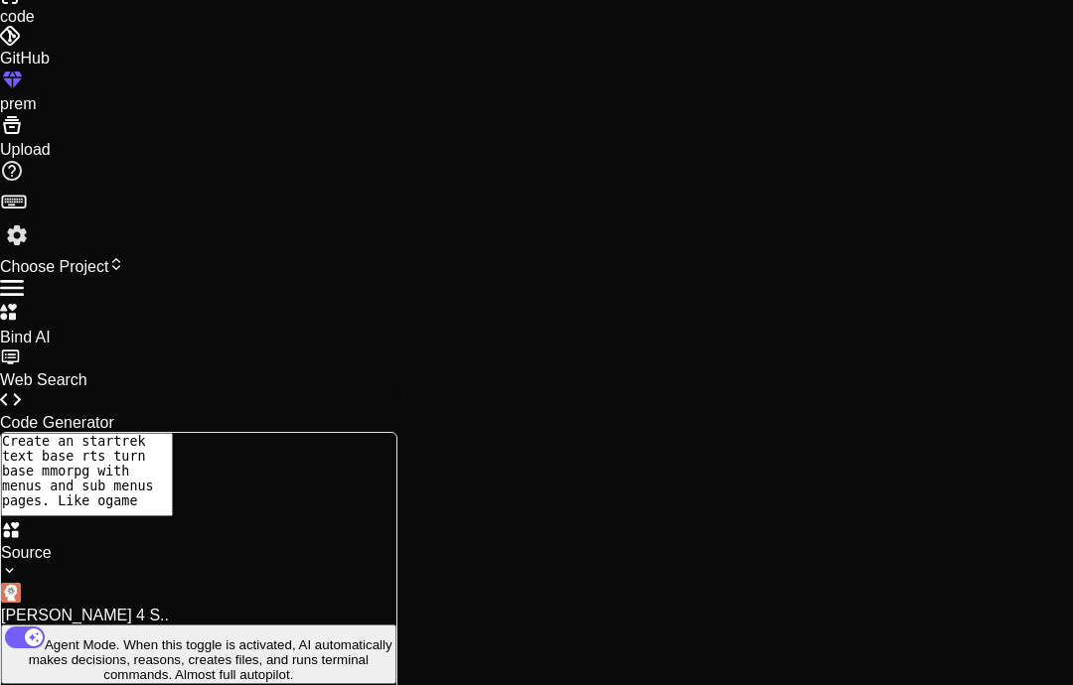
type textarea "Create an startrek text base rts turn base mmorpg with menus and sub menus page…"
type textarea "x"
type textarea "Create an startrek text base rts turn base mmorpg with menus and sub menus page…"
type textarea "x"
type textarea "Create an startrek text base rts turn base mmorpg with menus and sub menus page…"
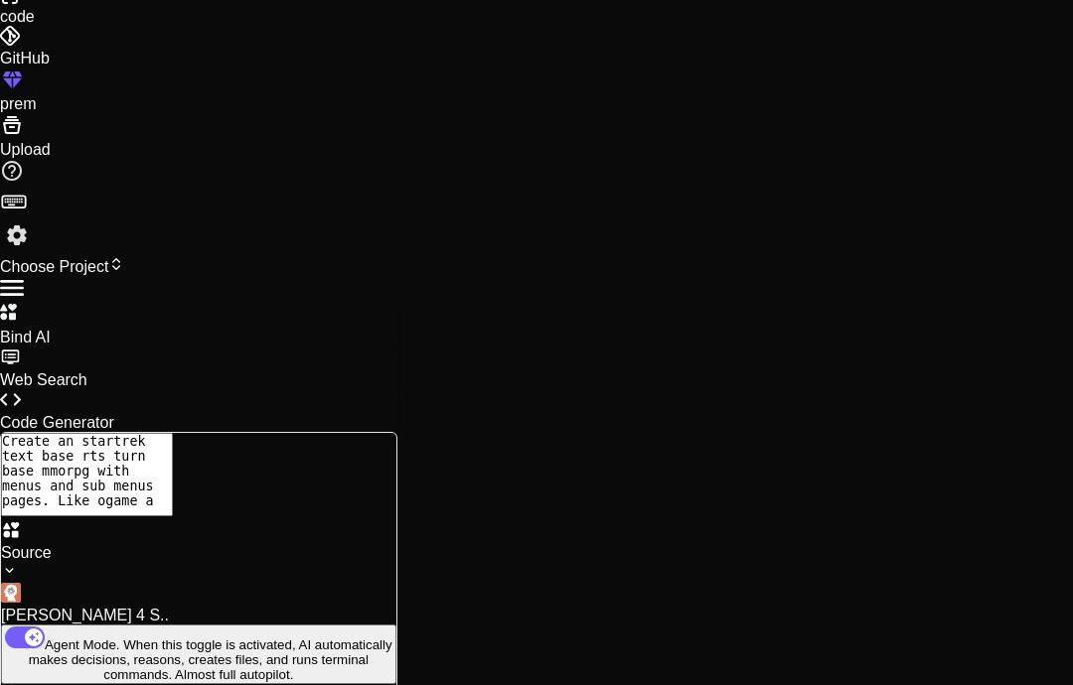
type textarea "x"
type textarea "Create an startrek text base rts turn base mmorpg with menus and sub menus page…"
type textarea "x"
type textarea "Create an startrek text base rts turn base mmorpg with menus and sub menus page…"
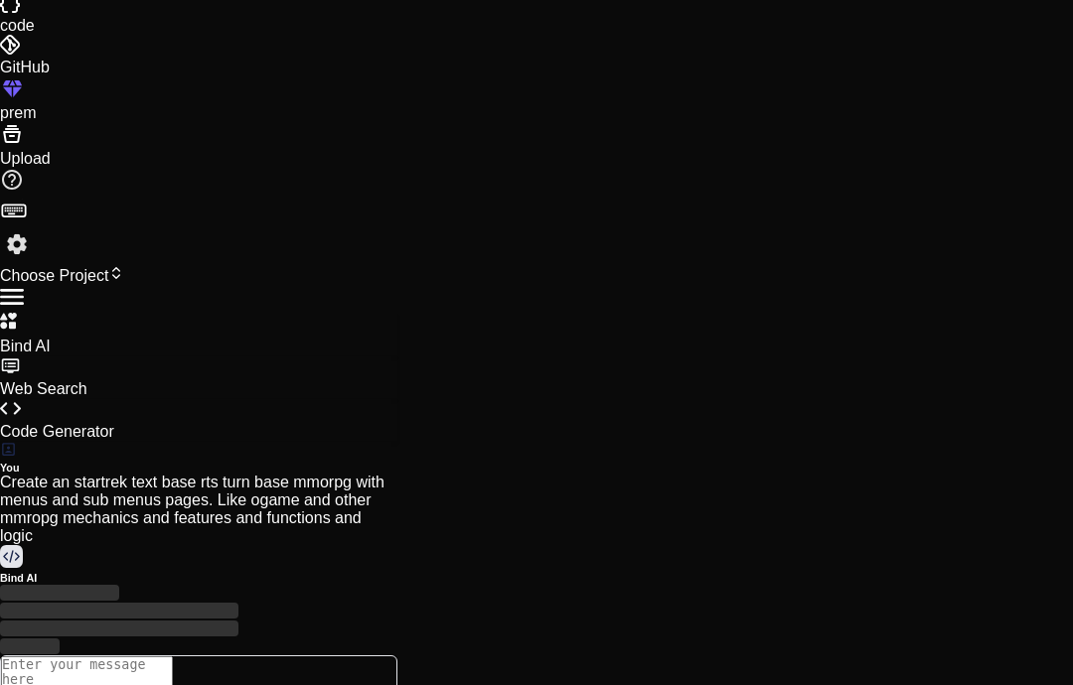
scroll to position [65, 0]
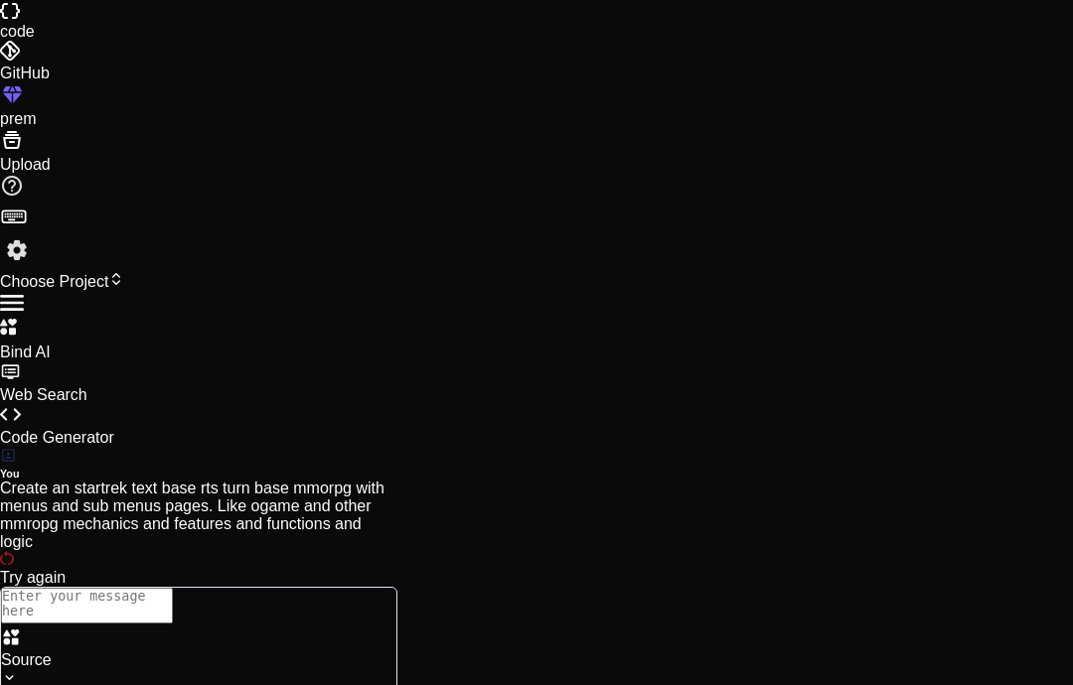
click at [263, 569] on p "Try again" at bounding box center [198, 578] width 397 height 18
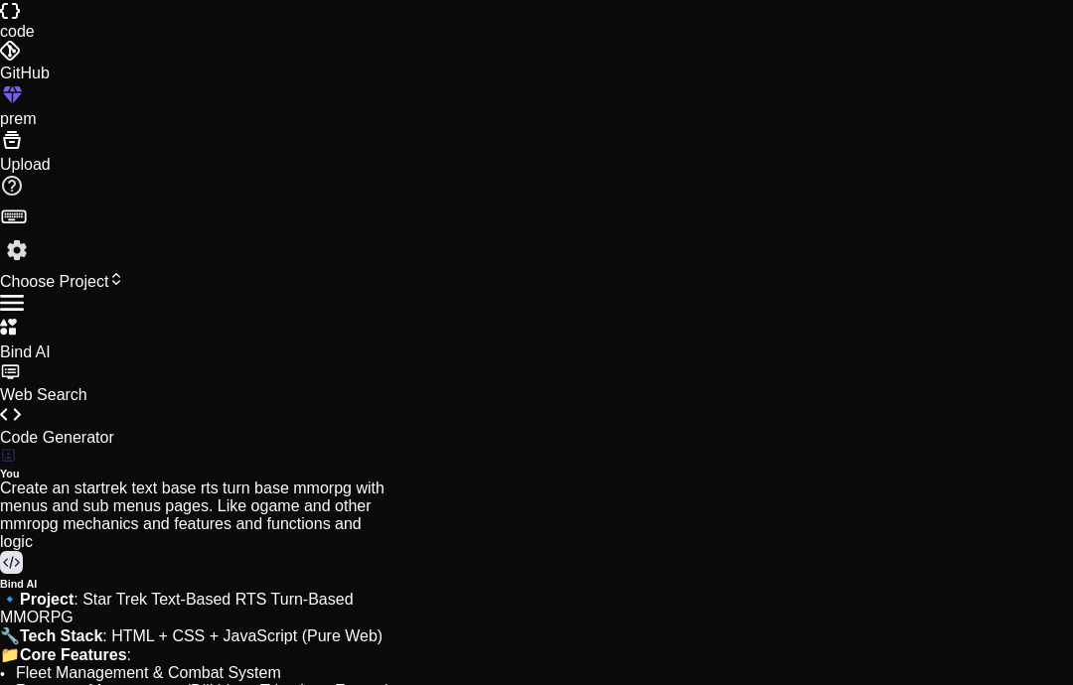
scroll to position [383, 0]
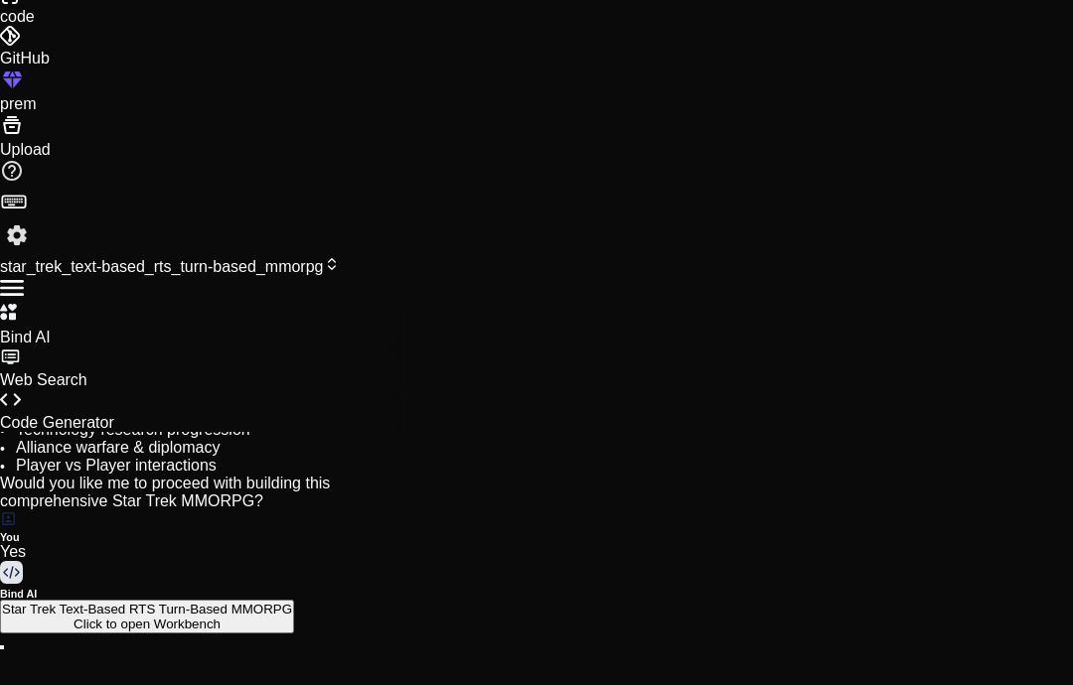
scroll to position [587, 0]
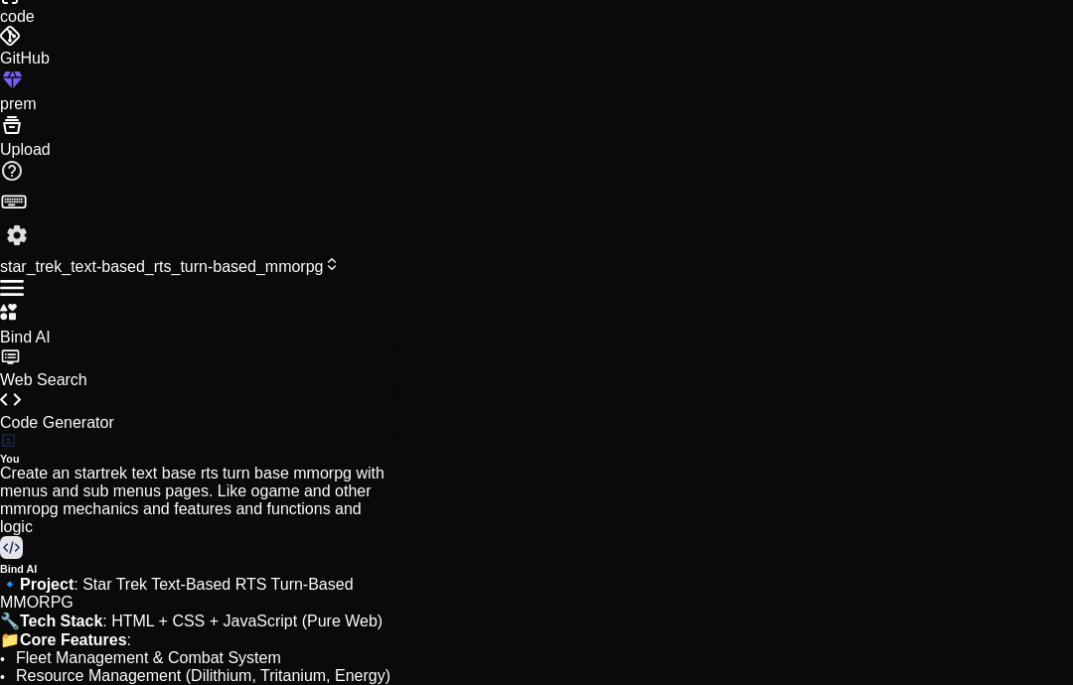
scroll to position [139, 0]
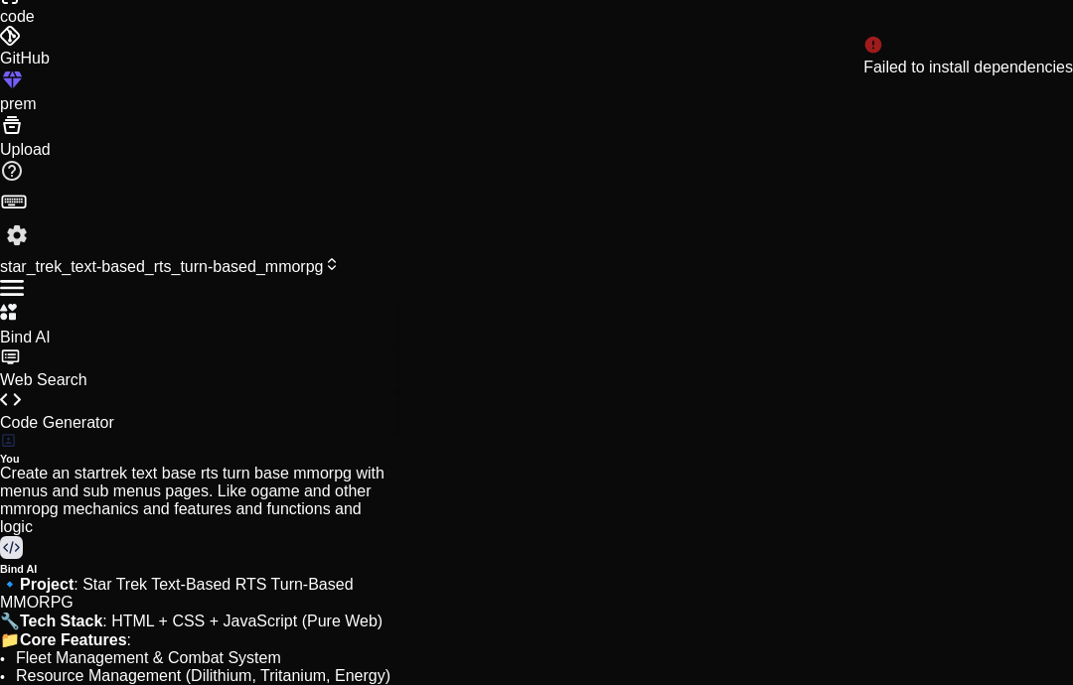
scroll to position [1271, 0]
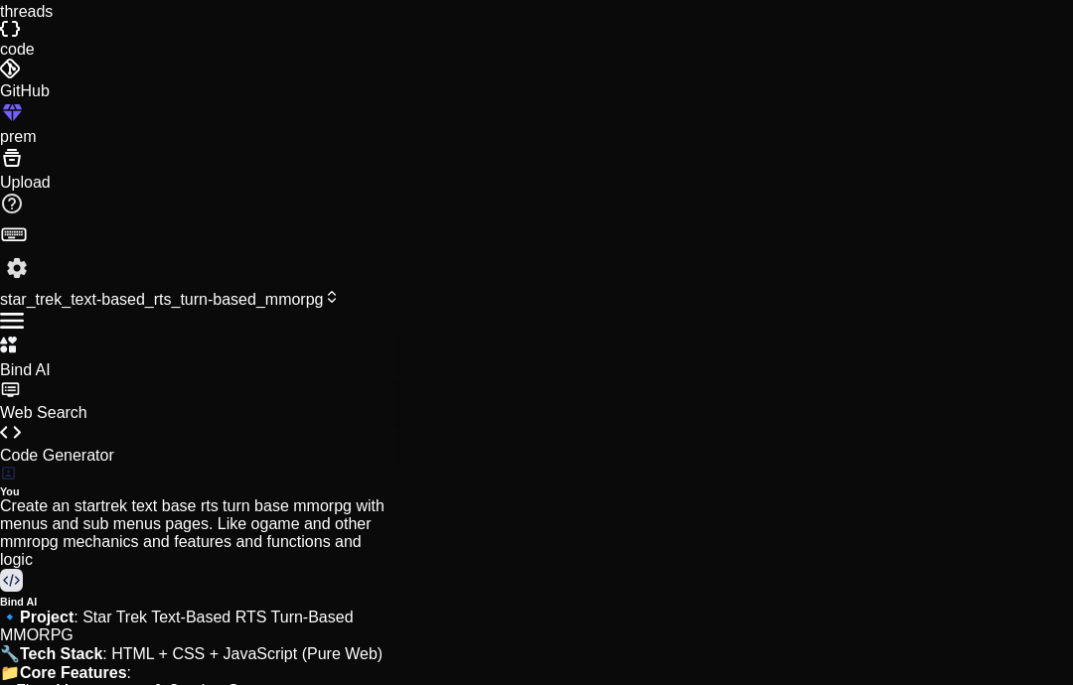
scroll to position [0, 0]
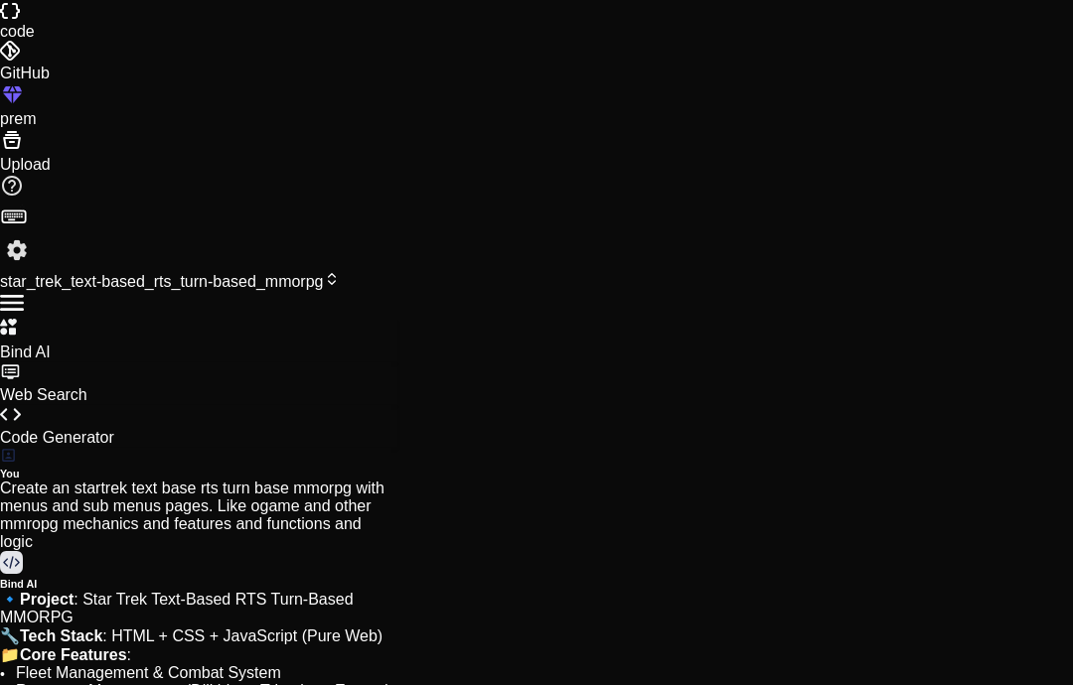
scroll to position [1645, 0]
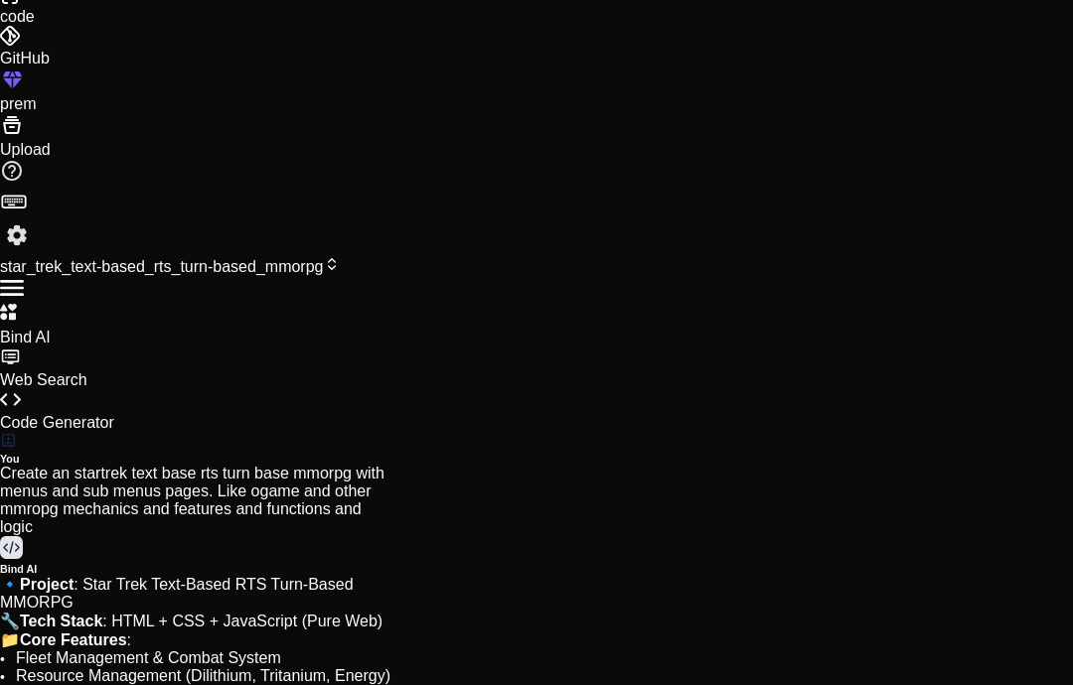
scroll to position [2320, 0]
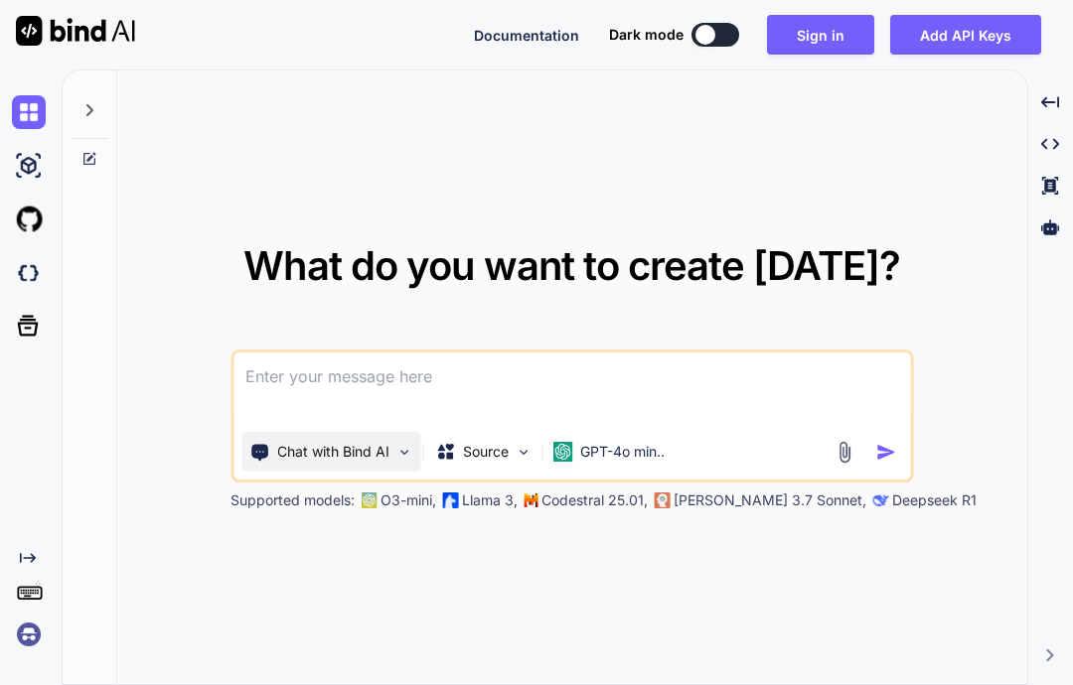
click at [407, 461] on img at bounding box center [403, 452] width 17 height 17
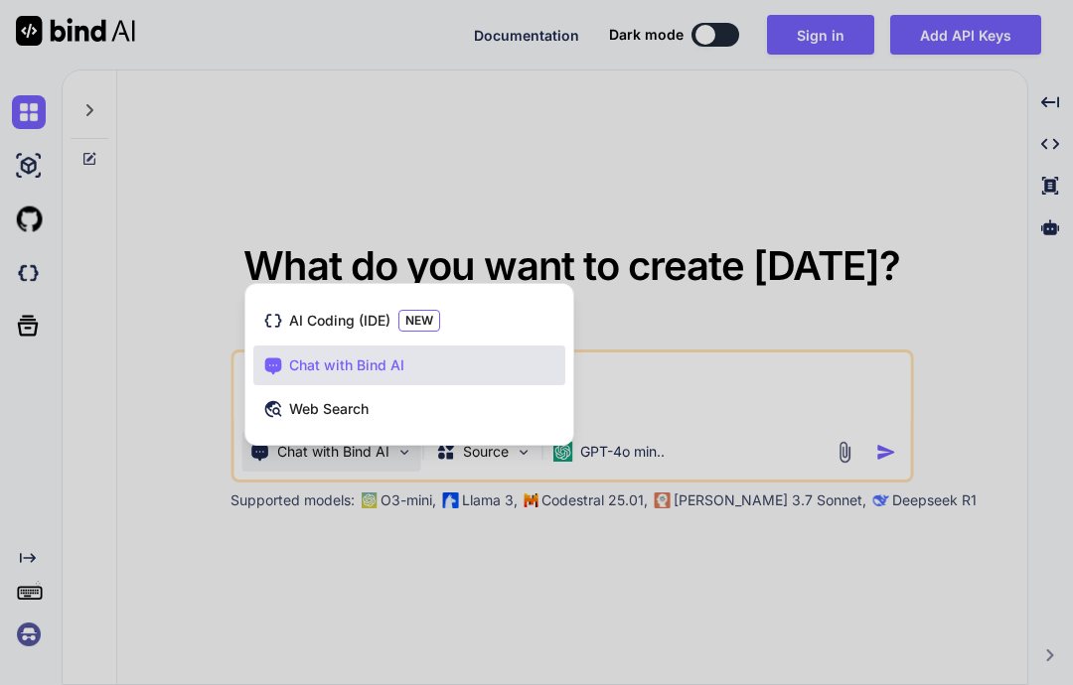
click at [494, 215] on div at bounding box center [536, 342] width 1073 height 685
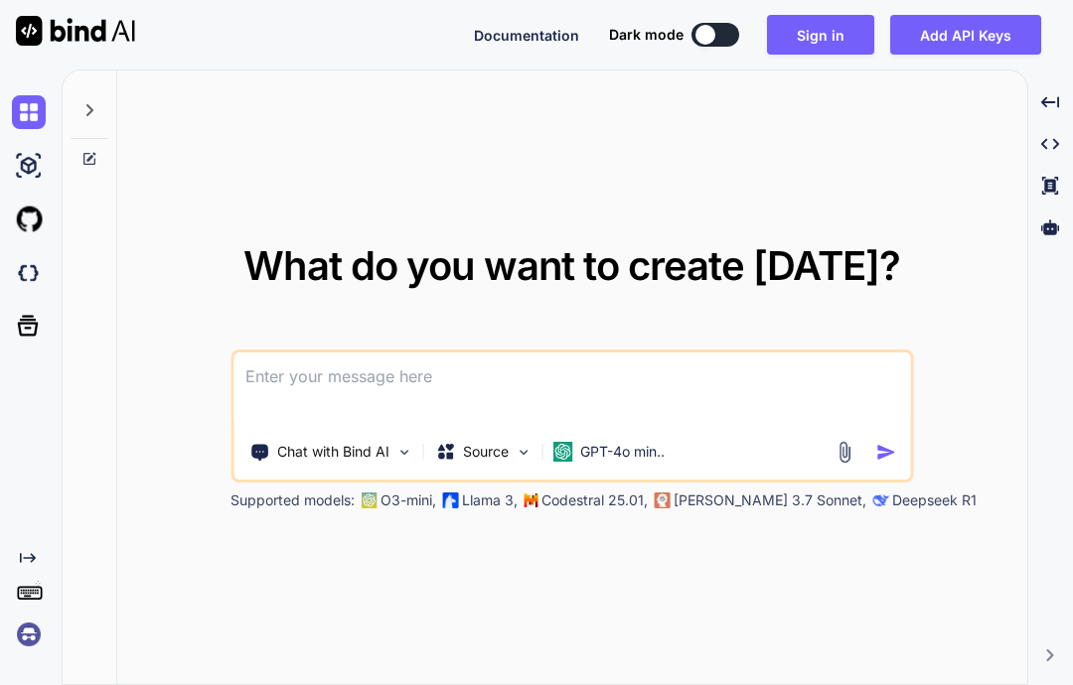
click at [713, 35] on div at bounding box center [705, 35] width 20 height 20
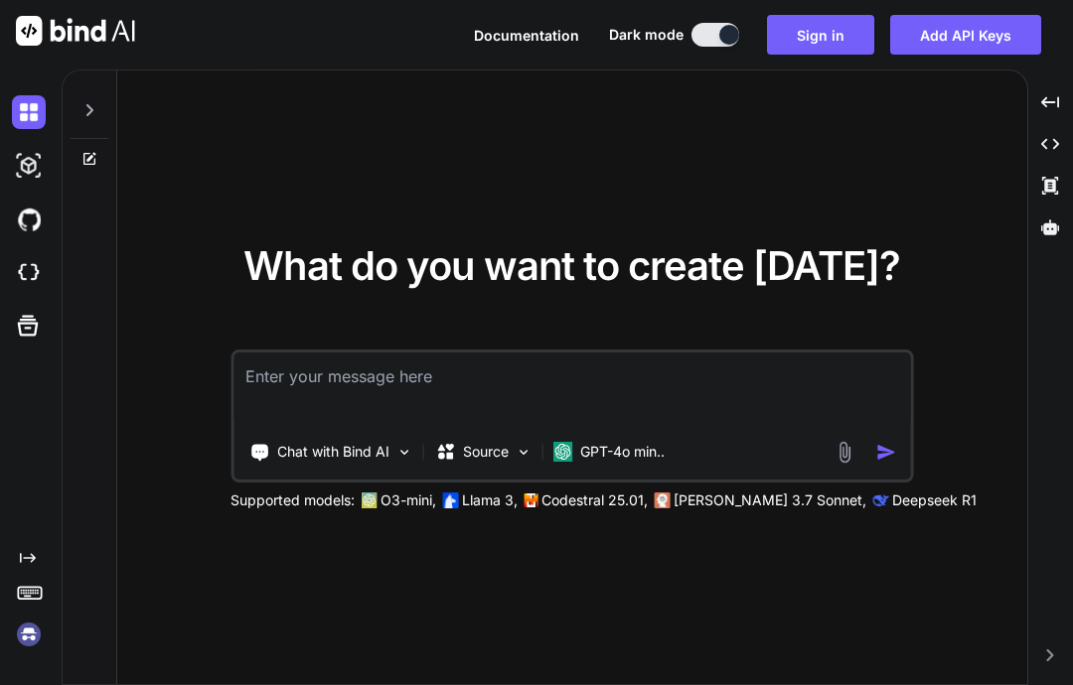
click at [712, 35] on button at bounding box center [715, 35] width 48 height 24
type textarea "x"
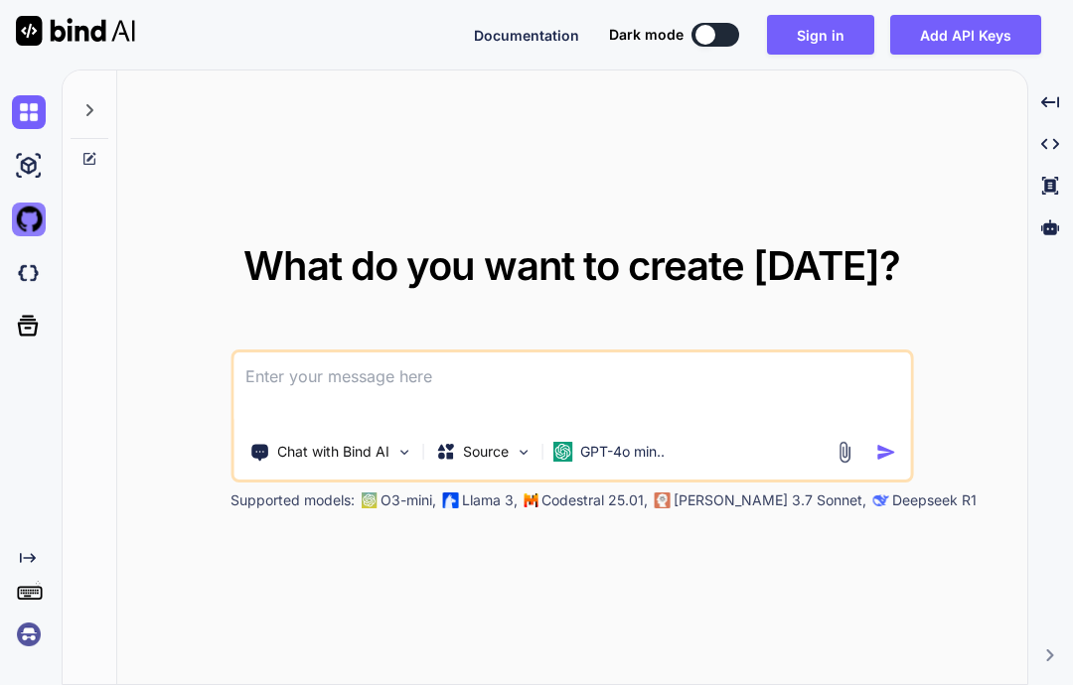
click at [32, 231] on img at bounding box center [29, 220] width 34 height 34
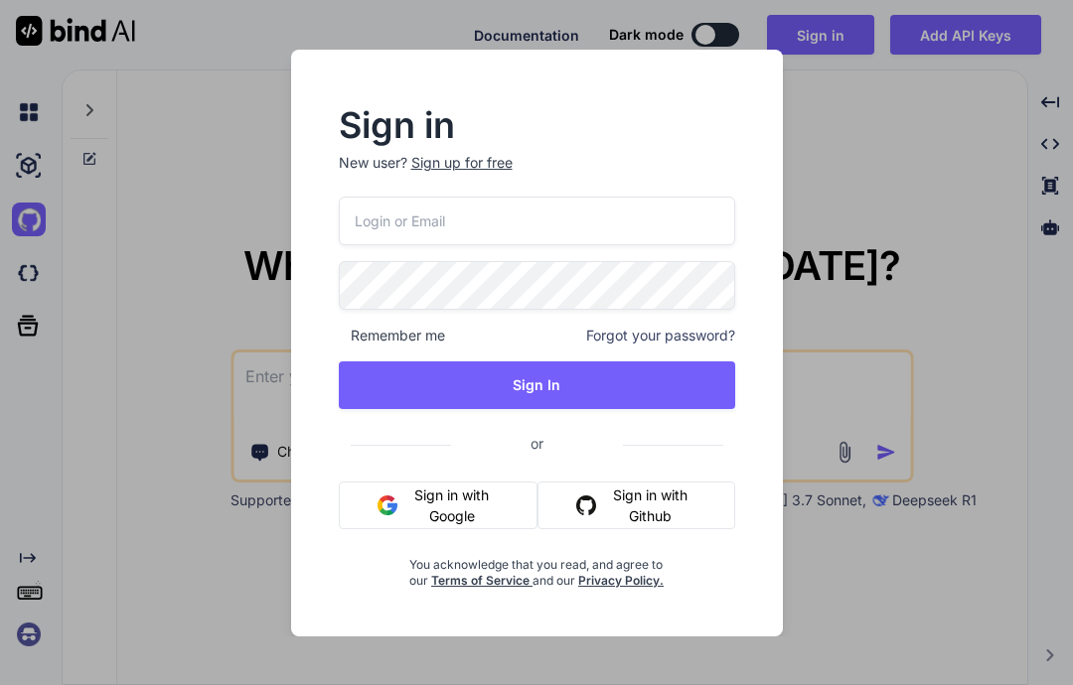
click at [629, 507] on button "Sign in with Github" at bounding box center [635, 506] width 197 height 48
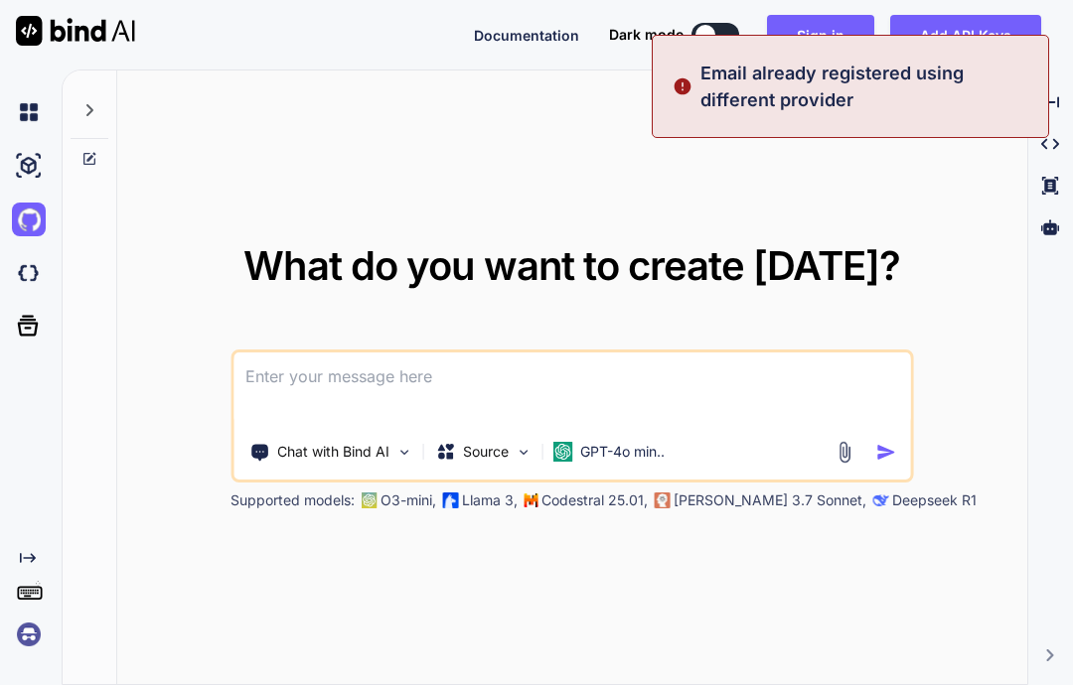
click at [710, 152] on div "What do you want to create today? Chat with Bind AI Source GPT-4o min.. Support…" at bounding box center [572, 379] width 910 height 616
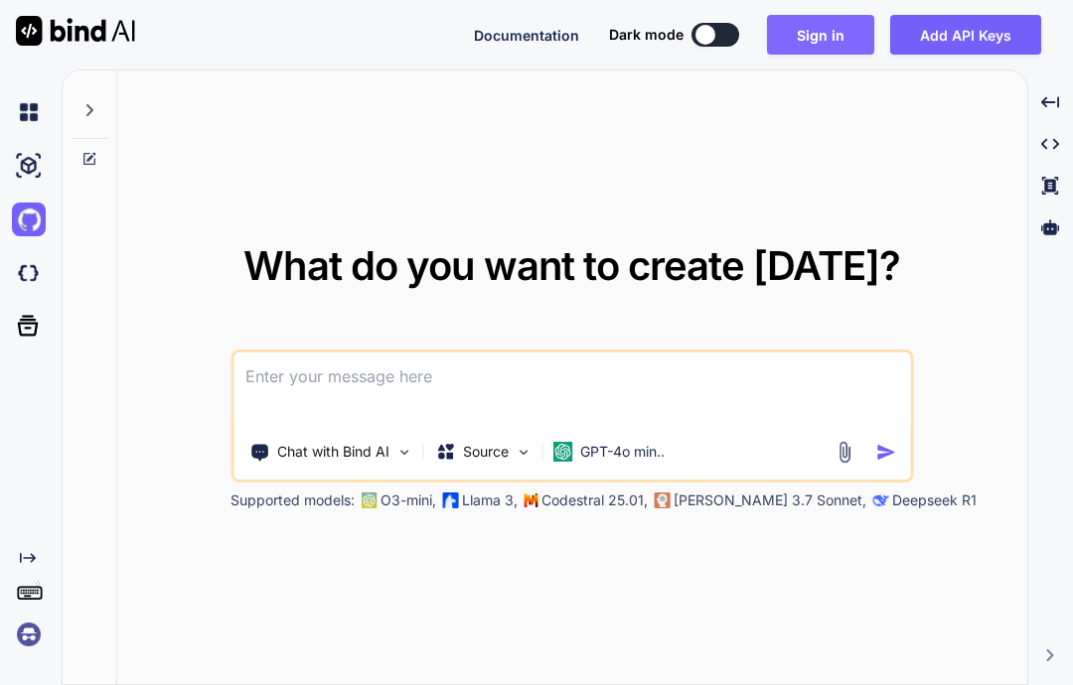
click at [857, 37] on button "Sign in" at bounding box center [820, 35] width 107 height 40
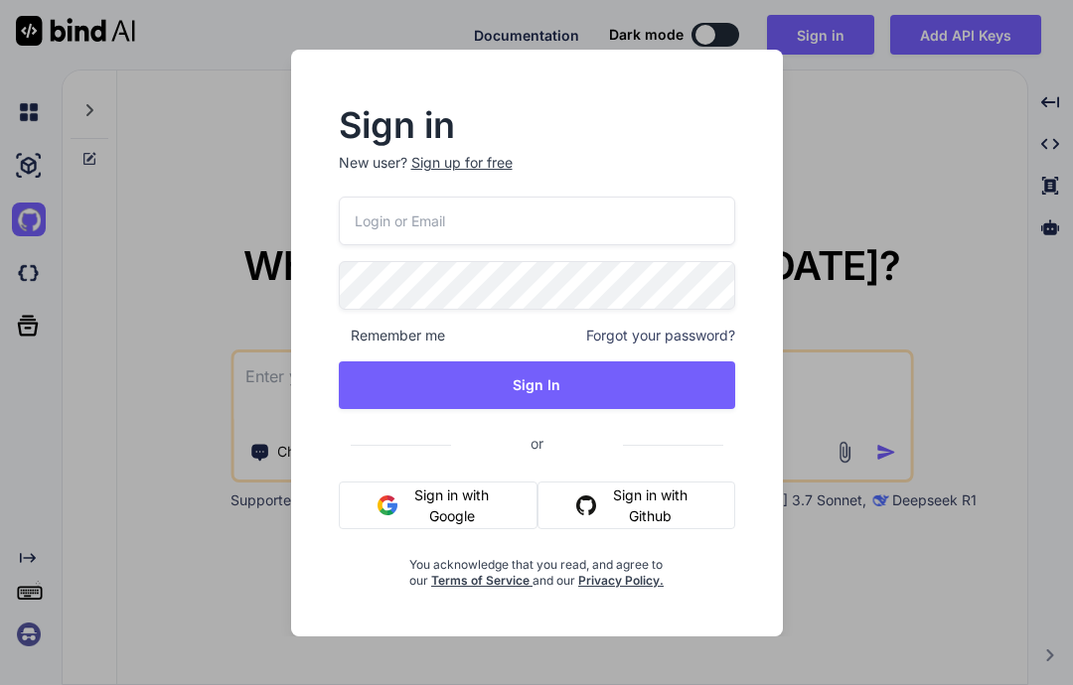
click at [639, 514] on button "Sign in with Github" at bounding box center [635, 506] width 197 height 48
